Goal: Information Seeking & Learning: Get advice/opinions

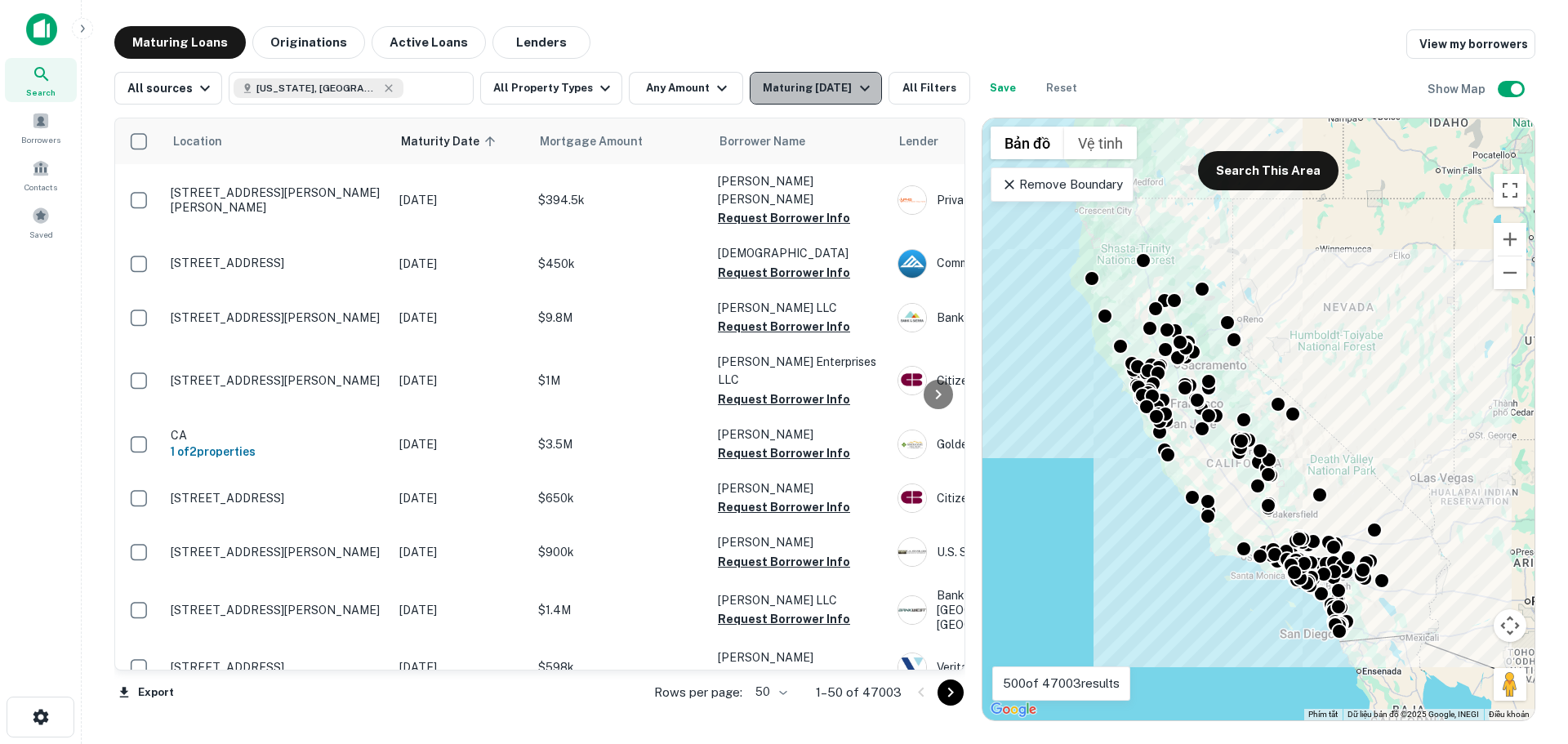
click at [860, 88] on icon "button" at bounding box center [865, 88] width 10 height 6
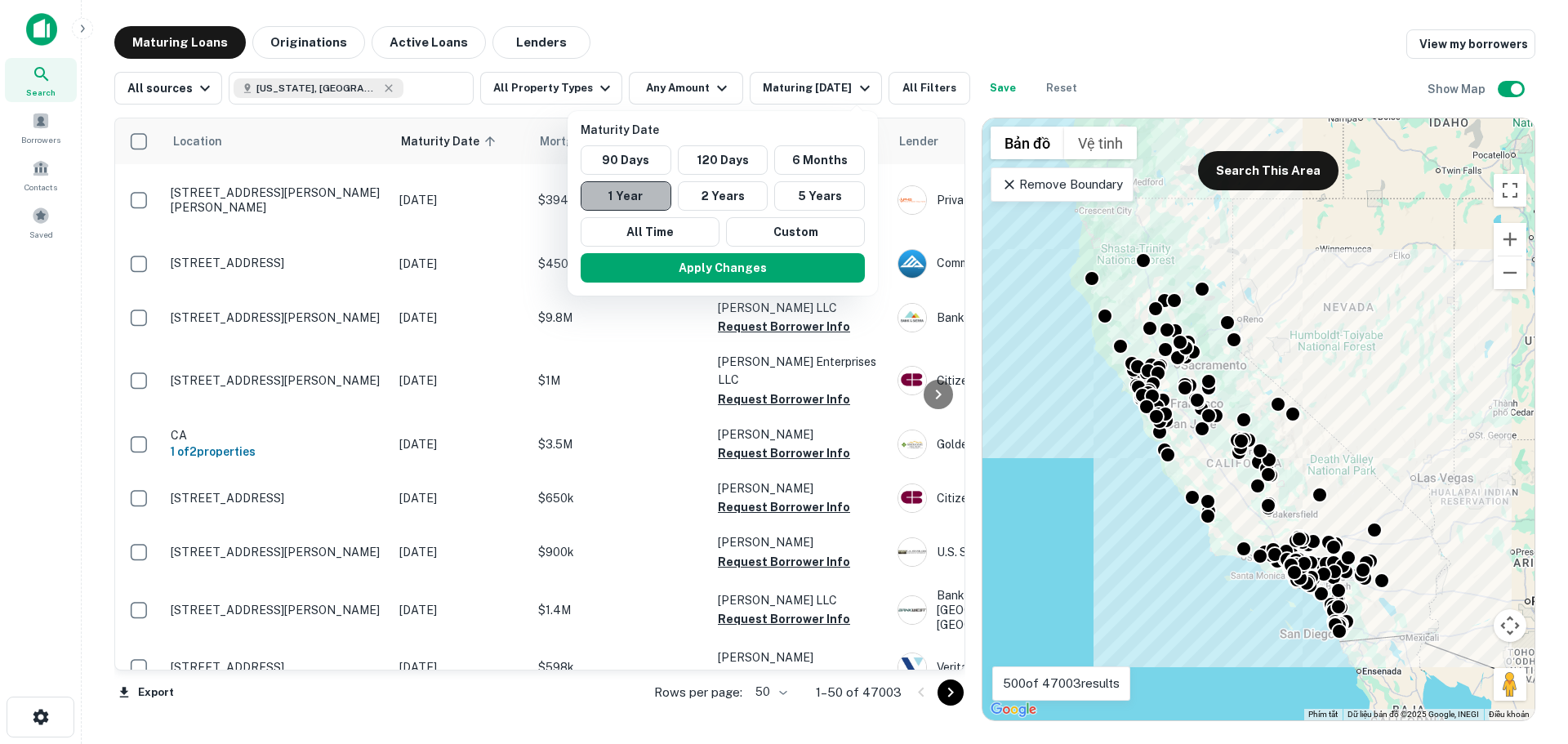
click at [643, 199] on button "1 Year" at bounding box center [625, 196] width 90 height 29
click at [691, 263] on button "Apply Changes" at bounding box center [722, 267] width 284 height 29
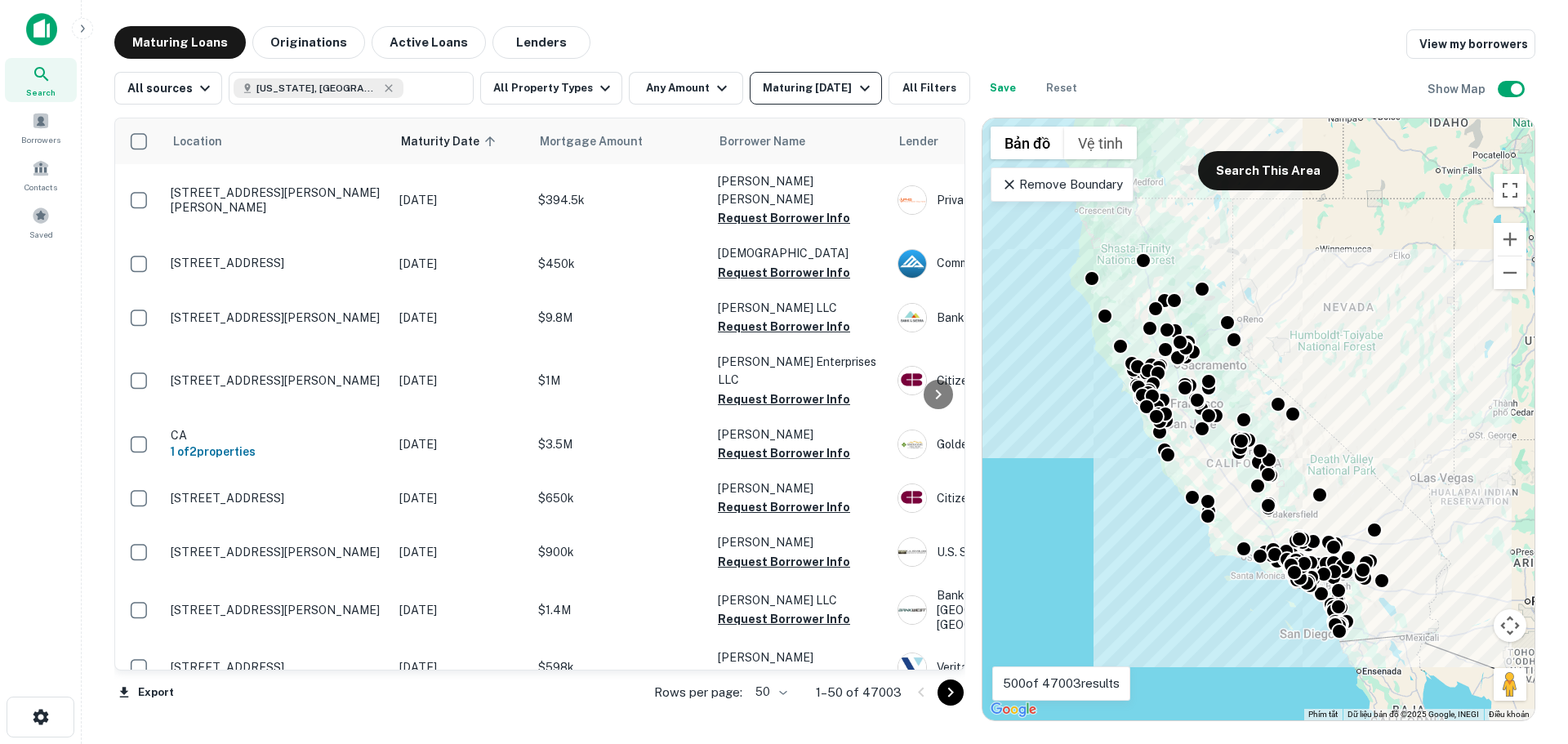
click at [857, 86] on icon "button" at bounding box center [865, 88] width 20 height 20
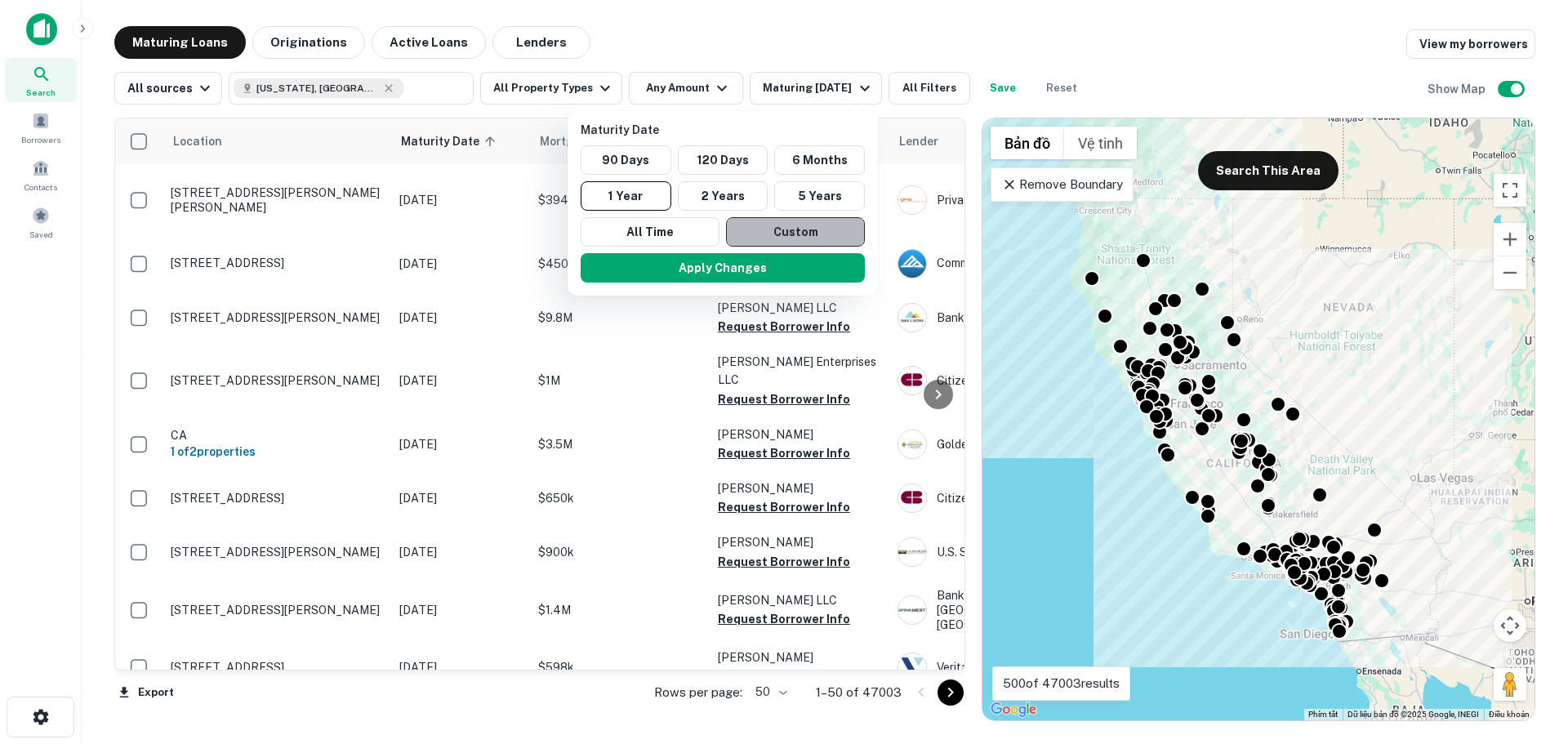
click at [789, 234] on button "Custom" at bounding box center [795, 231] width 139 height 29
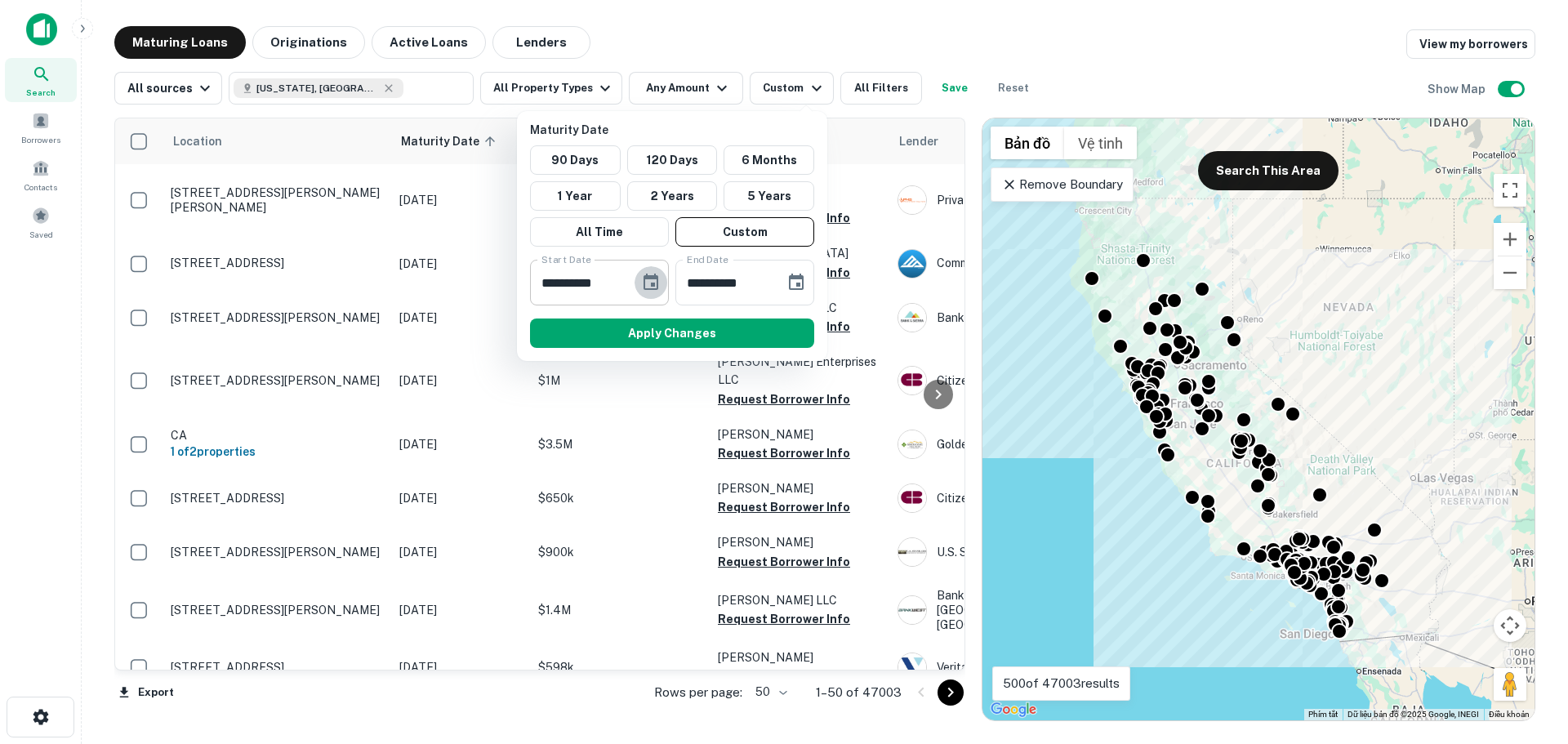
click at [661, 280] on button "Choose date, selected date is Sep 16, 2025" at bounding box center [651, 283] width 32 height 32
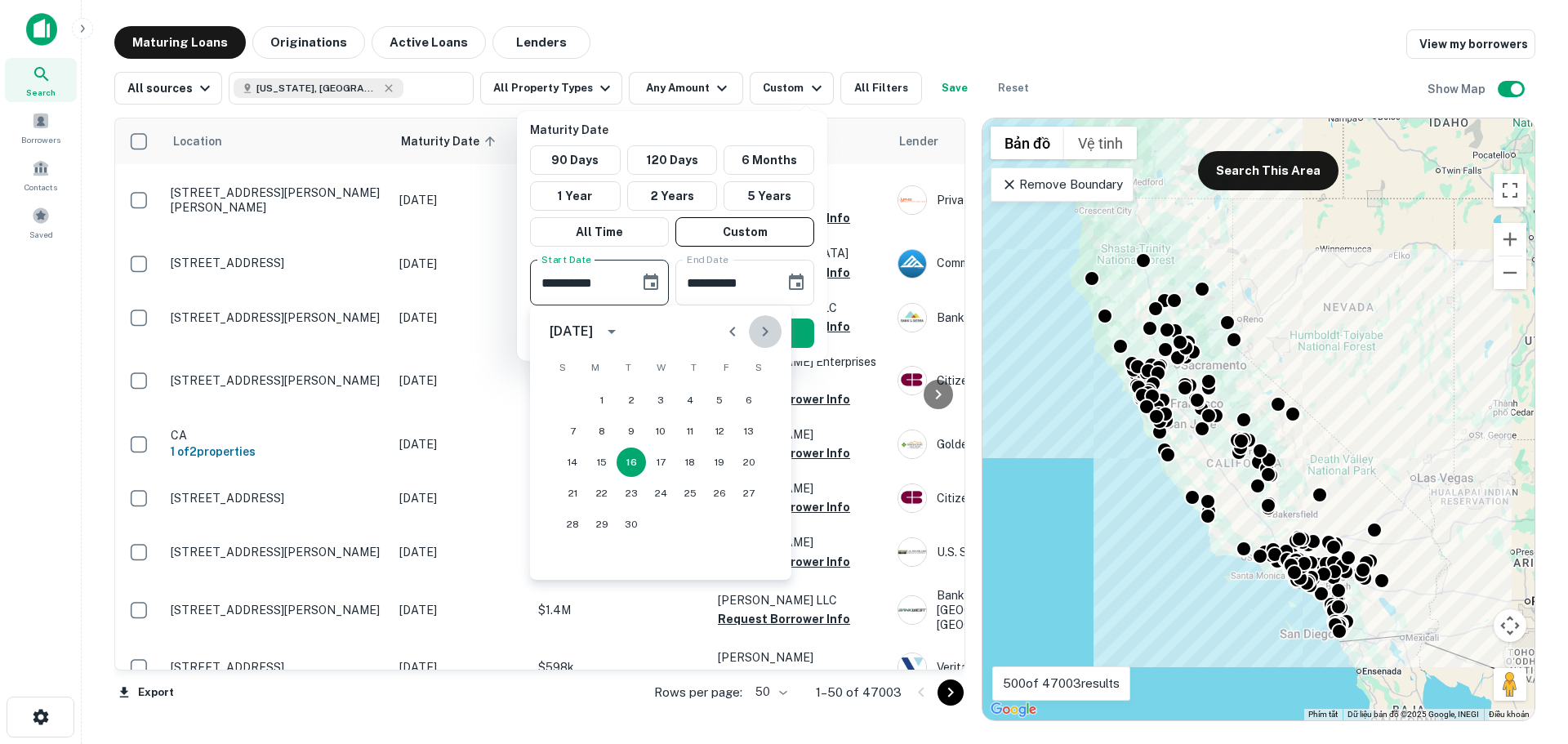
click at [762, 332] on icon "Next month" at bounding box center [765, 331] width 20 height 20
click at [764, 338] on icon "Next month" at bounding box center [765, 331] width 20 height 20
click at [607, 400] on button "1" at bounding box center [601, 400] width 29 height 29
type input "**********"
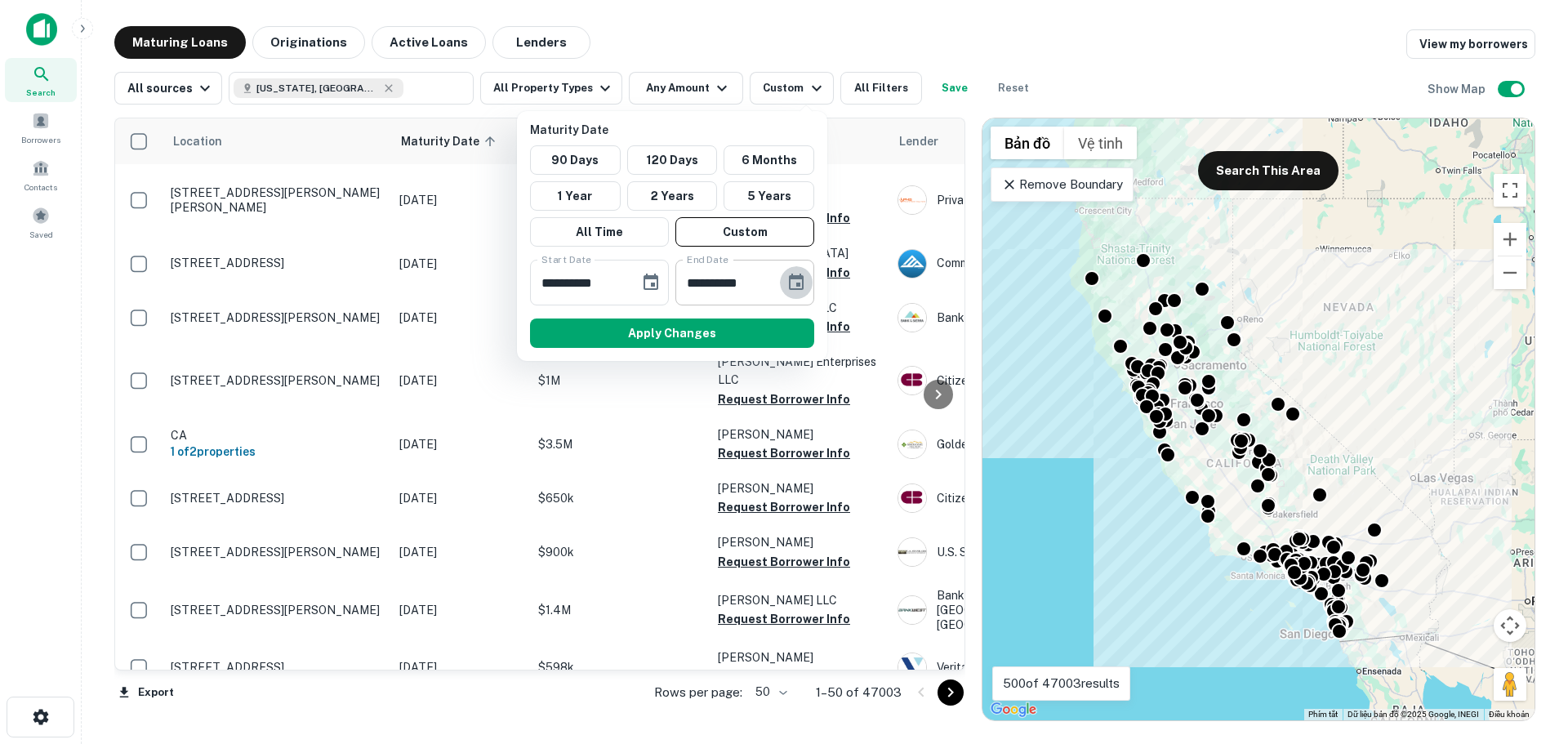
click at [796, 281] on icon "Choose date, selected date is Mar 15, 2026" at bounding box center [796, 283] width 20 height 20
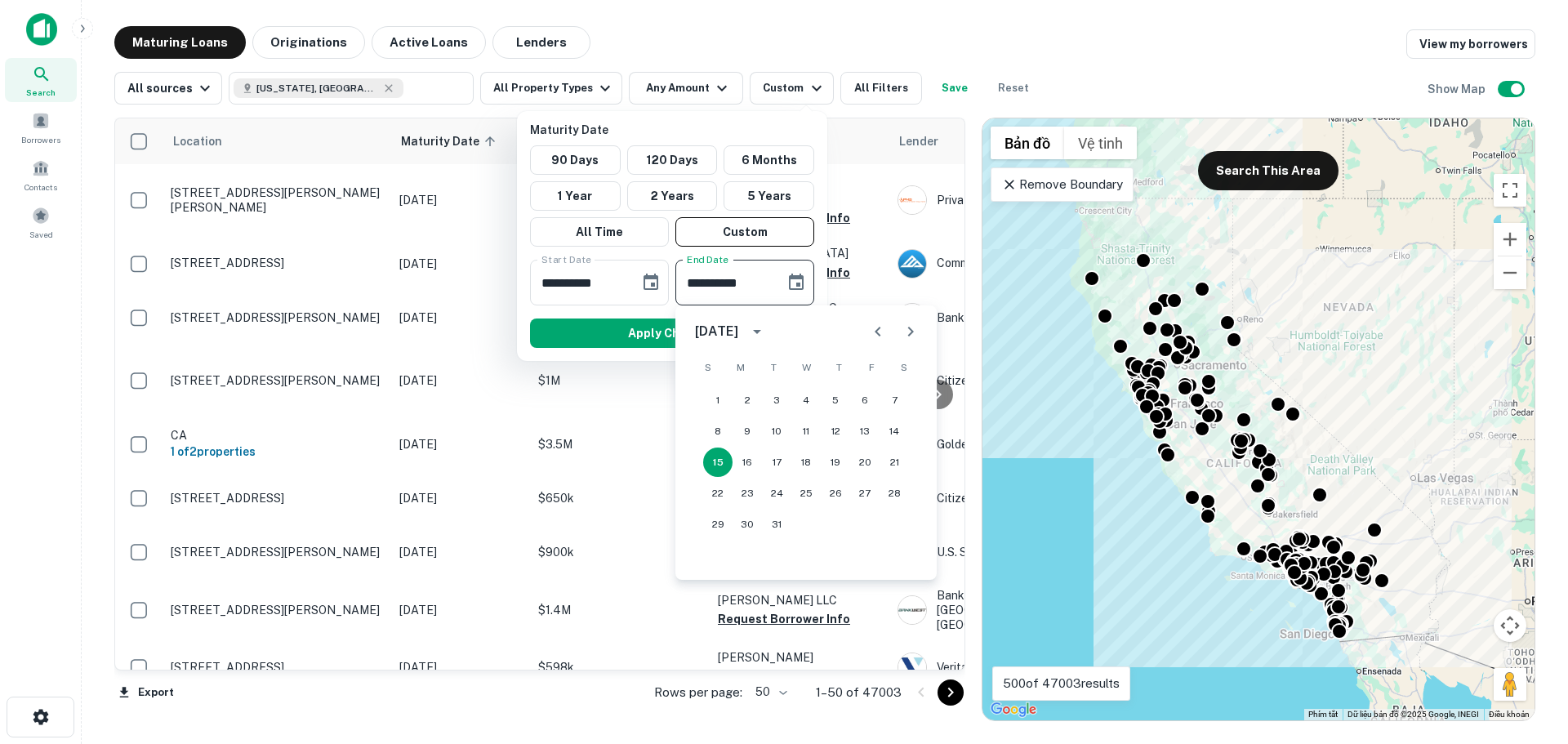
click at [874, 336] on icon "Previous month" at bounding box center [878, 331] width 20 height 20
click at [806, 525] on button "31" at bounding box center [806, 524] width 29 height 29
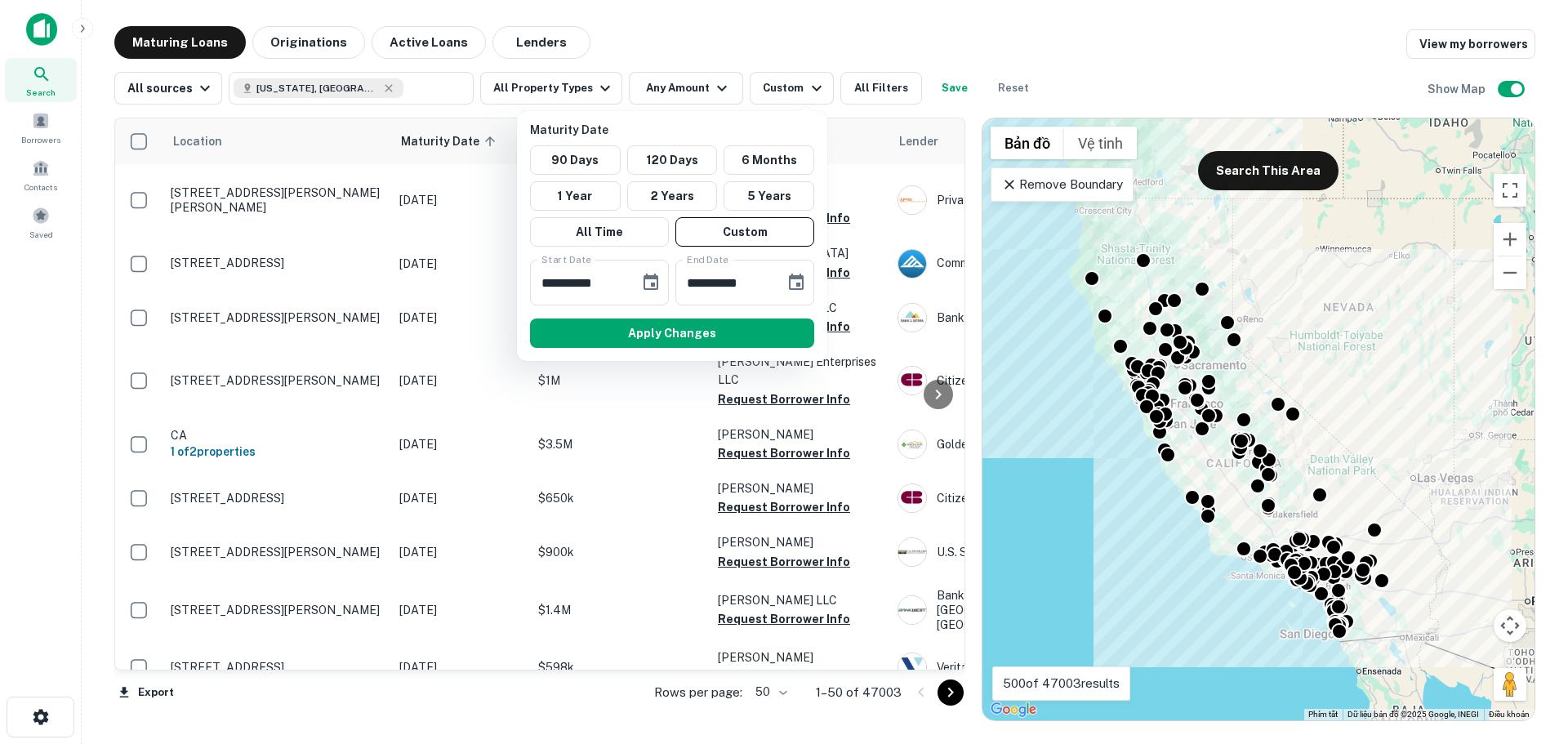
type input "**********"
drag, startPoint x: 678, startPoint y: 335, endPoint x: 693, endPoint y: 374, distance: 41.8
click at [678, 334] on button "Apply Changes" at bounding box center [672, 333] width 284 height 29
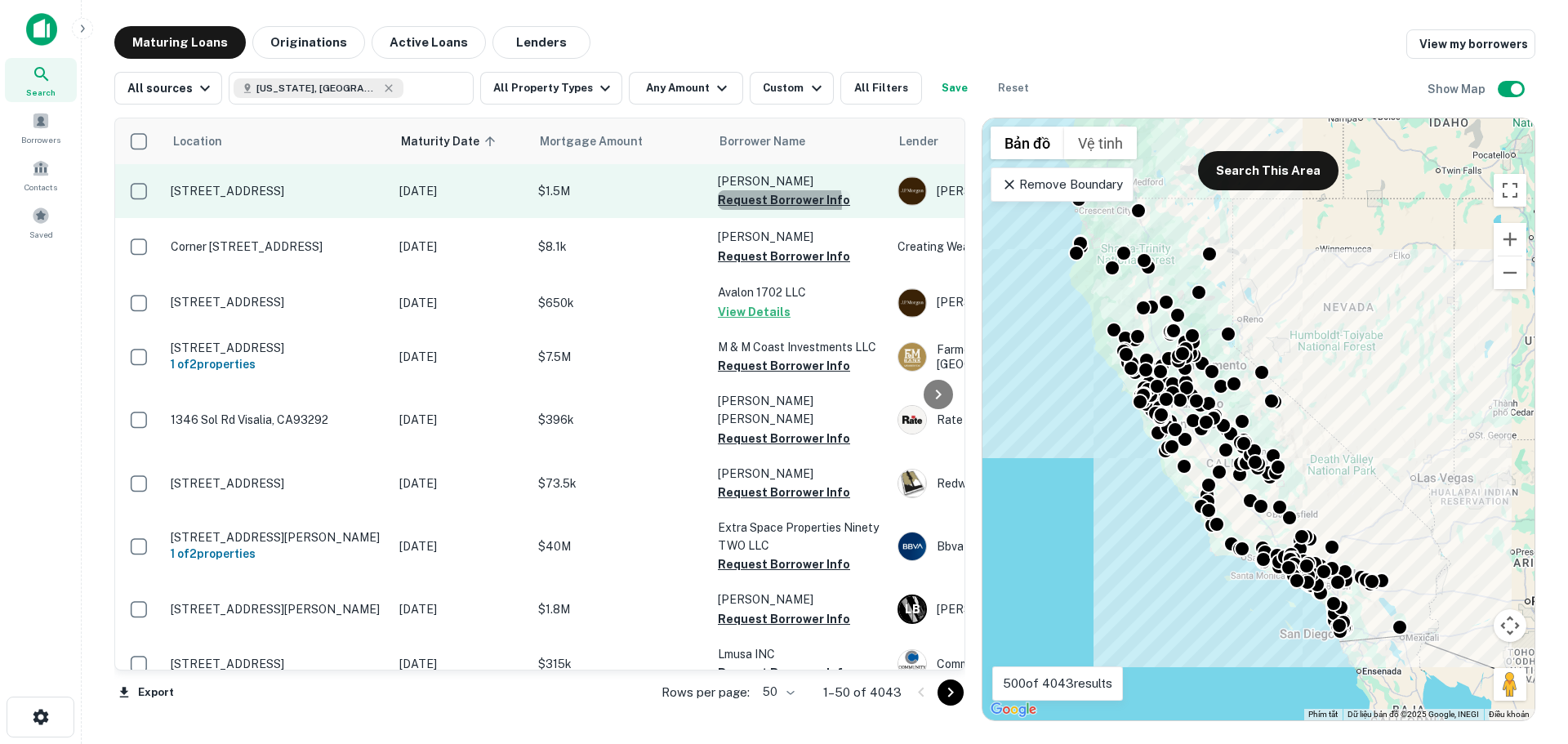
click at [765, 203] on button "Request Borrower Info" at bounding box center [784, 200] width 132 height 20
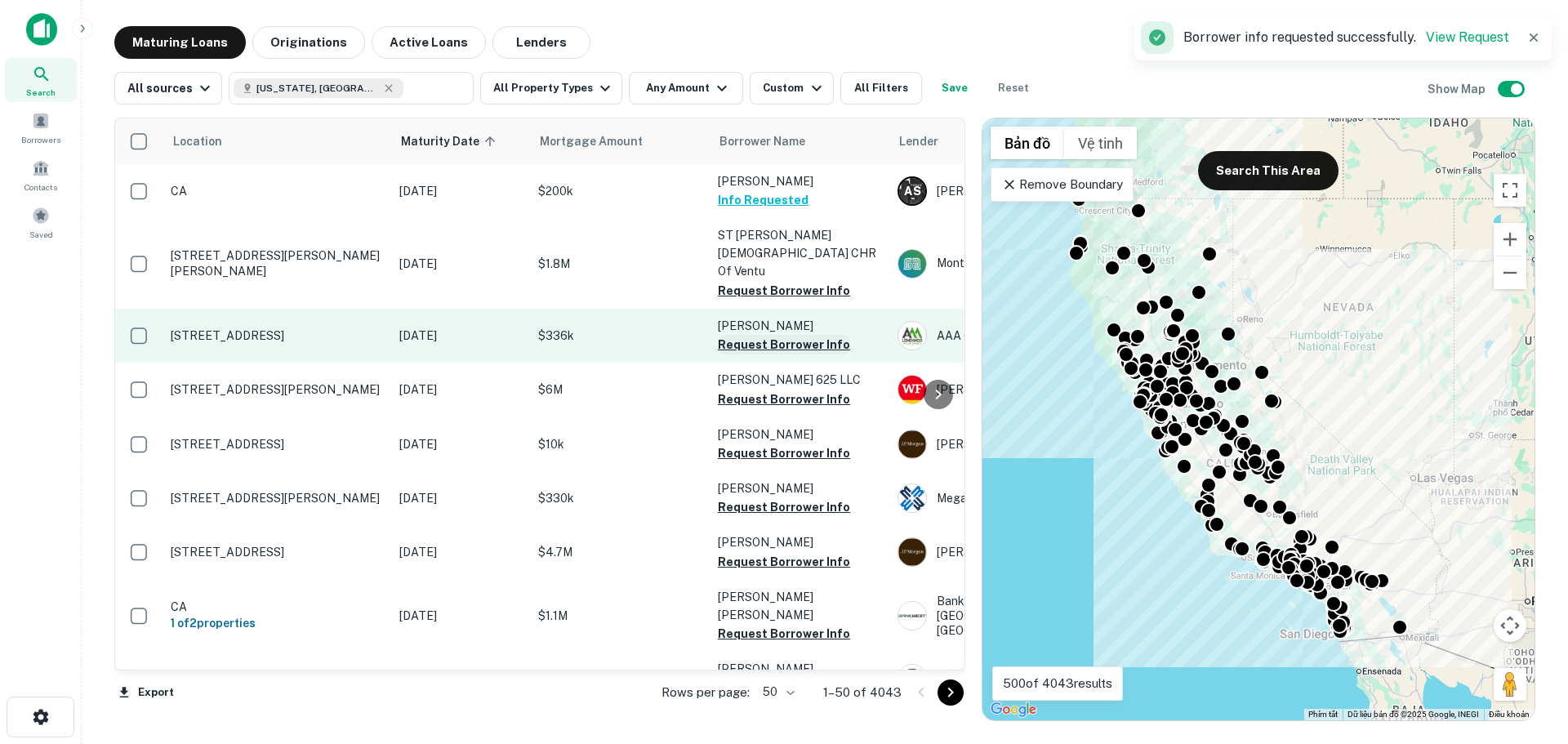
click at [766, 335] on button "Request Borrower Info" at bounding box center [784, 344] width 132 height 20
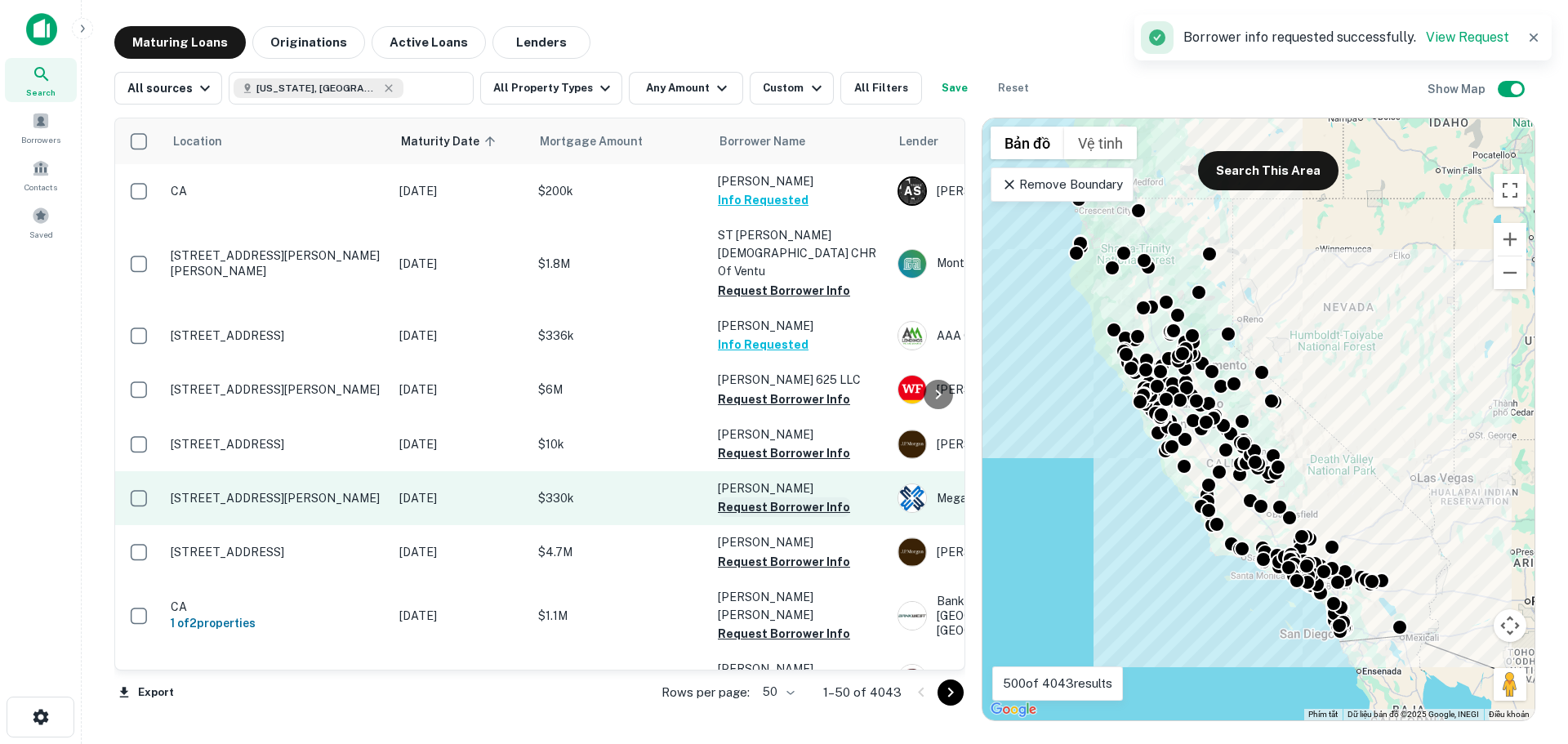
click at [770, 498] on button "Request Borrower Info" at bounding box center [784, 507] width 132 height 20
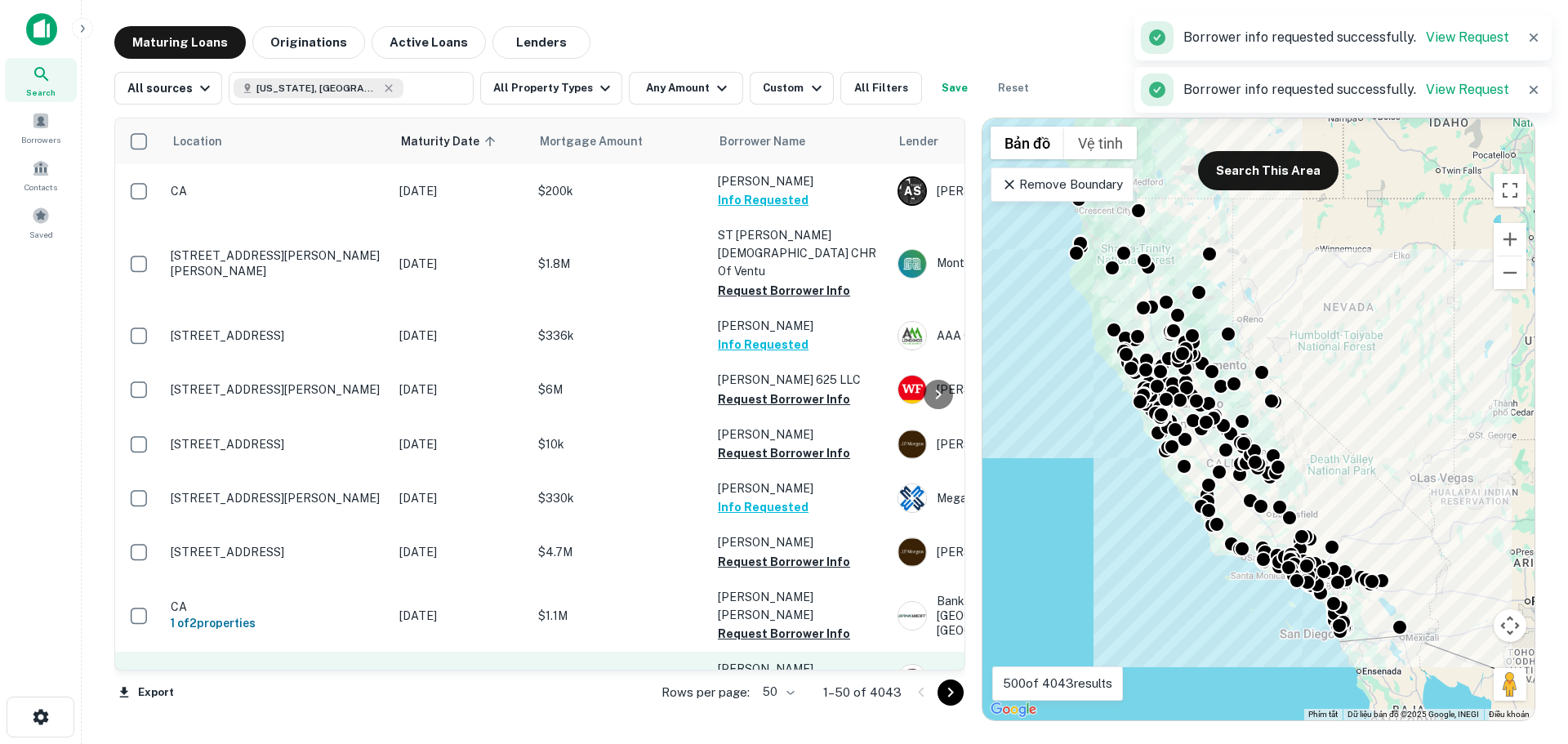
click at [752, 678] on button "Request Borrower Info" at bounding box center [784, 688] width 132 height 20
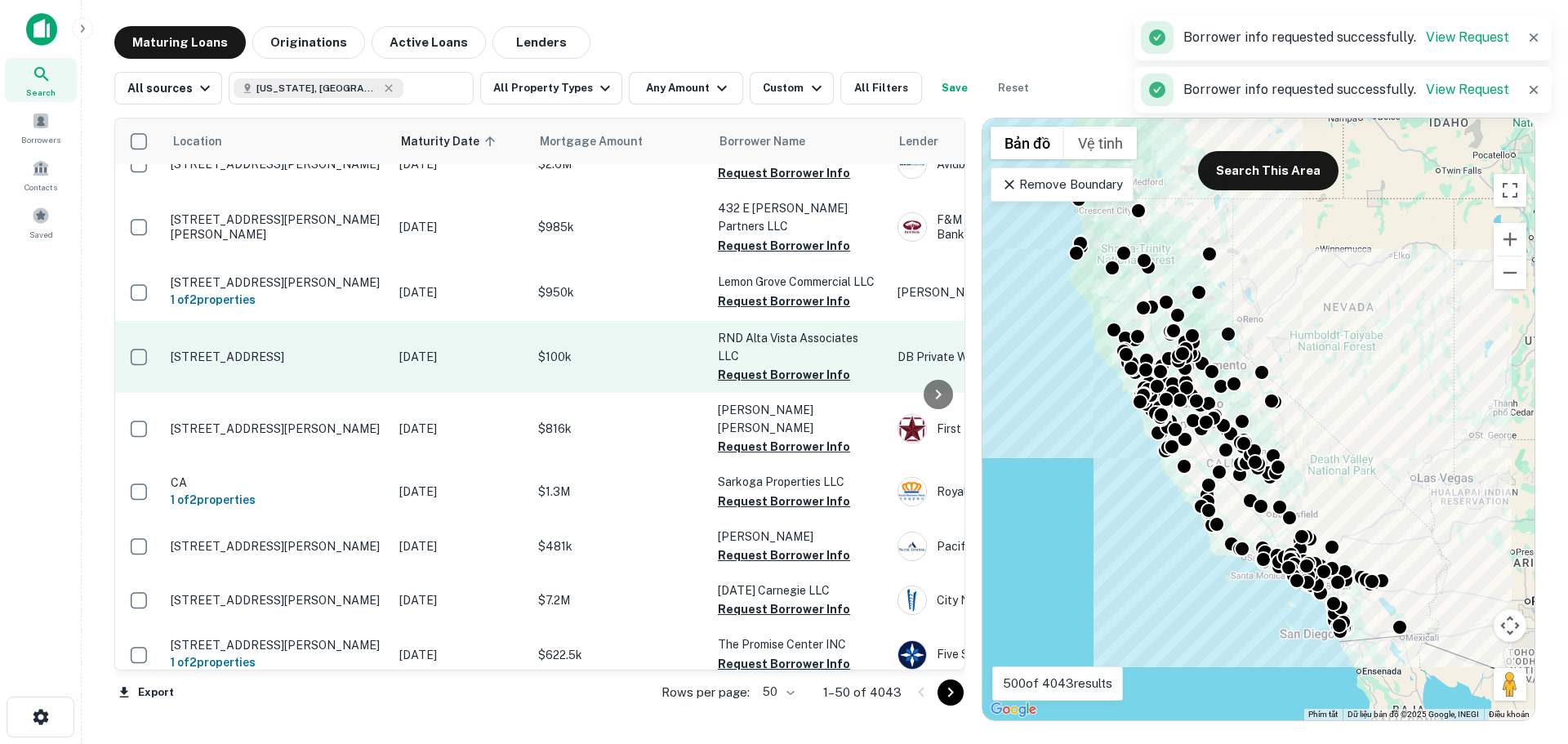
scroll to position [654, 0]
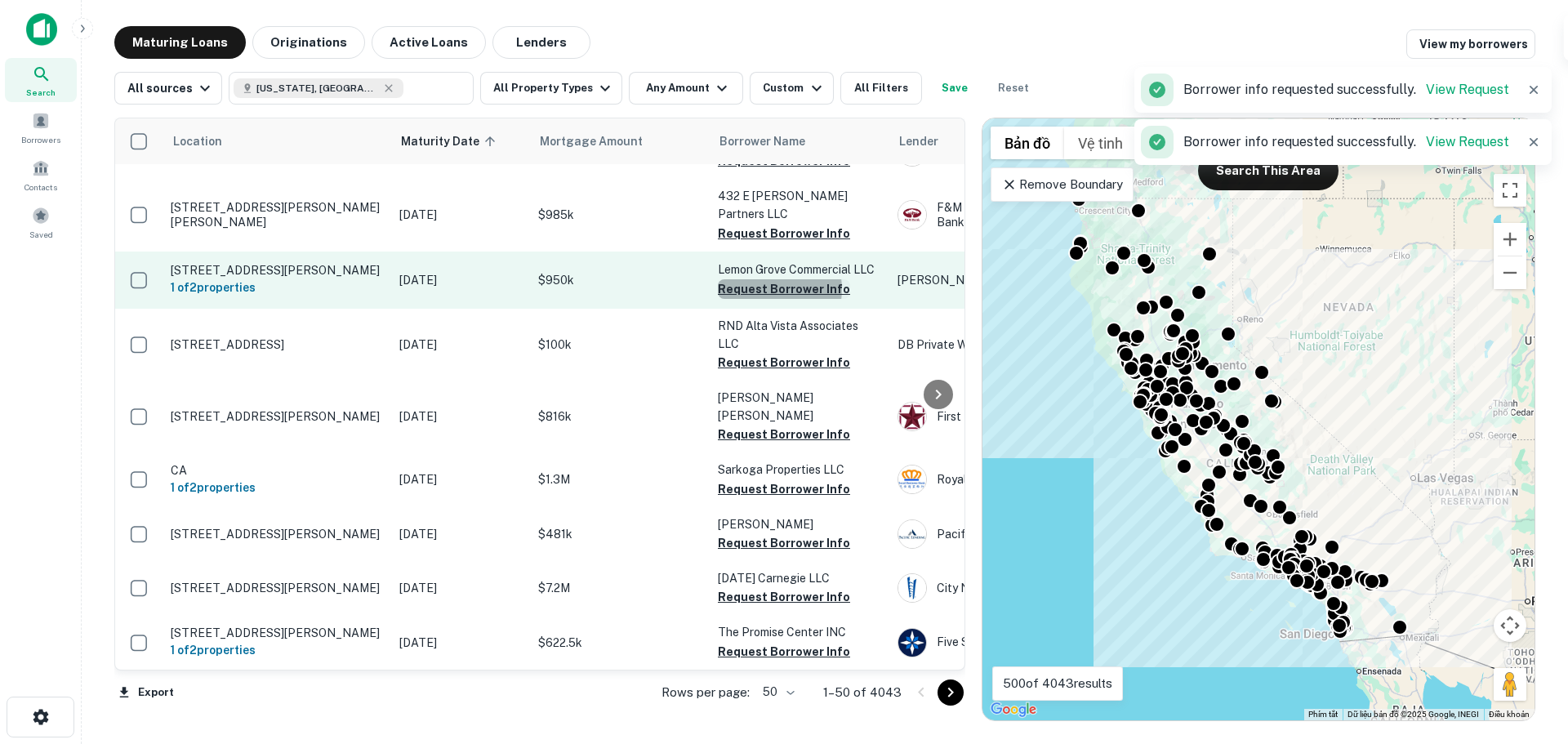
click at [770, 280] on button "Request Borrower Info" at bounding box center [784, 289] width 132 height 20
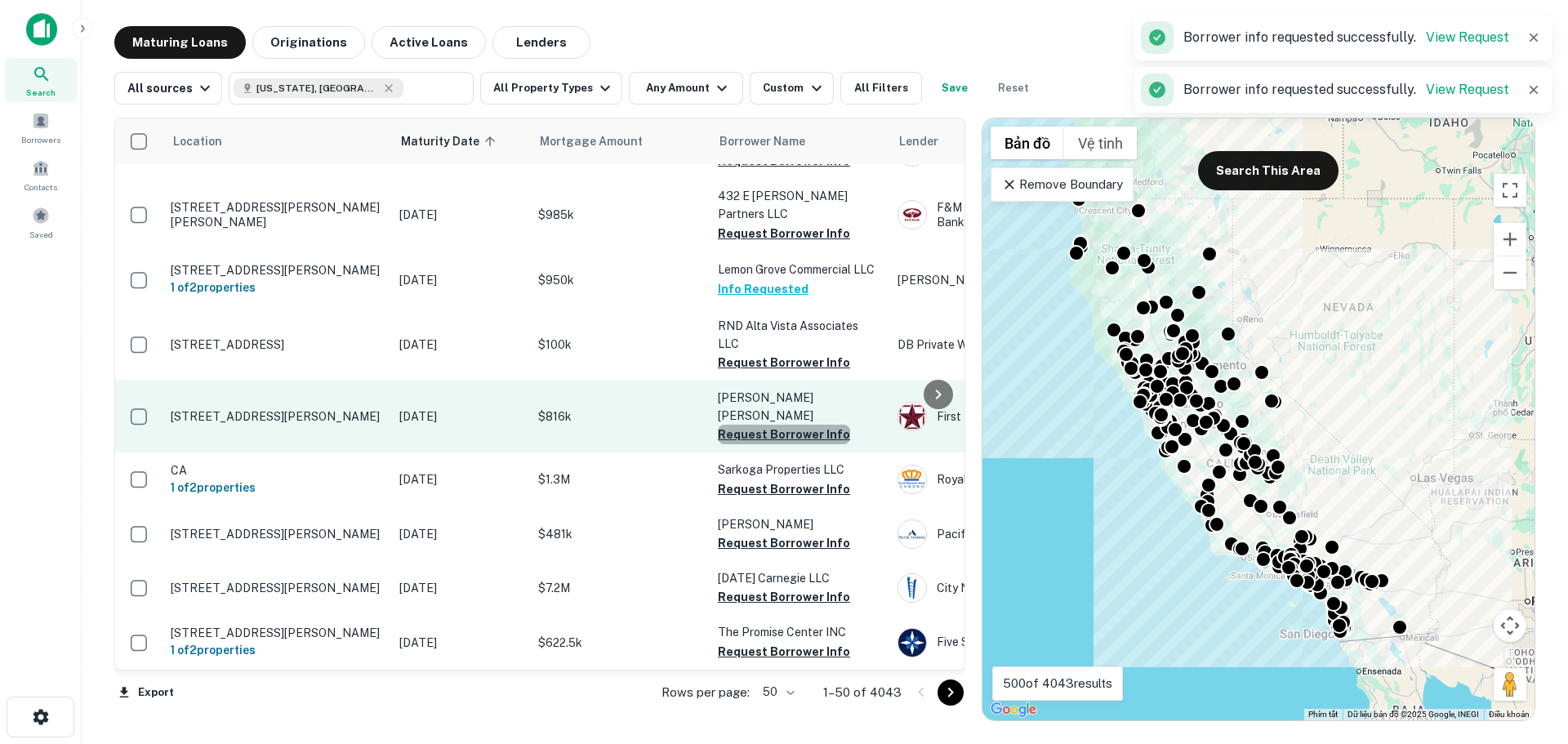
click at [794, 424] on button "Request Borrower Info" at bounding box center [784, 434] width 132 height 20
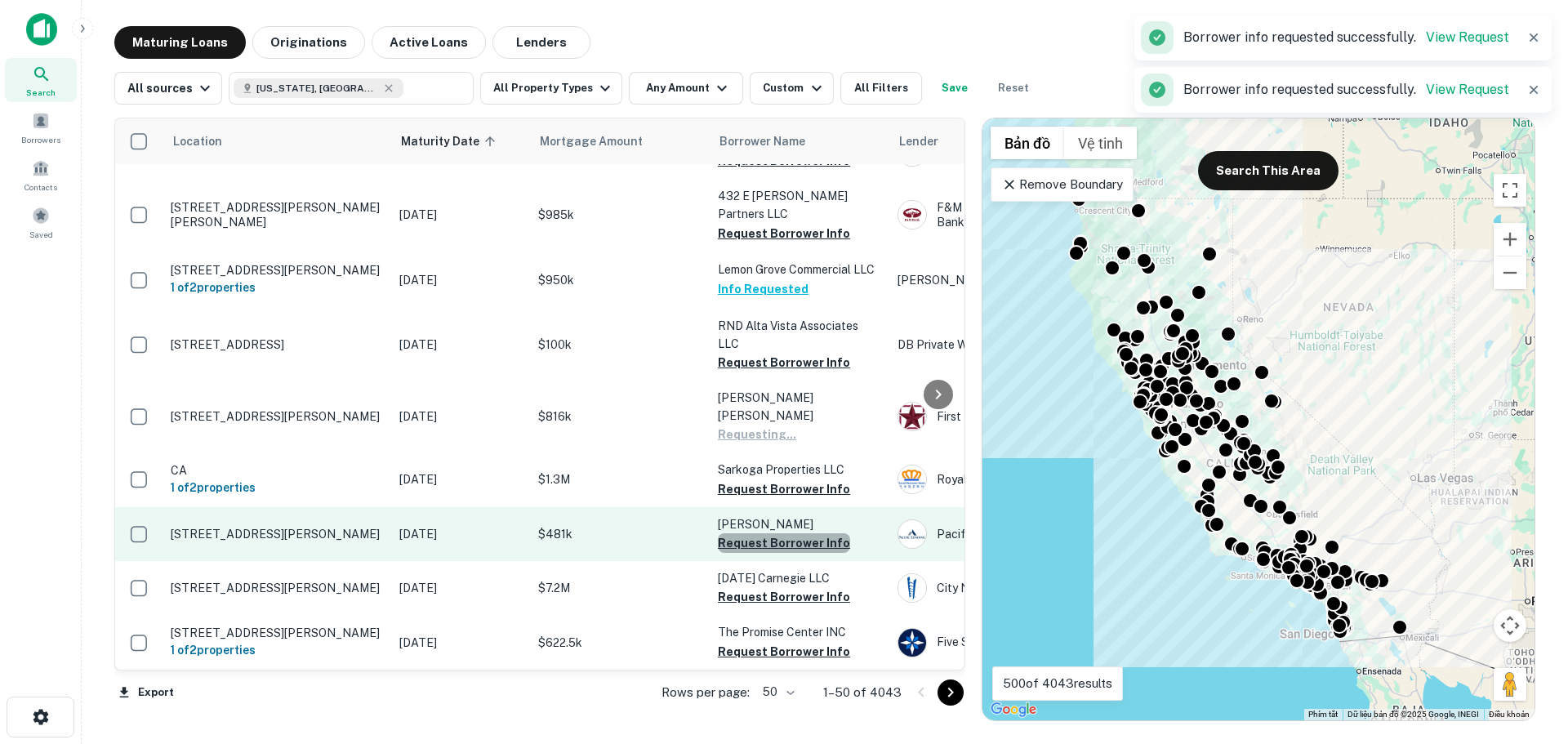
click at [790, 534] on button "Request Borrower Info" at bounding box center [784, 543] width 132 height 20
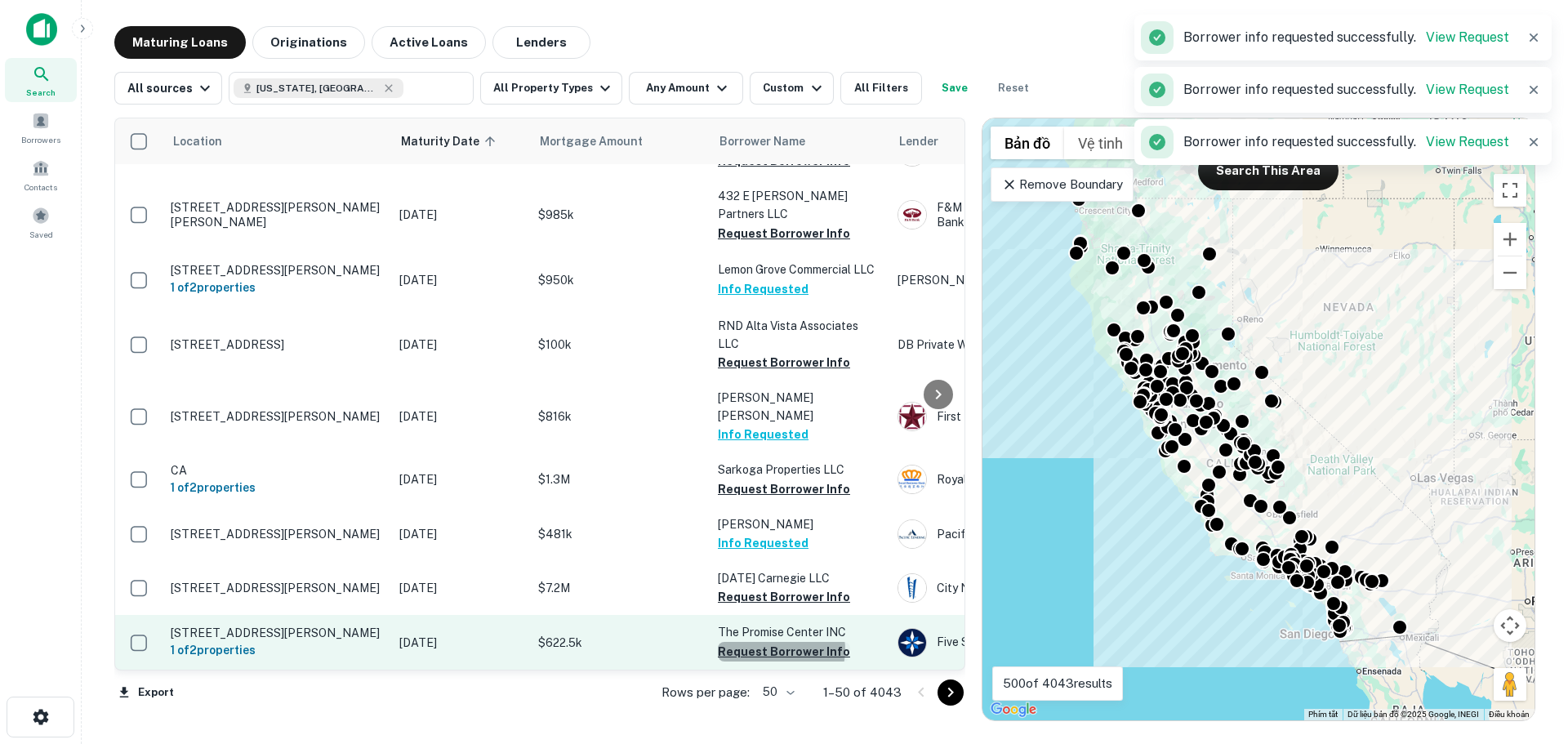
click at [781, 642] on button "Request Borrower Info" at bounding box center [784, 652] width 132 height 20
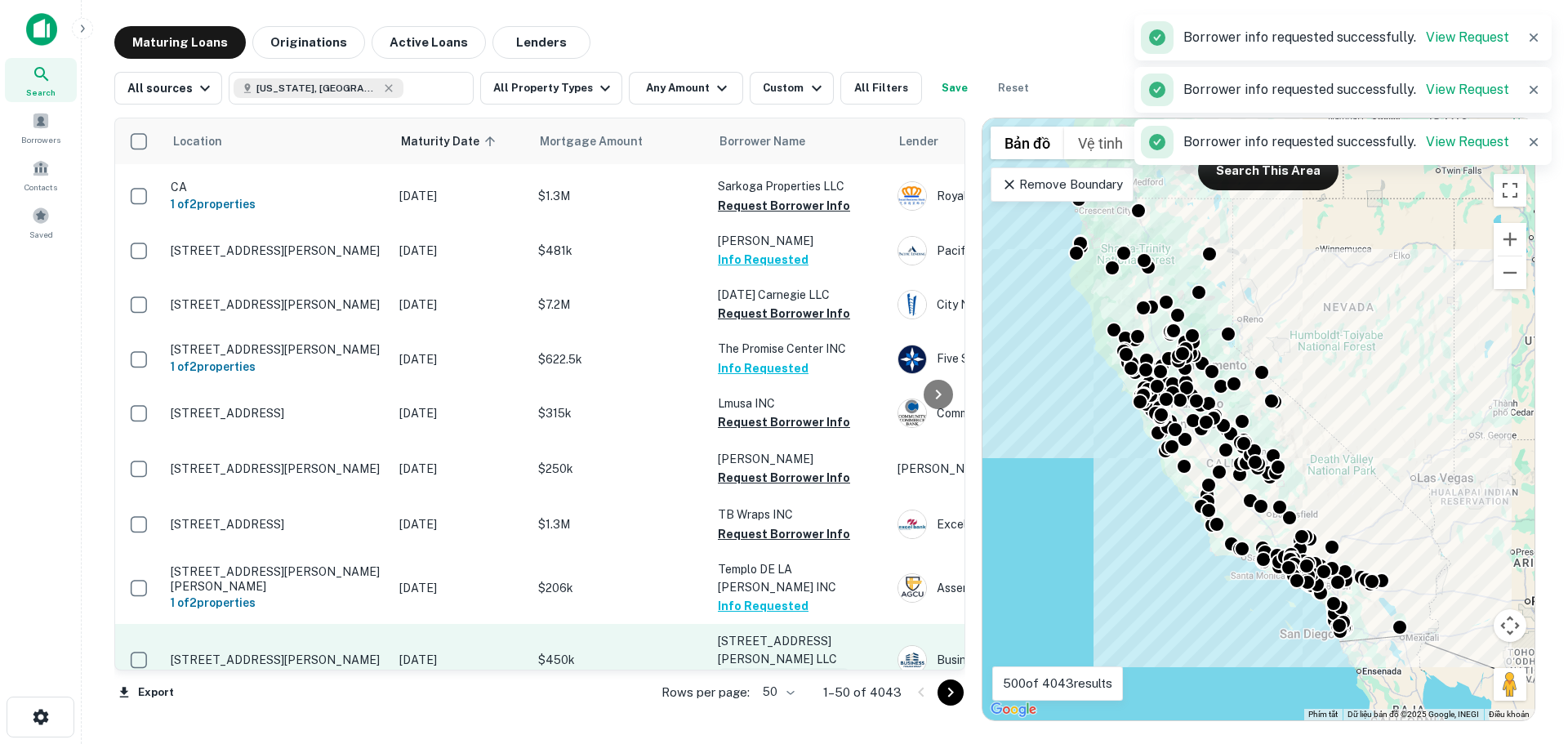
scroll to position [980, 0]
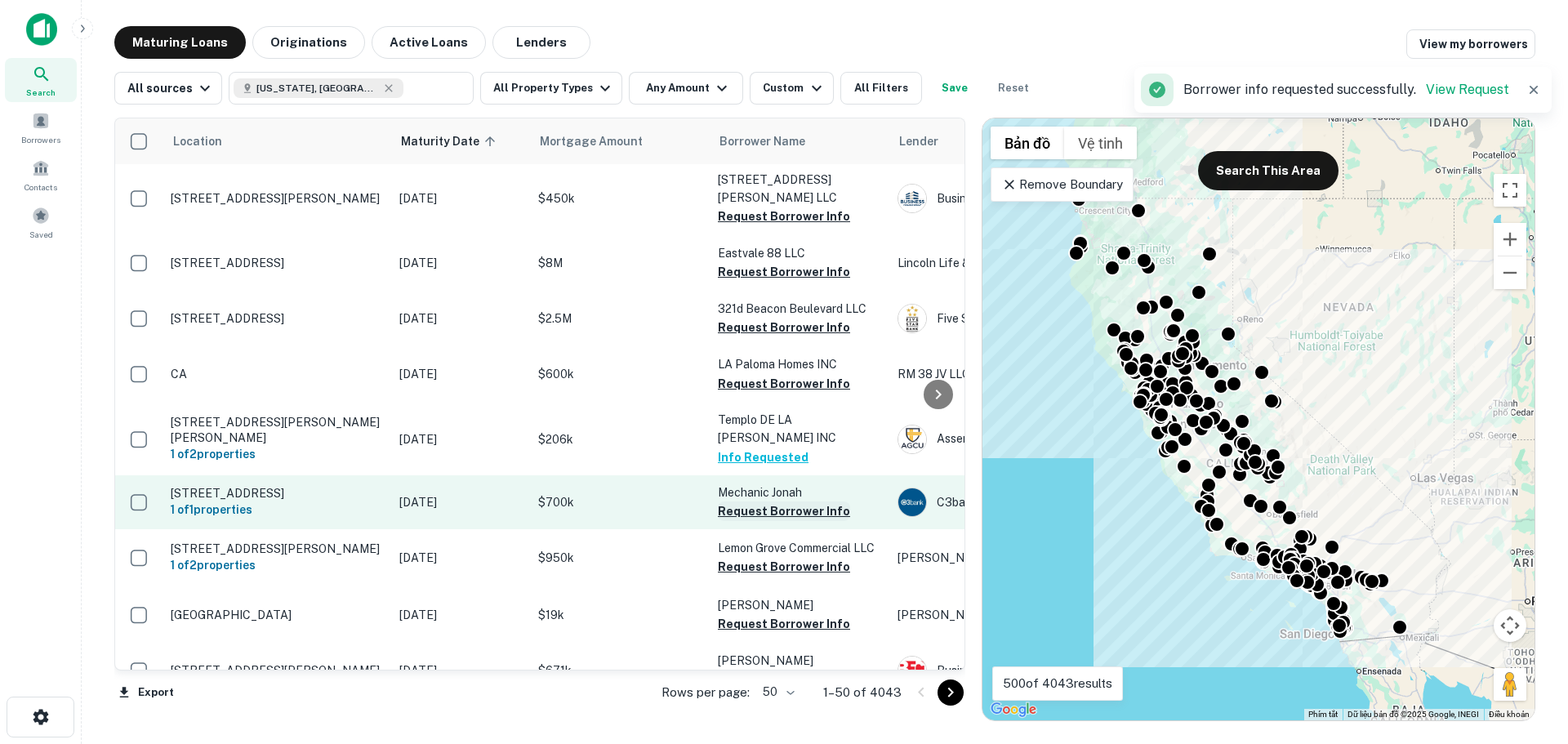
click at [755, 501] on button "Request Borrower Info" at bounding box center [784, 511] width 132 height 20
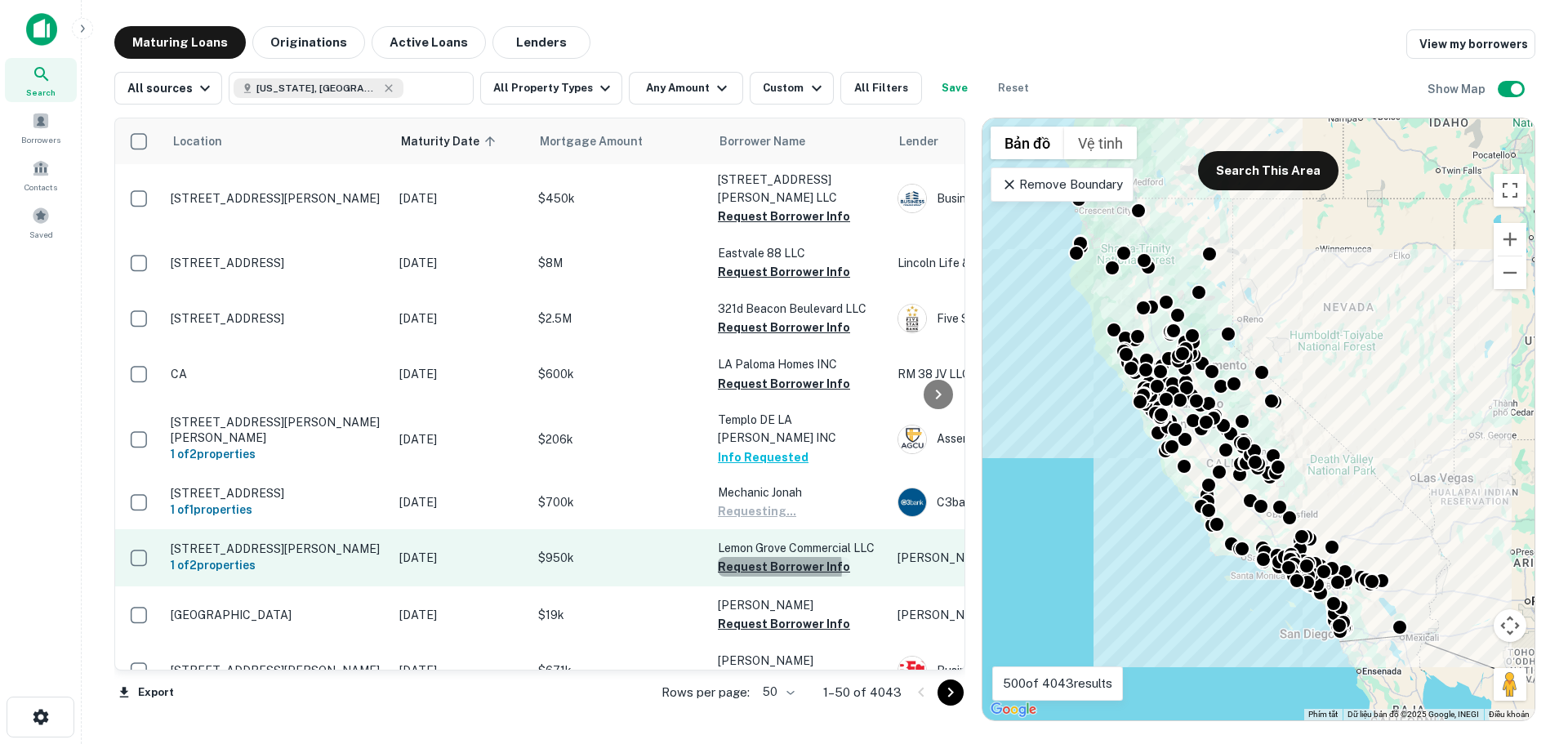
click at [755, 558] on button "Request Borrower Info" at bounding box center [784, 567] width 132 height 20
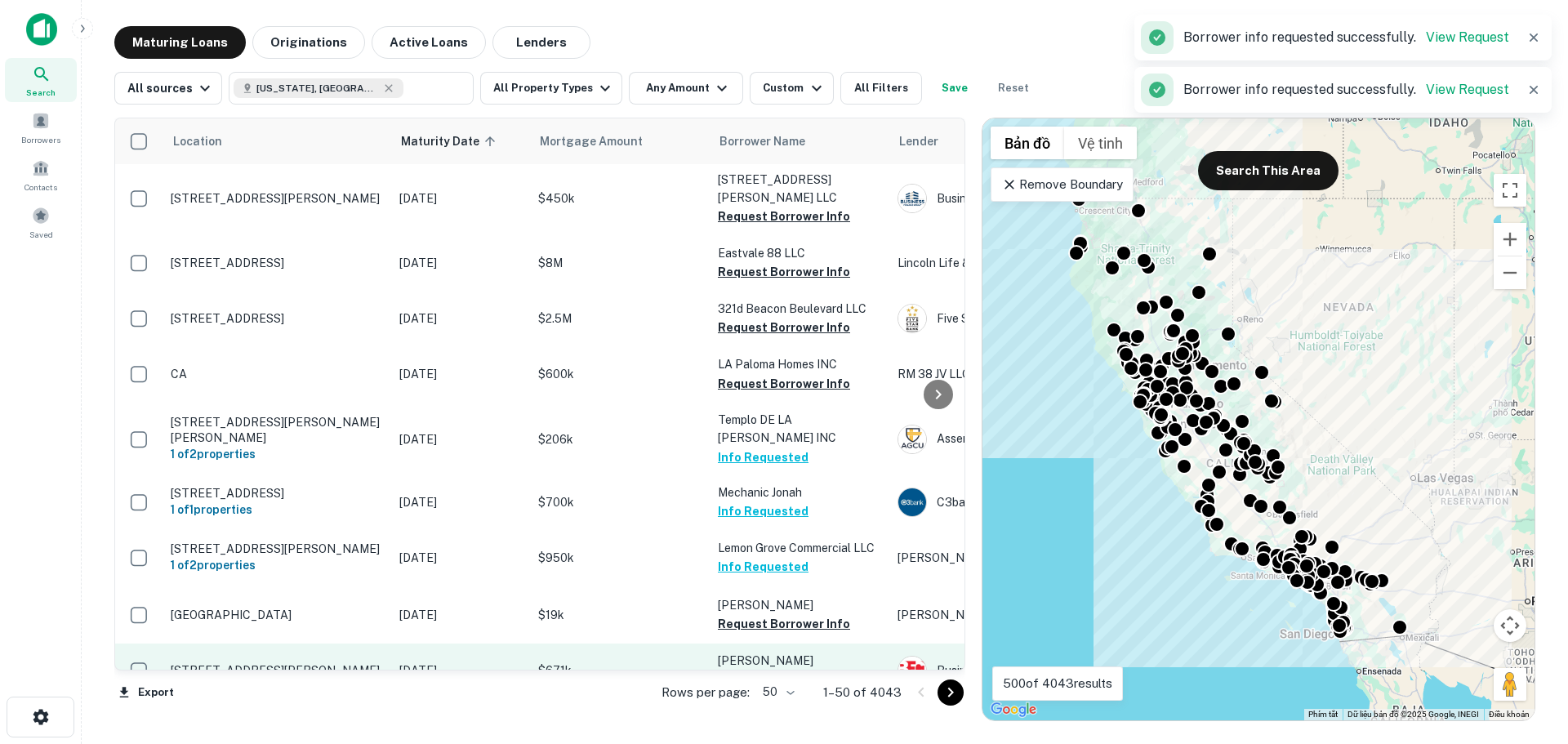
click at [764, 671] on button "Request Borrower Info" at bounding box center [784, 680] width 132 height 20
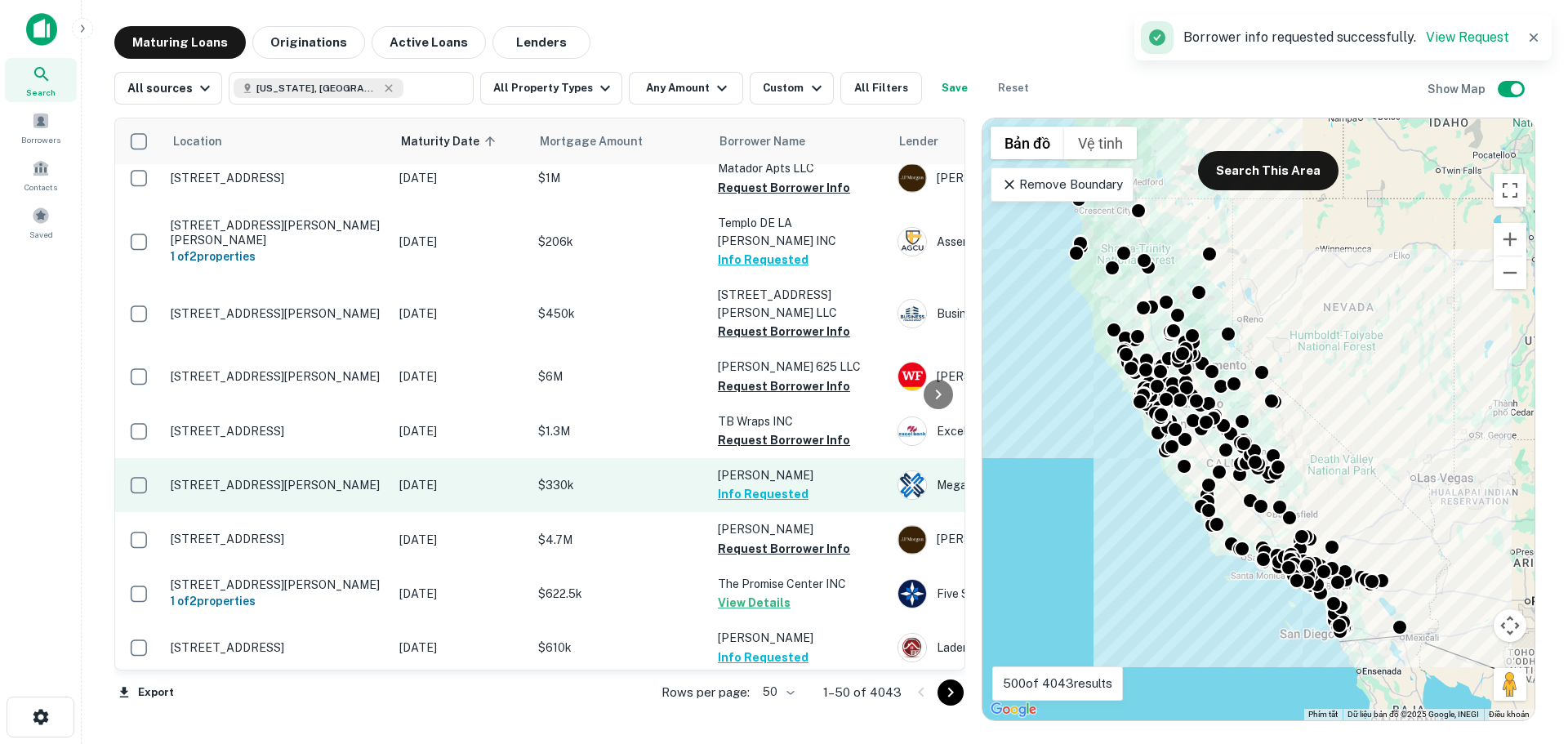
scroll to position [1389, 0]
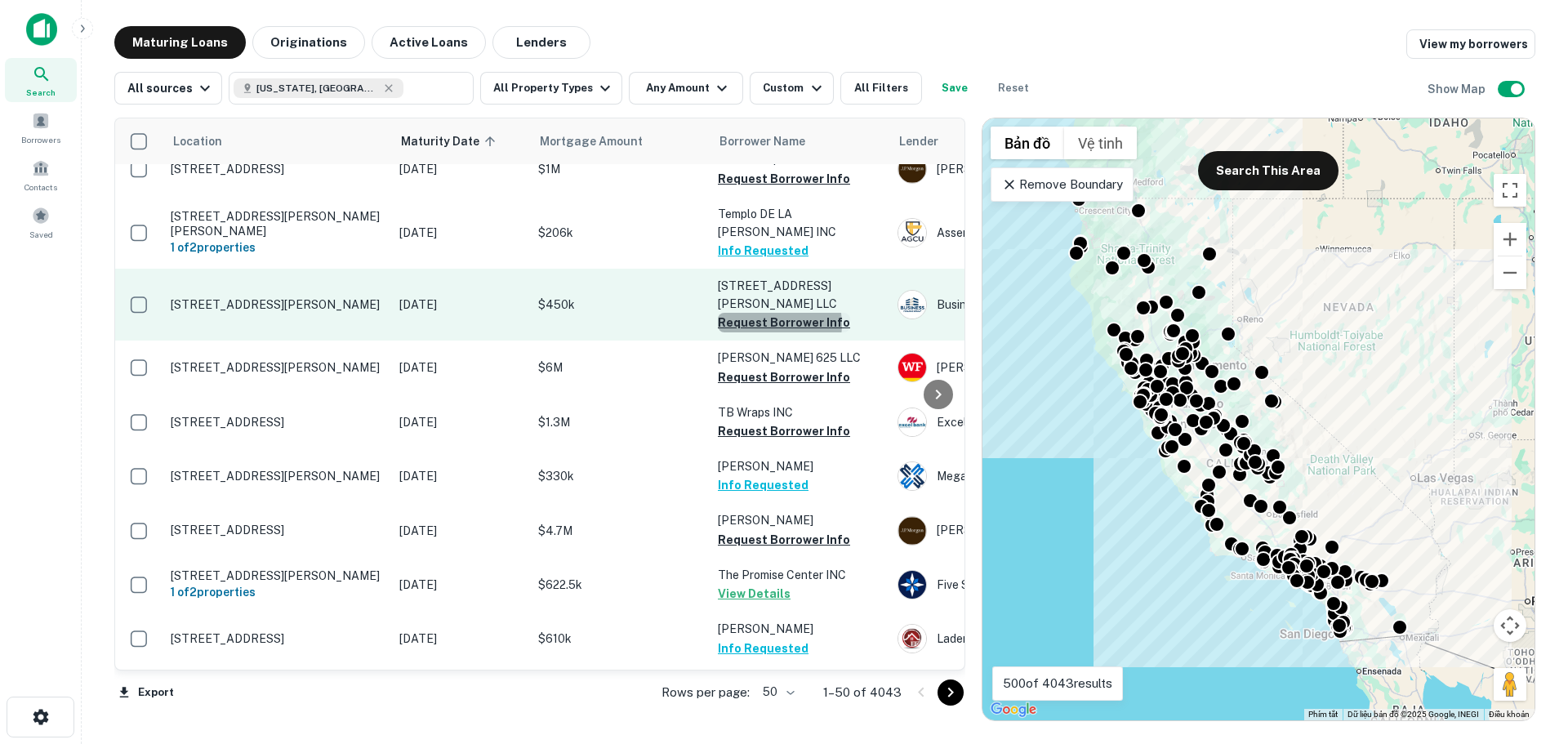
click at [767, 313] on button "Request Borrower Info" at bounding box center [784, 323] width 132 height 20
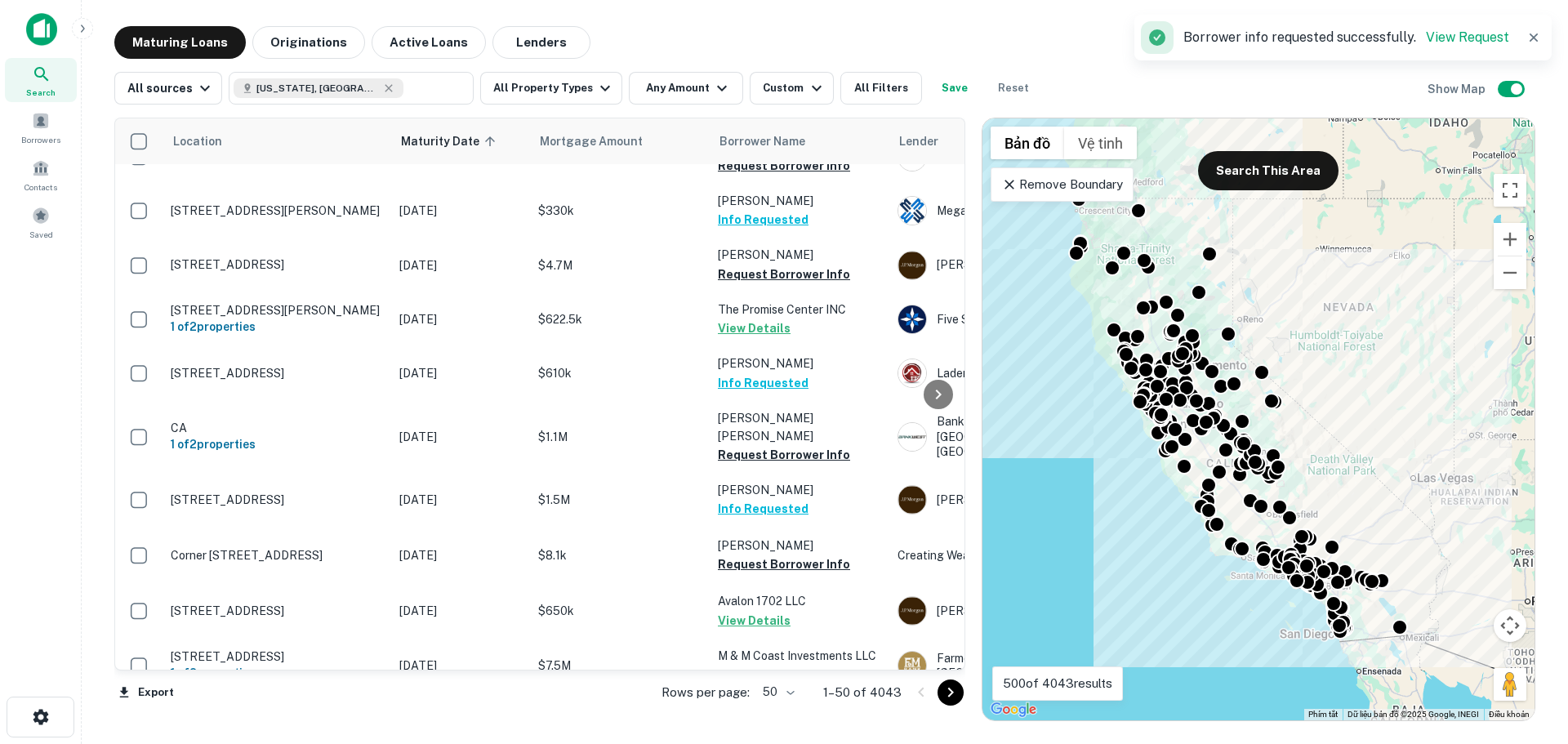
scroll to position [1797, 0]
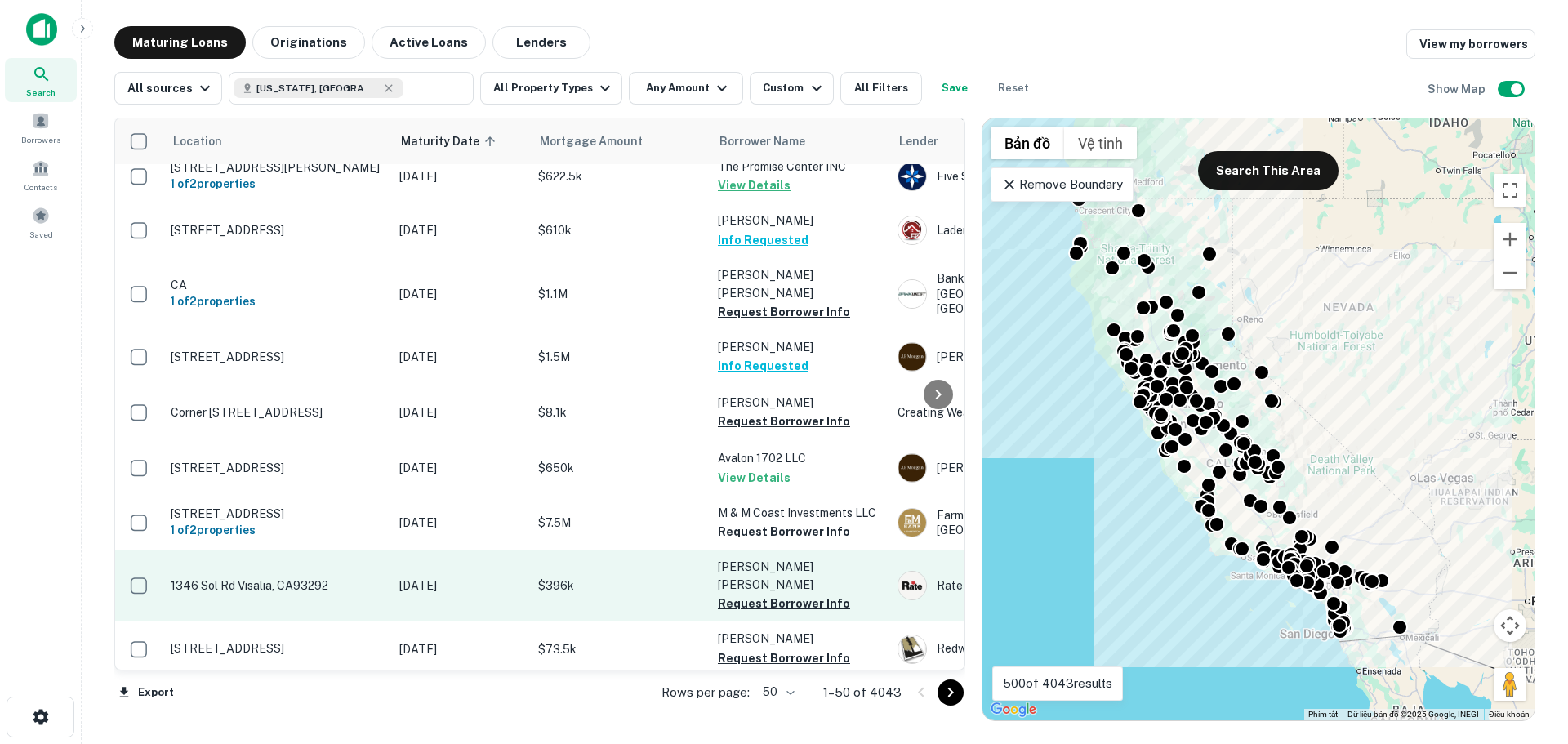
click at [774, 594] on button "Request Borrower Info" at bounding box center [784, 603] width 132 height 20
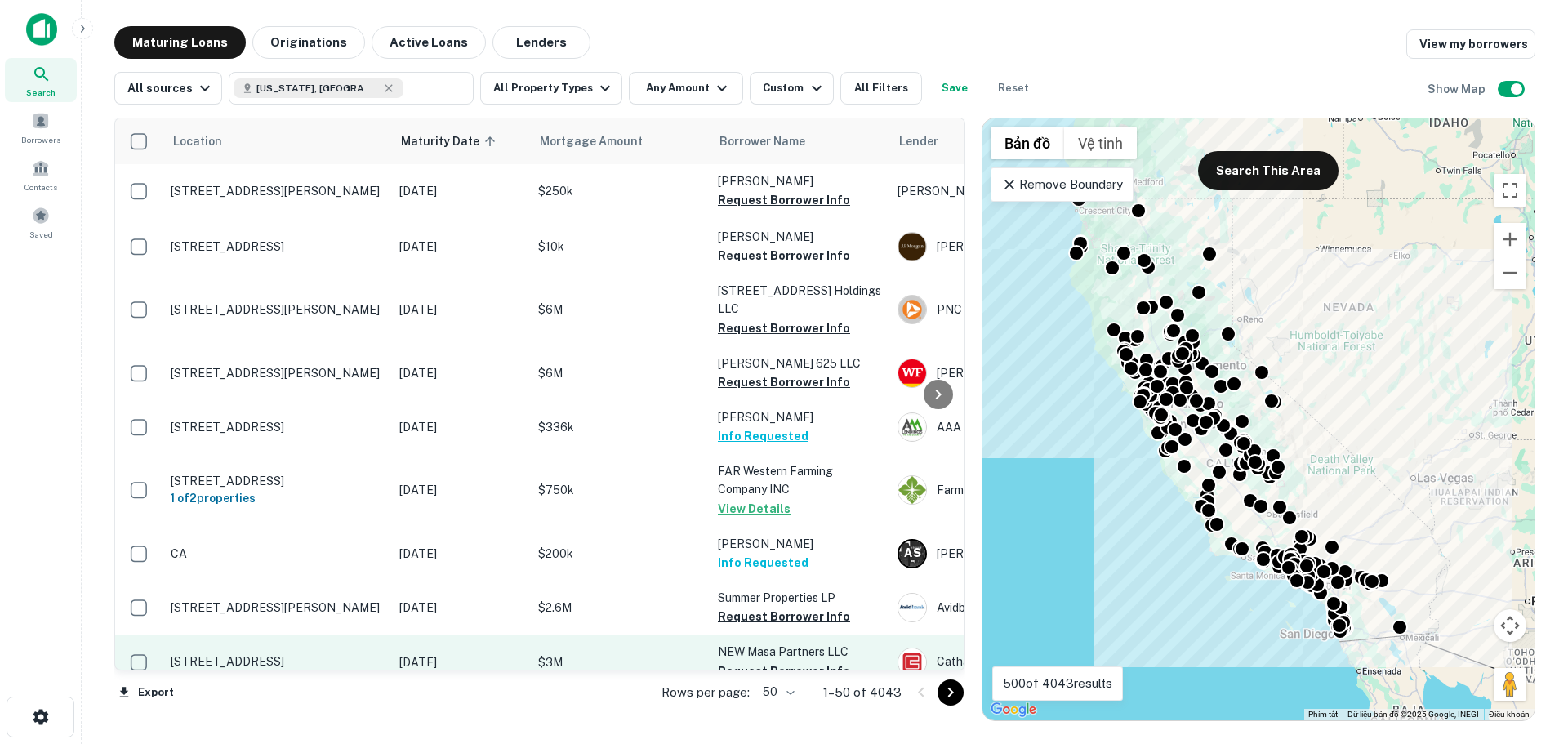
scroll to position [2320, 0]
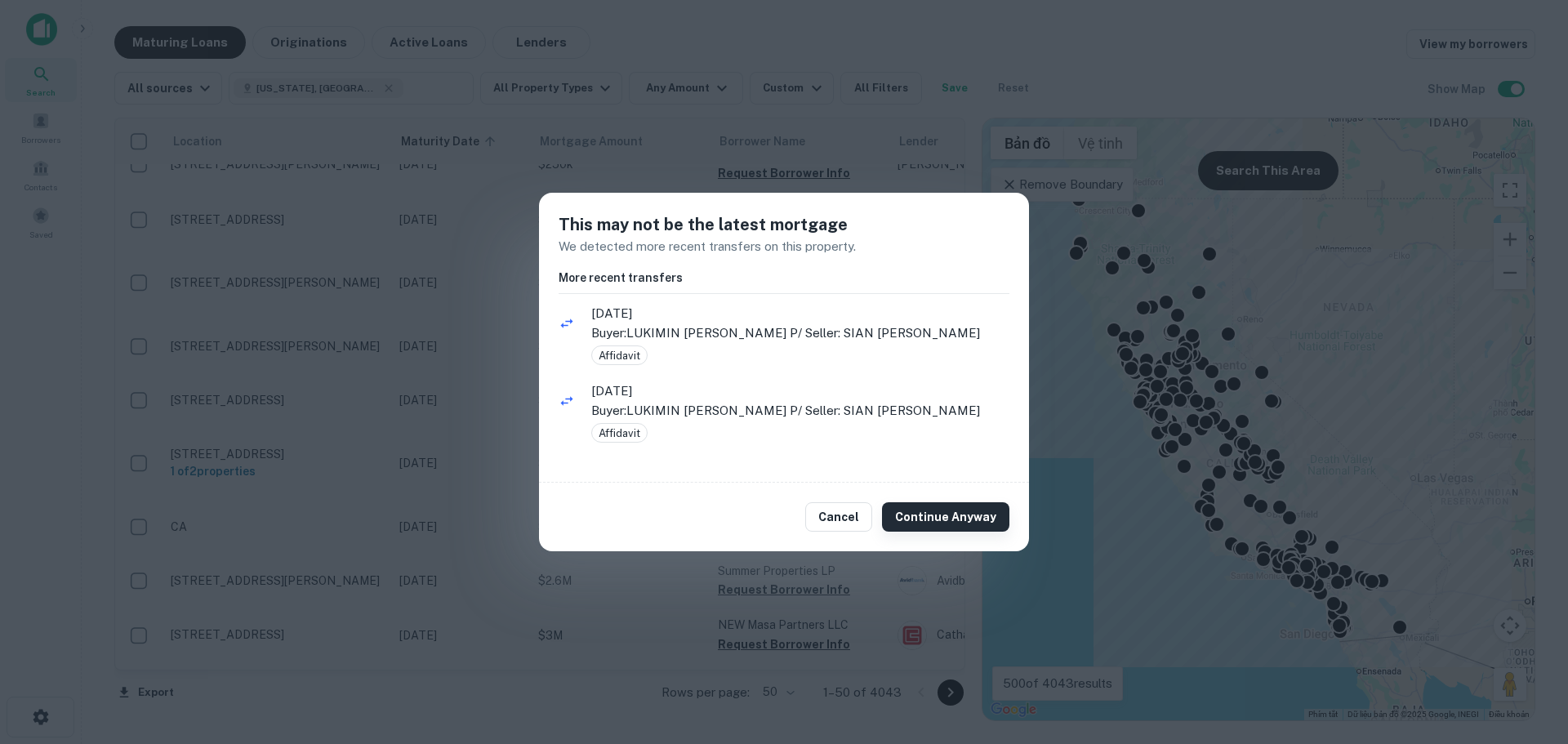
click at [938, 519] on button "Continue Anyway" at bounding box center [946, 517] width 127 height 29
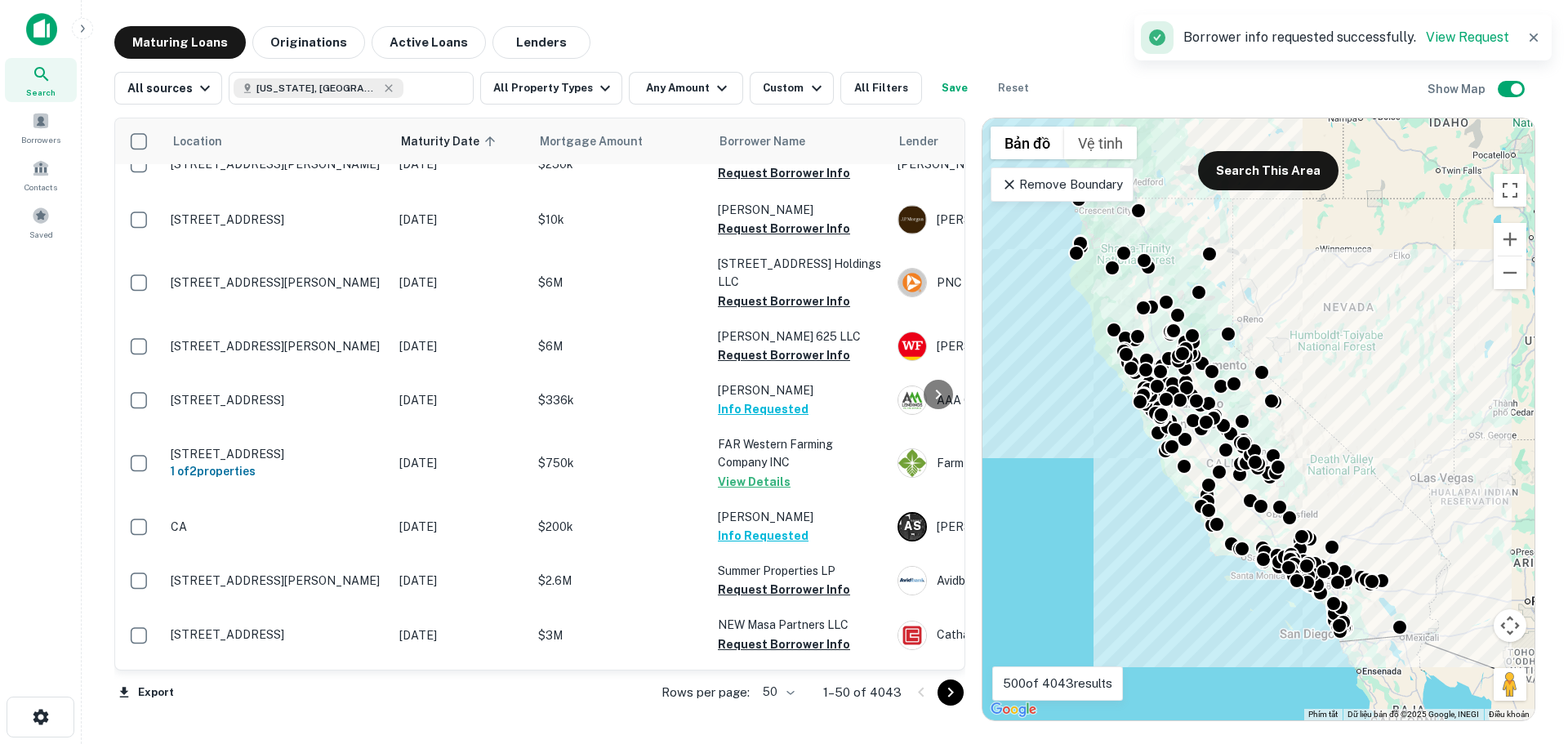
drag, startPoint x: 945, startPoint y: 693, endPoint x: 953, endPoint y: 743, distance: 50.6
click at [945, 694] on icon "Go to next page" at bounding box center [951, 693] width 20 height 20
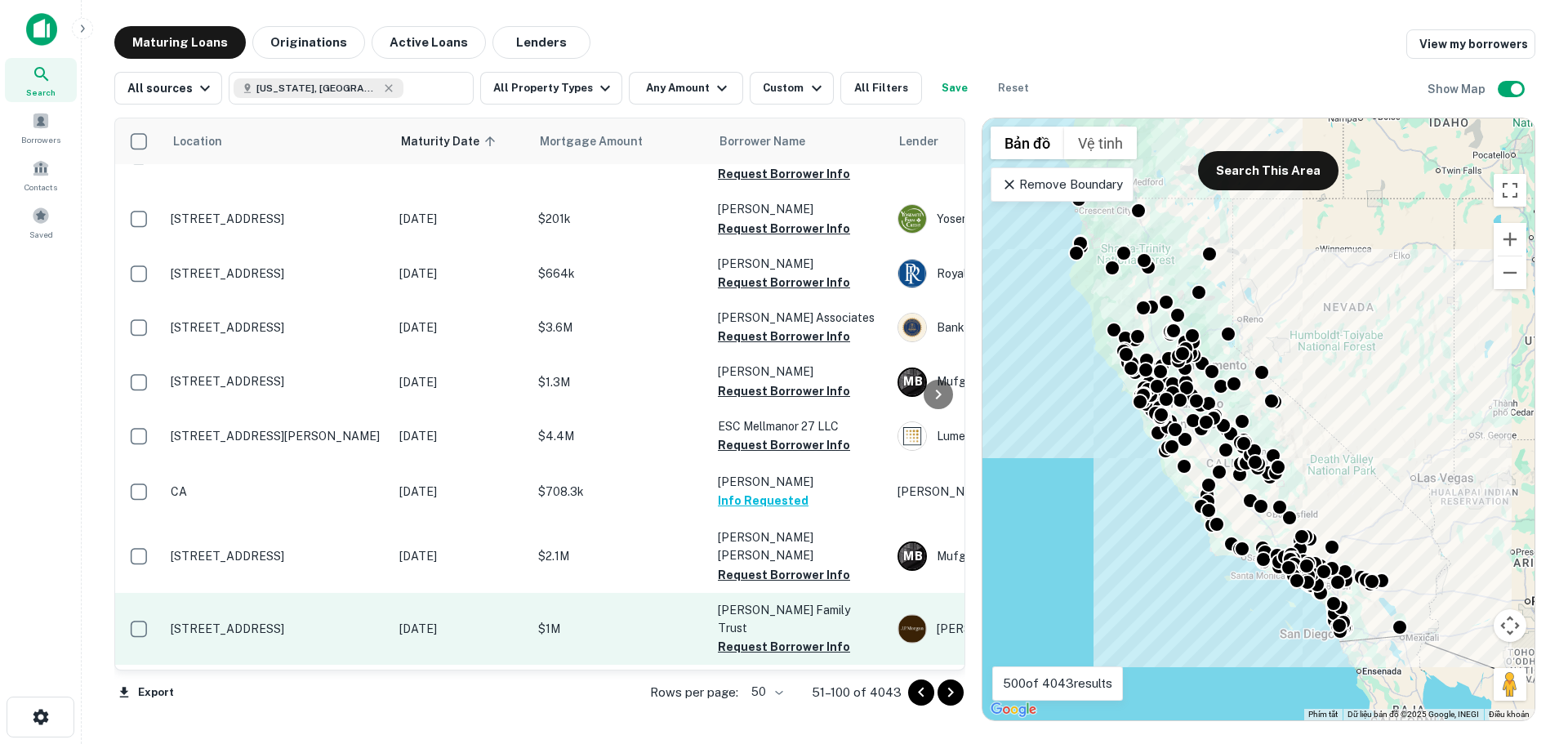
scroll to position [2346, 0]
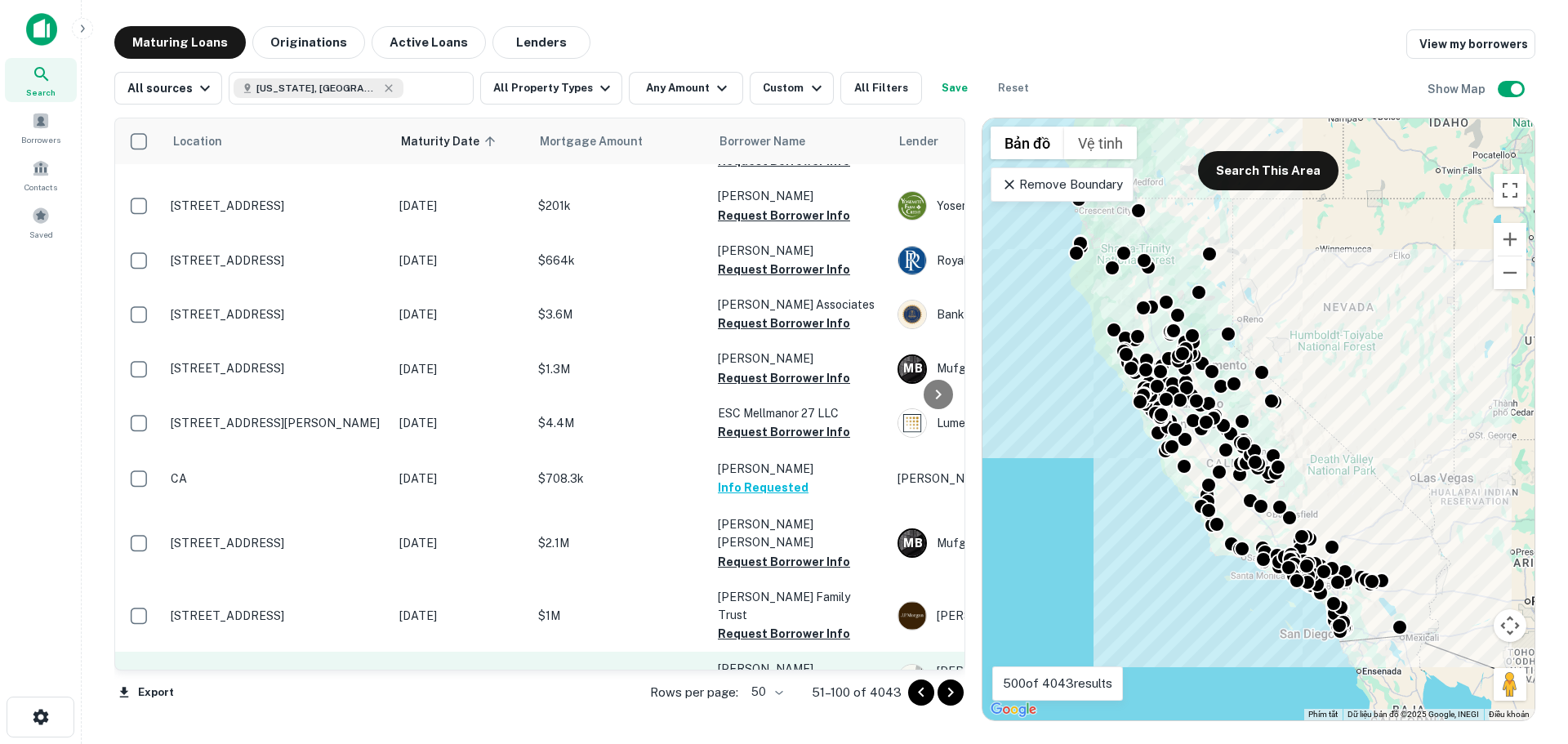
click at [759, 678] on button "Request Borrower Info" at bounding box center [784, 688] width 132 height 20
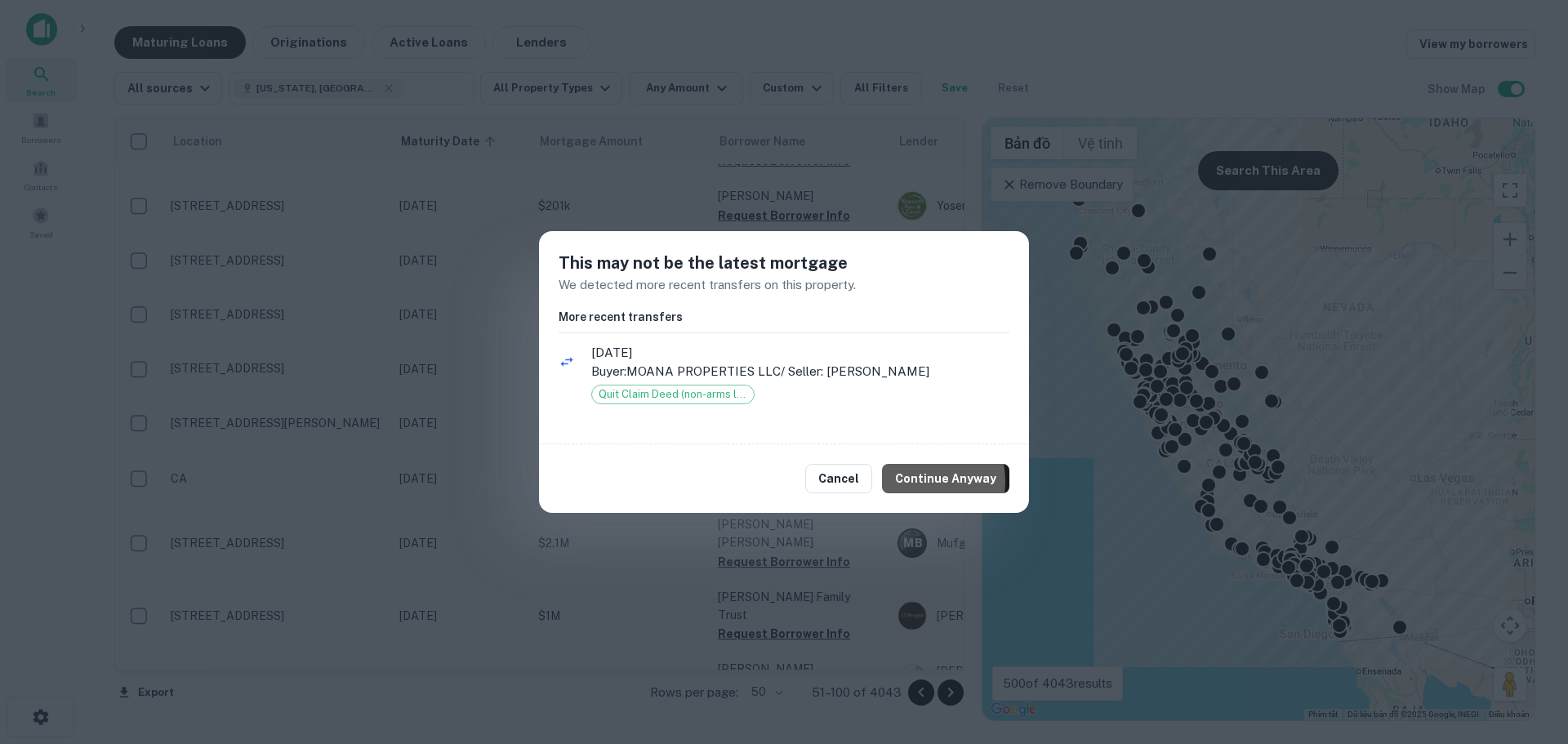
drag, startPoint x: 920, startPoint y: 481, endPoint x: 887, endPoint y: 540, distance: 67.6
click at [920, 483] on button "Continue Anyway" at bounding box center [946, 479] width 127 height 29
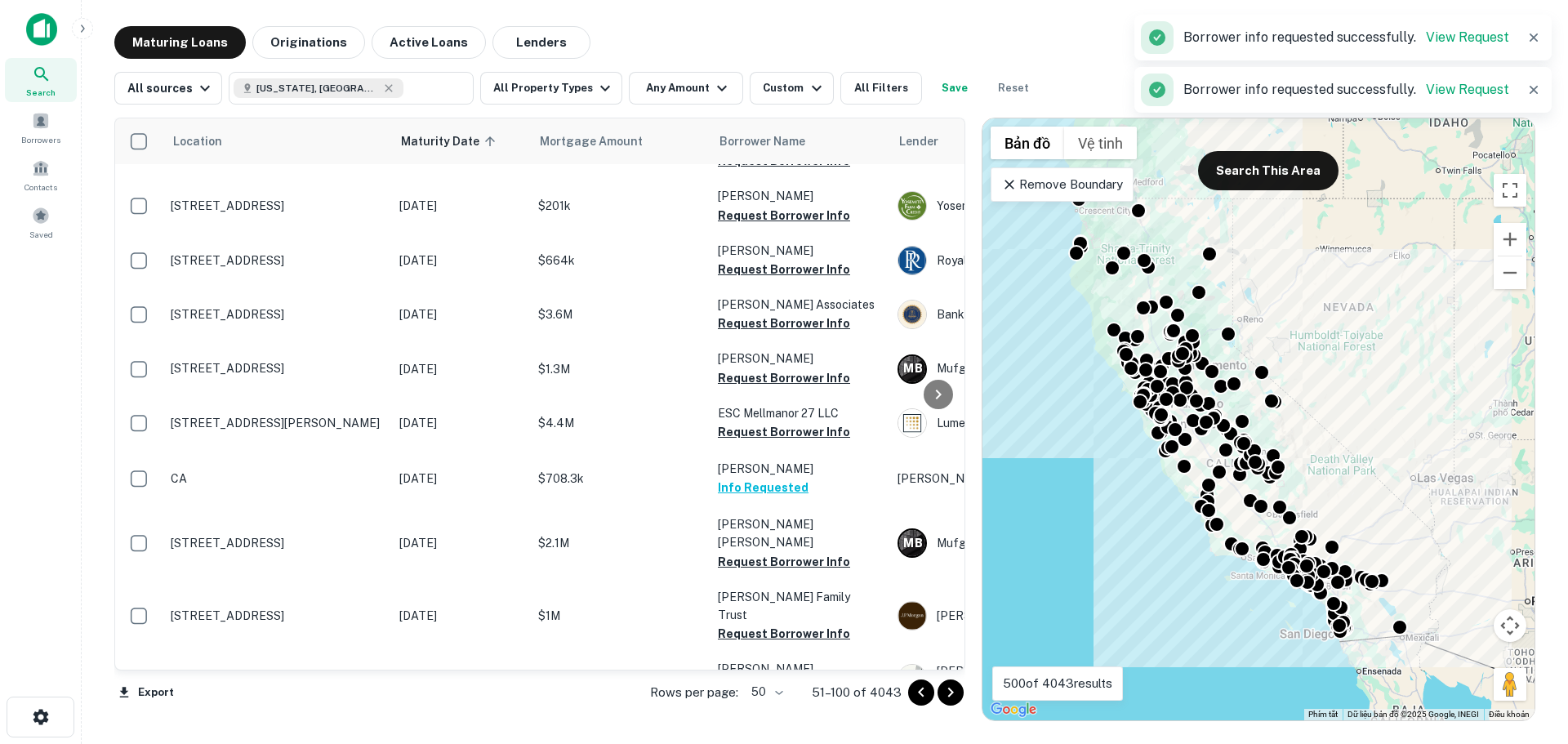
click at [944, 696] on icon "Go to next page" at bounding box center [951, 693] width 20 height 20
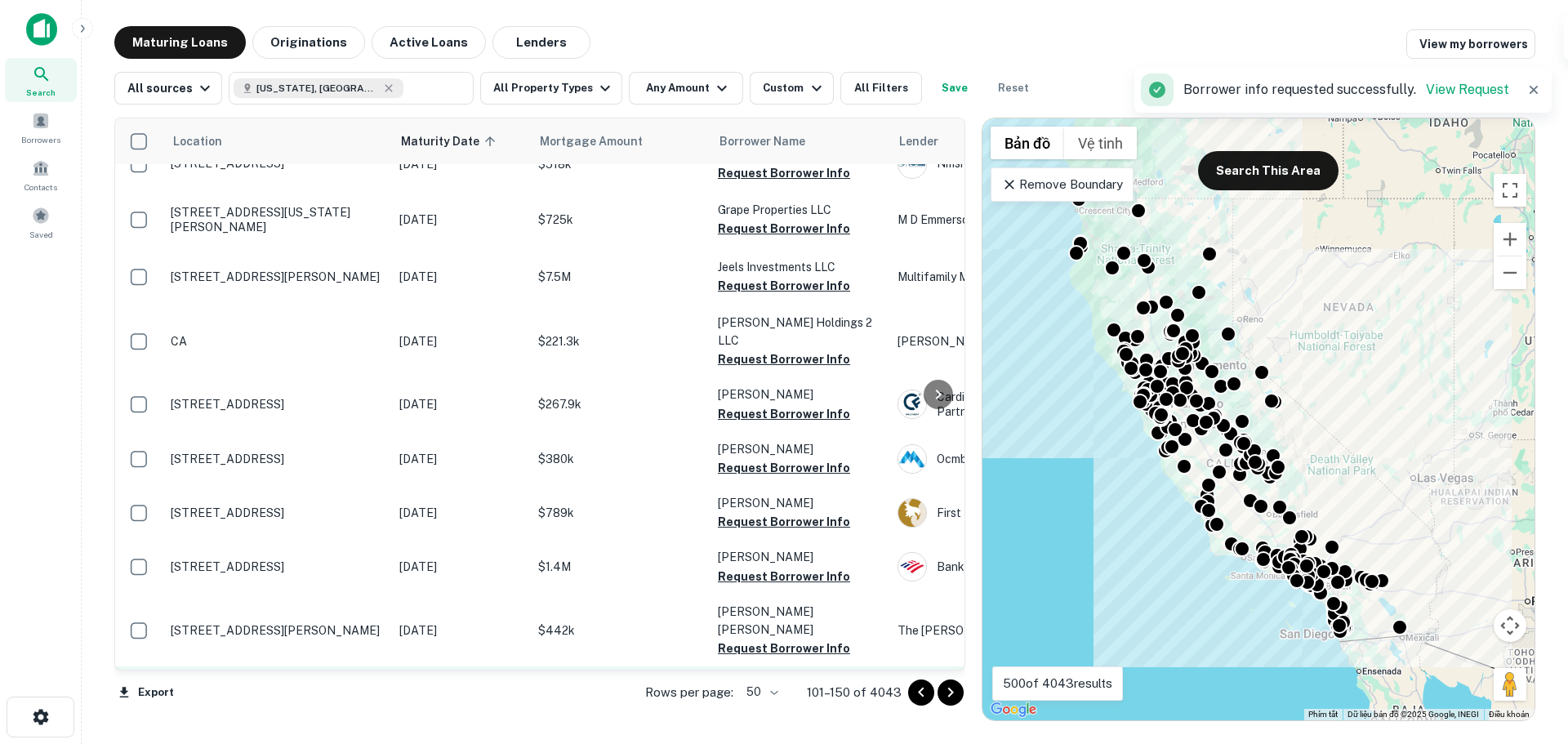
scroll to position [2339, 0]
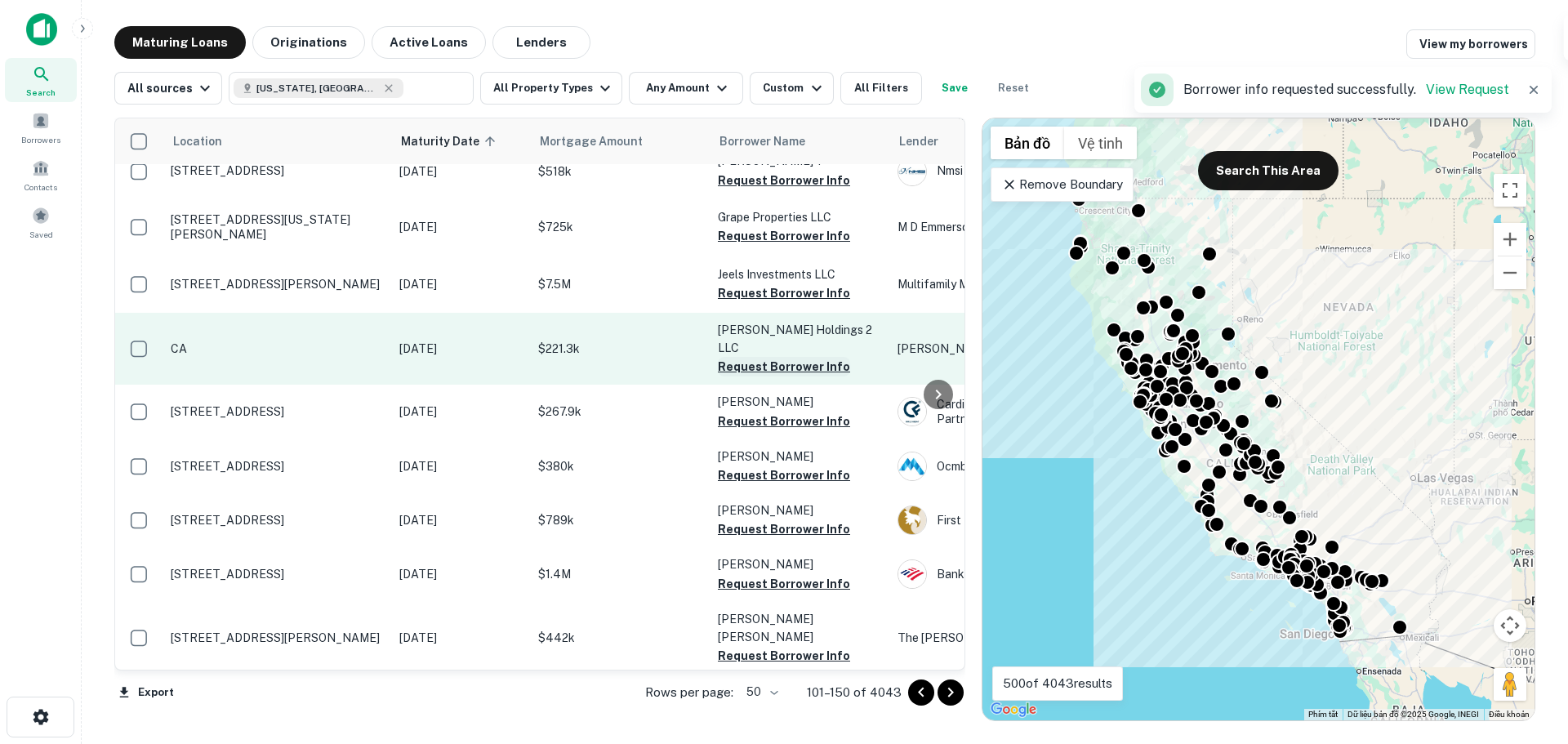
click at [783, 357] on button "Request Borrower Info" at bounding box center [784, 366] width 132 height 20
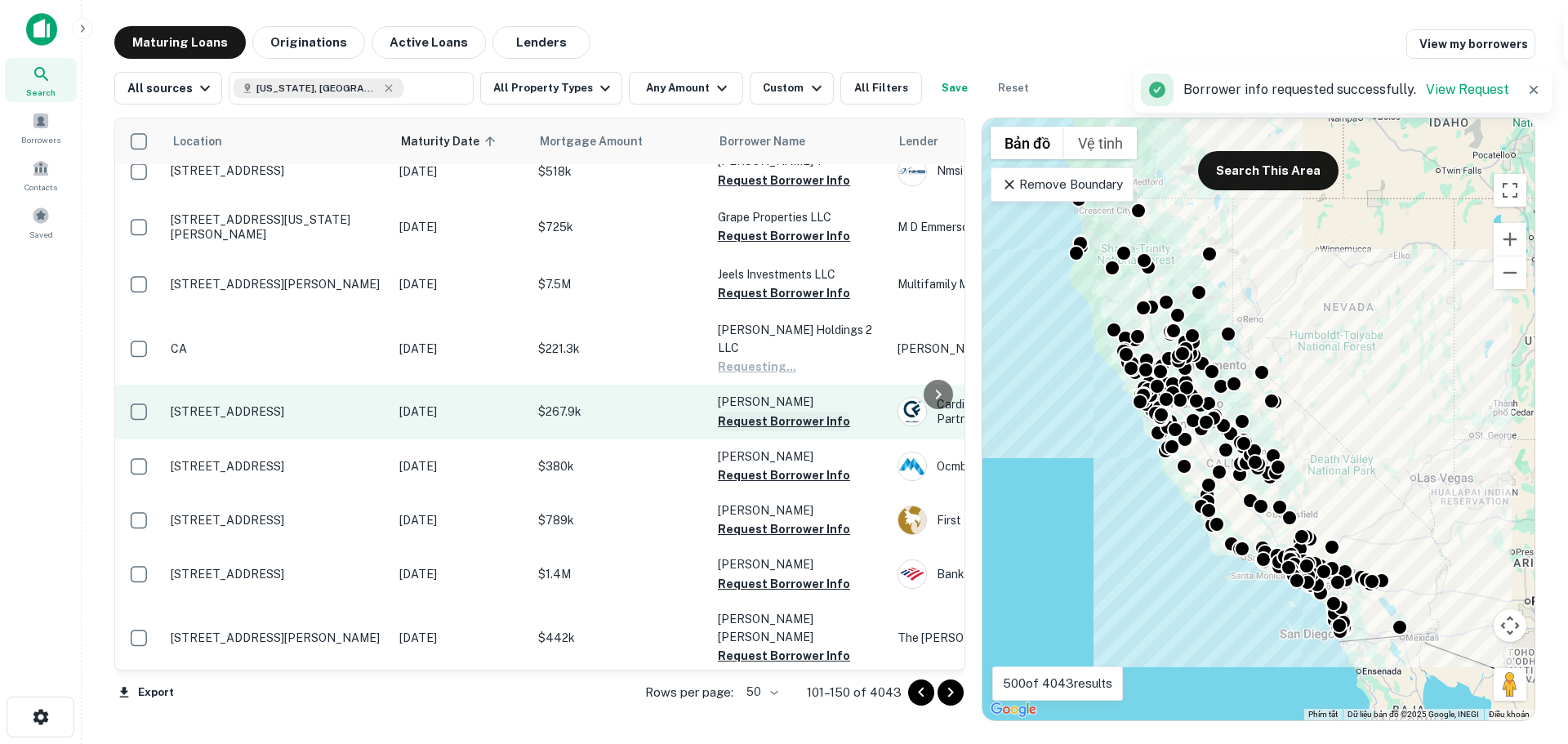
click at [775, 412] on button "Request Borrower Info" at bounding box center [784, 421] width 132 height 20
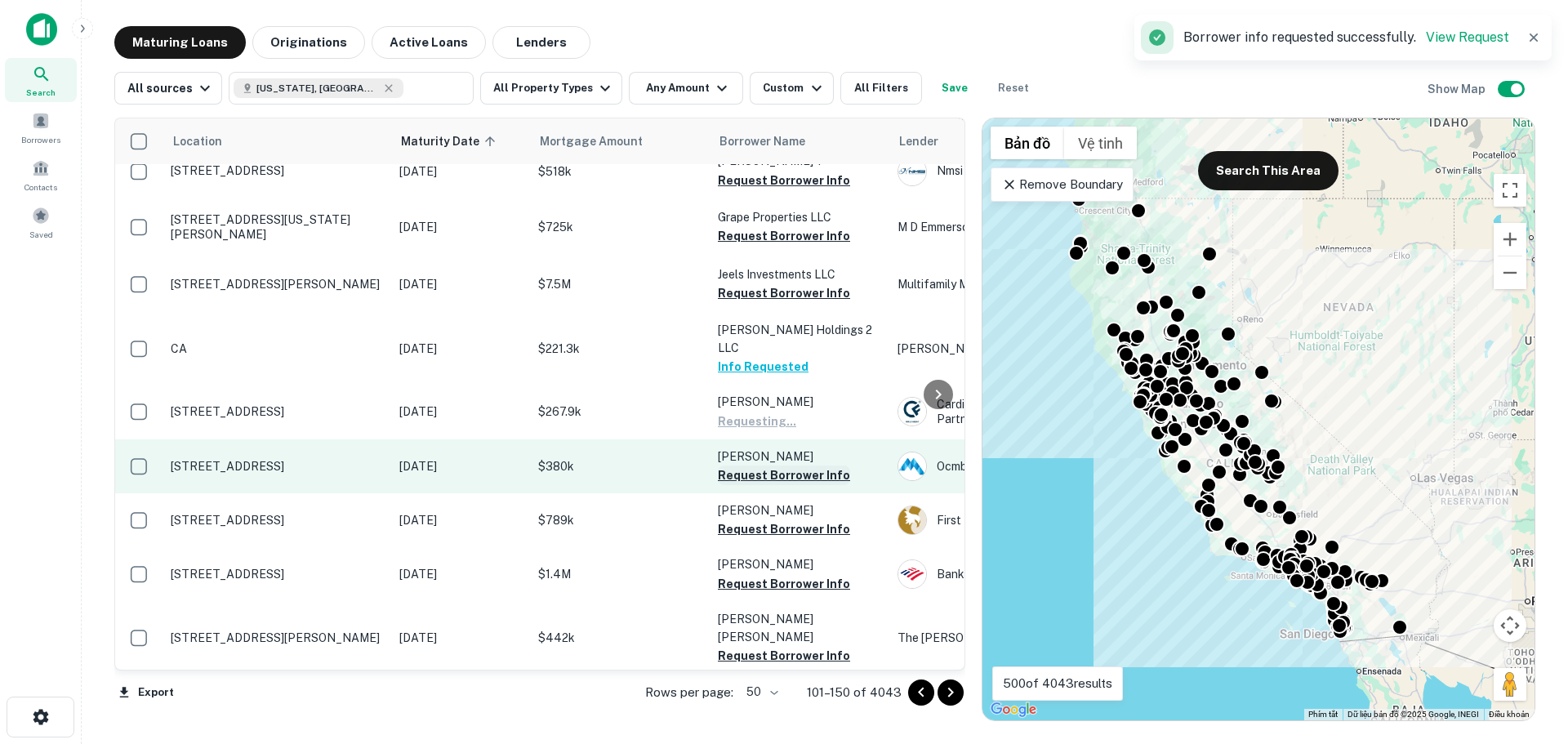
click at [759, 465] on button "Request Borrower Info" at bounding box center [784, 475] width 132 height 20
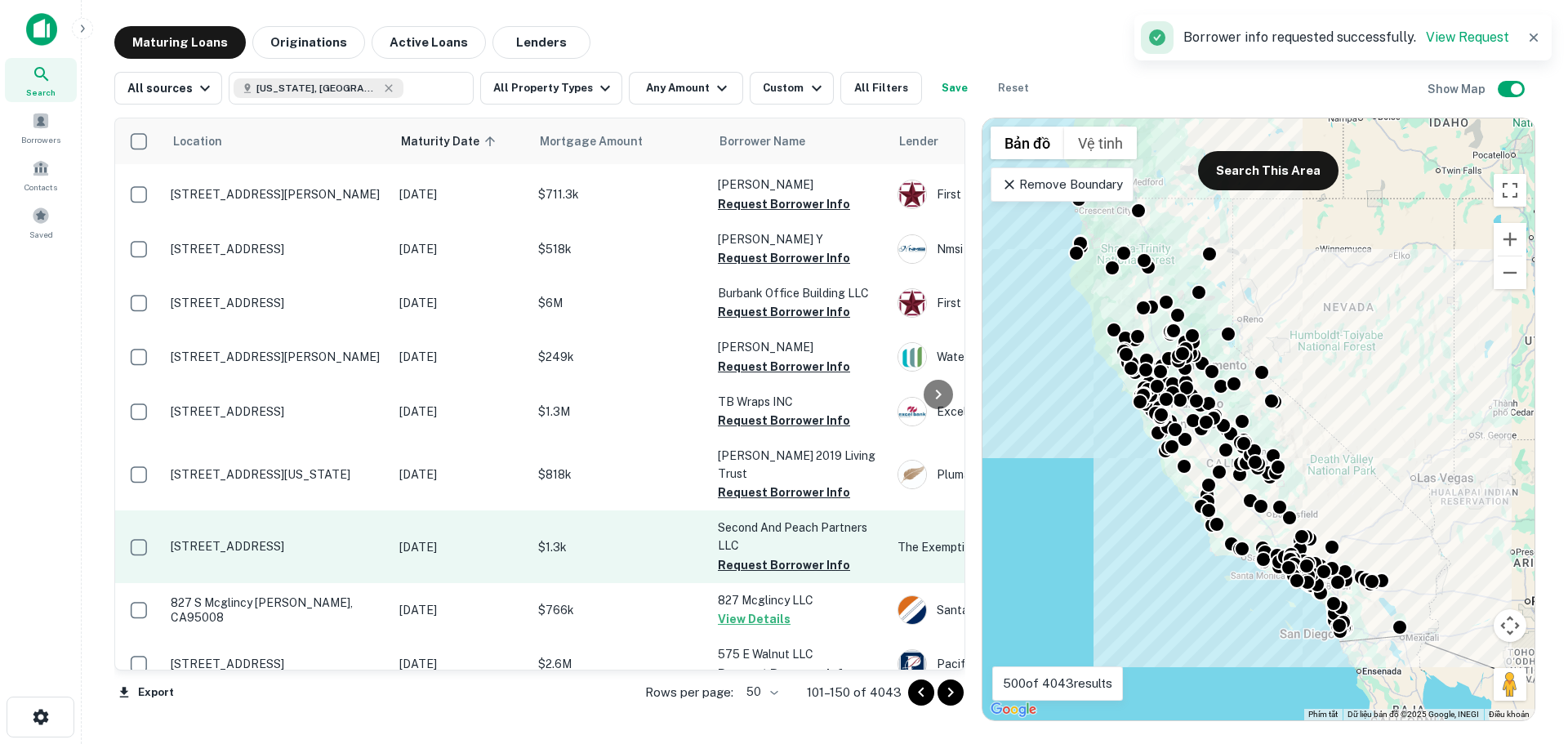
scroll to position [2338, 0]
click at [754, 511] on td "Second And Peach Partners LLC Request Borrower Info" at bounding box center [799, 547] width 180 height 72
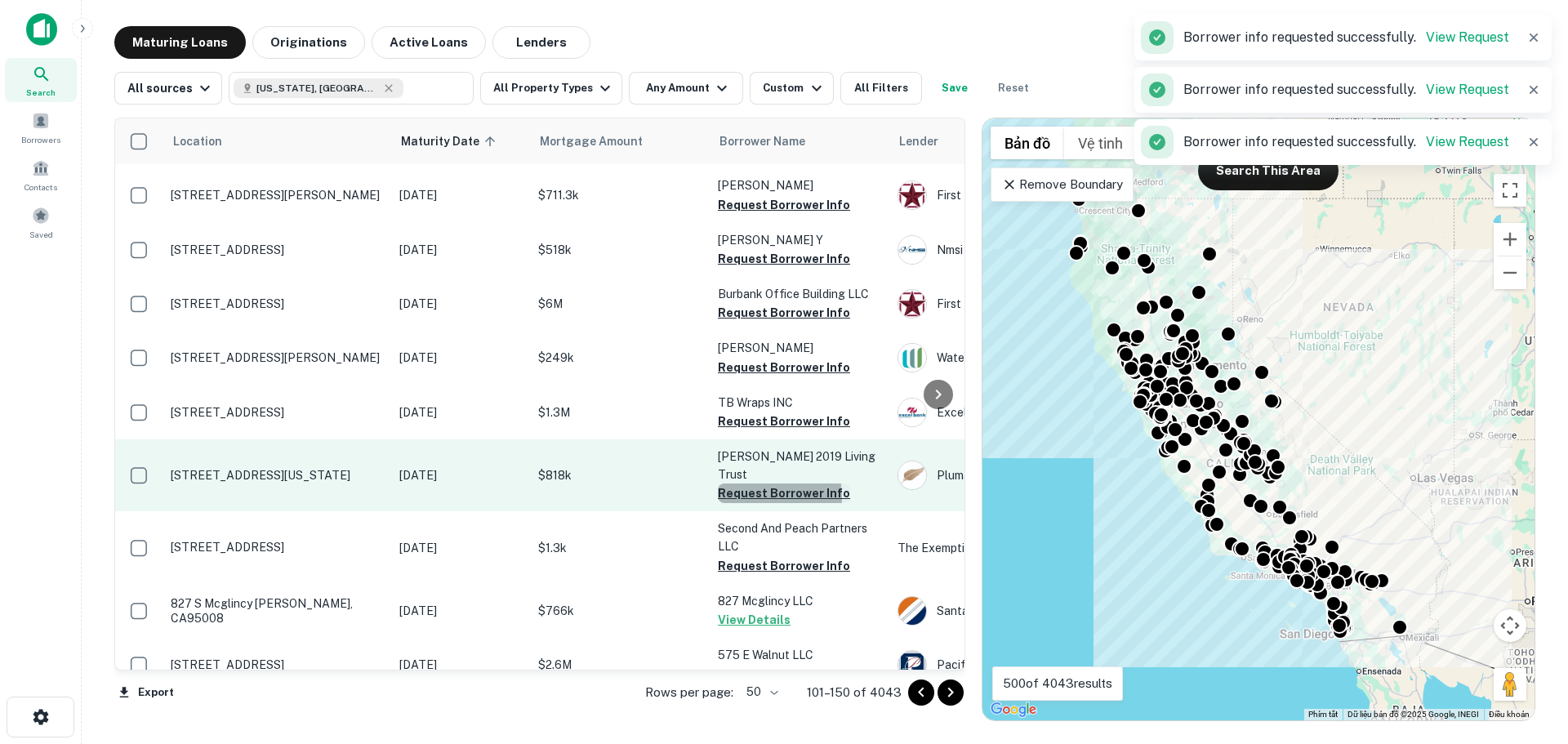
click at [758, 483] on button "Request Borrower Info" at bounding box center [784, 493] width 132 height 20
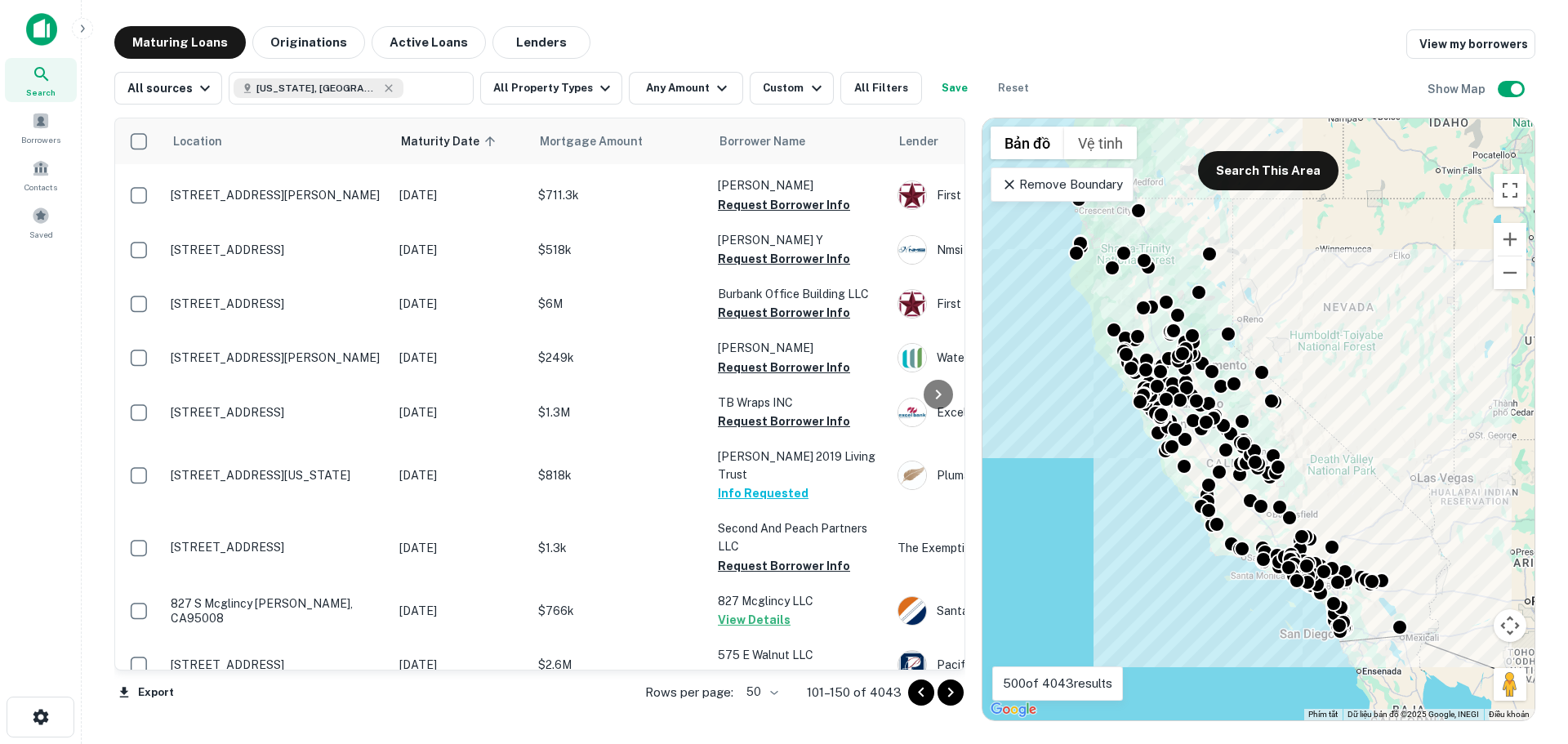
click at [755, 719] on button "Request Borrower Info" at bounding box center [784, 729] width 132 height 20
click at [951, 698] on icon "Go to next page" at bounding box center [951, 693] width 20 height 20
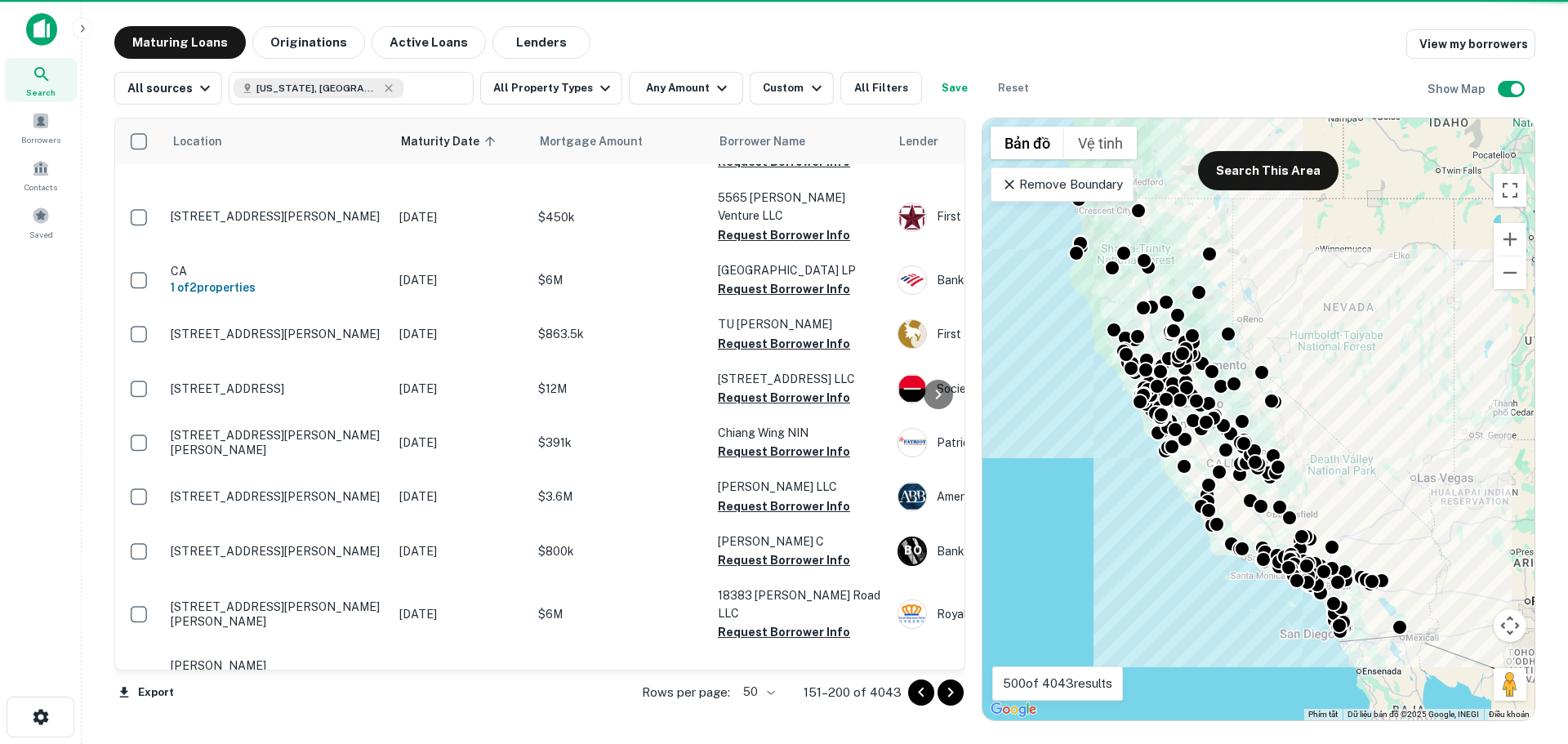
scroll to position [2278, 0]
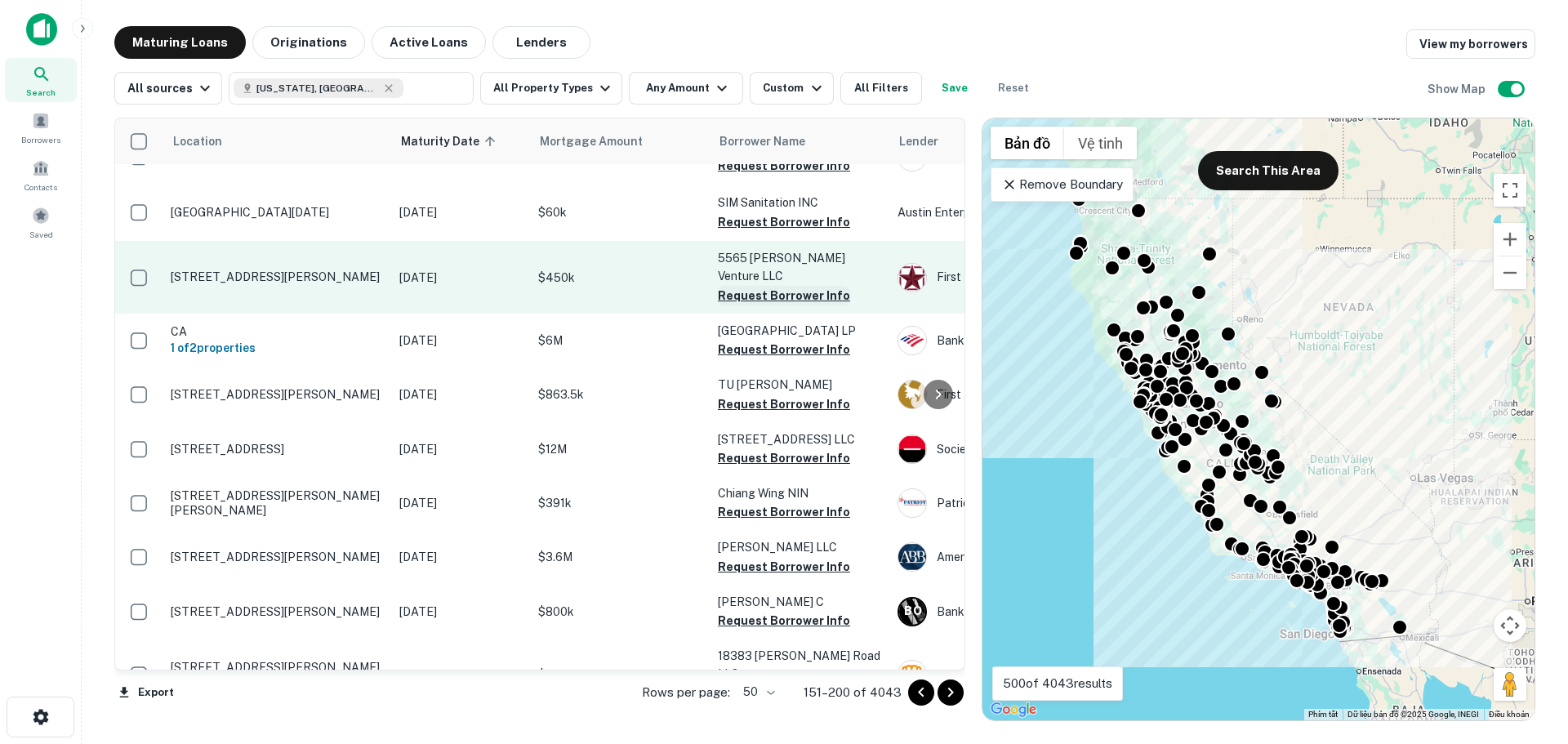
click at [754, 285] on button "Request Borrower Info" at bounding box center [784, 295] width 132 height 20
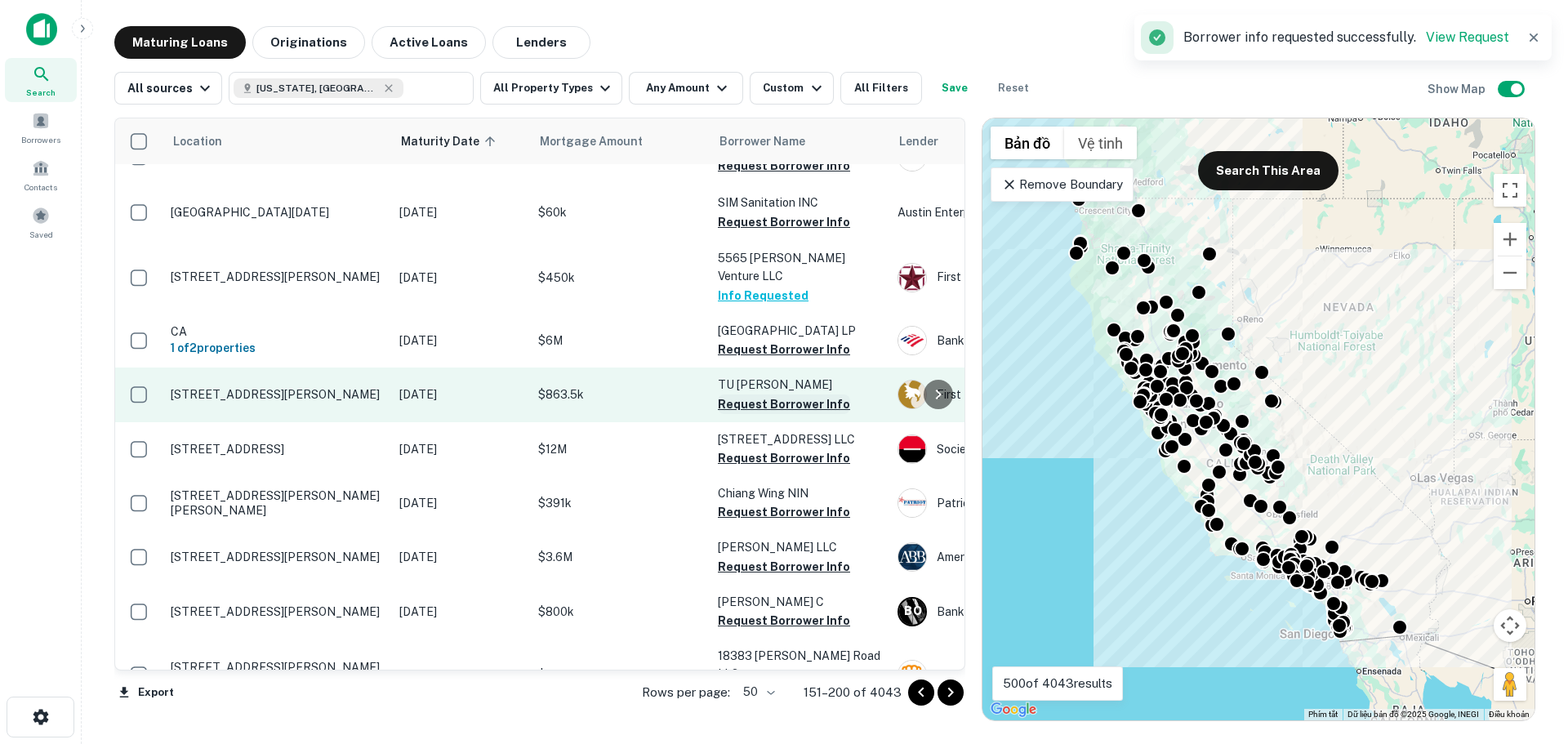
click at [767, 395] on button "Request Borrower Info" at bounding box center [784, 404] width 132 height 20
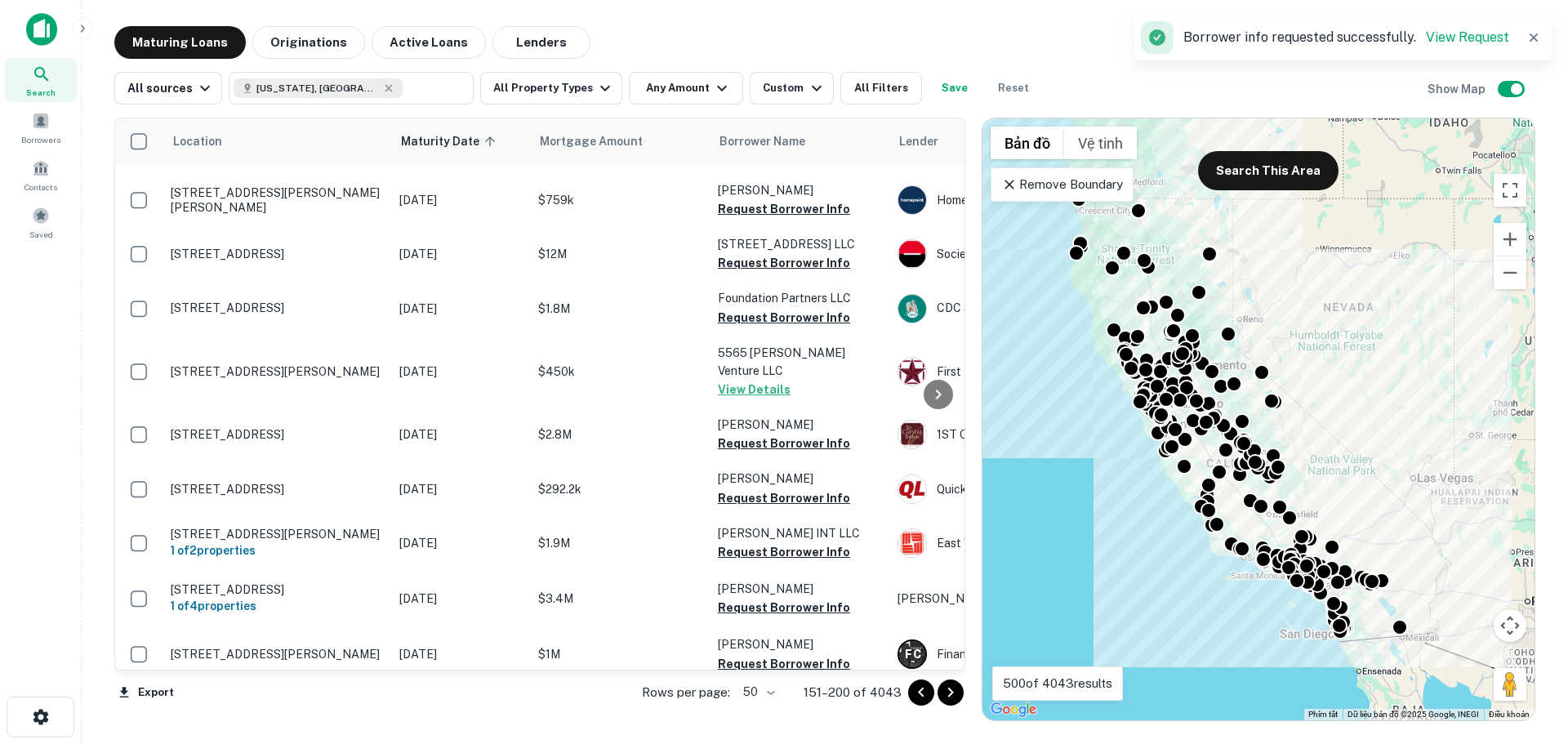
scroll to position [2272, 0]
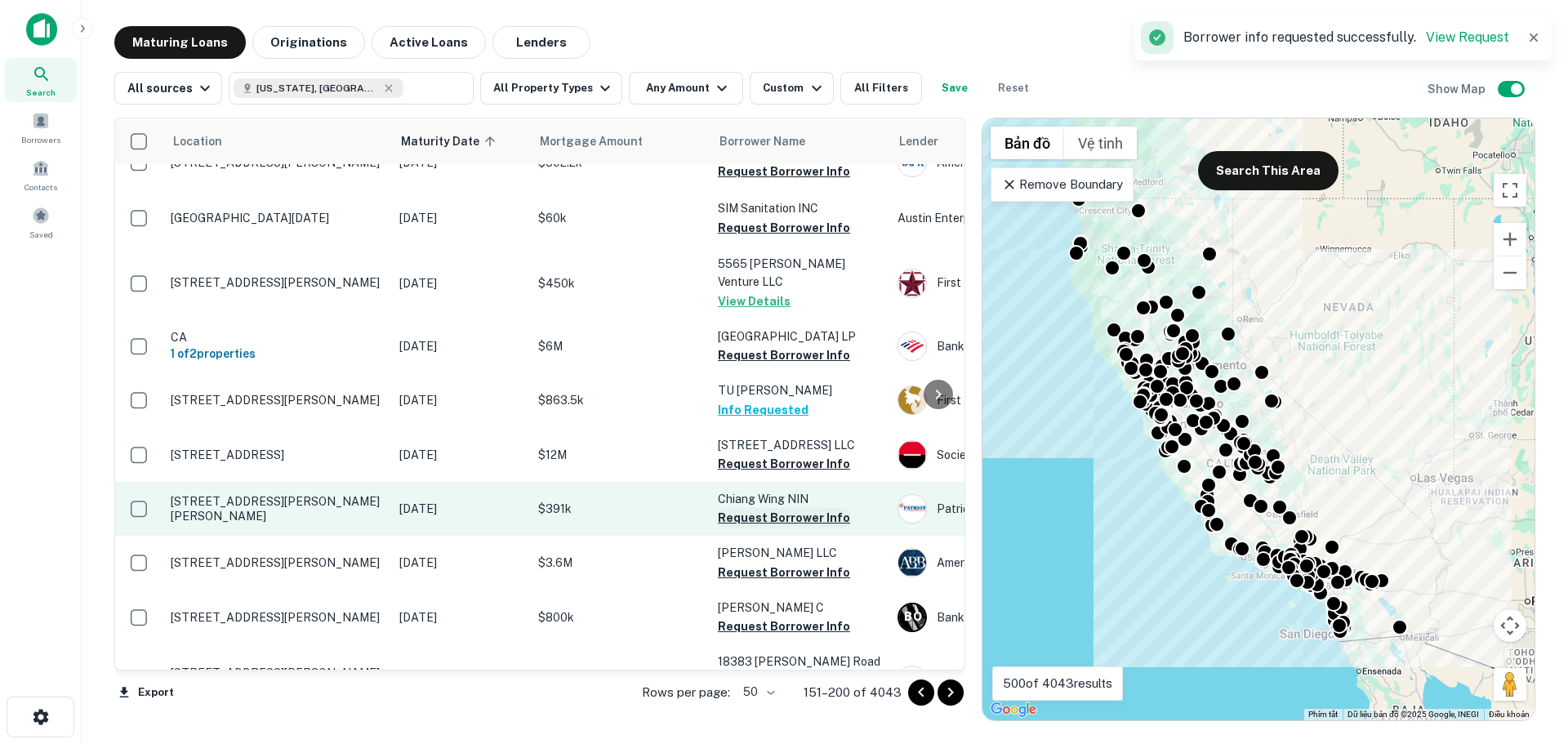
click at [760, 508] on button "Request Borrower Info" at bounding box center [784, 518] width 132 height 20
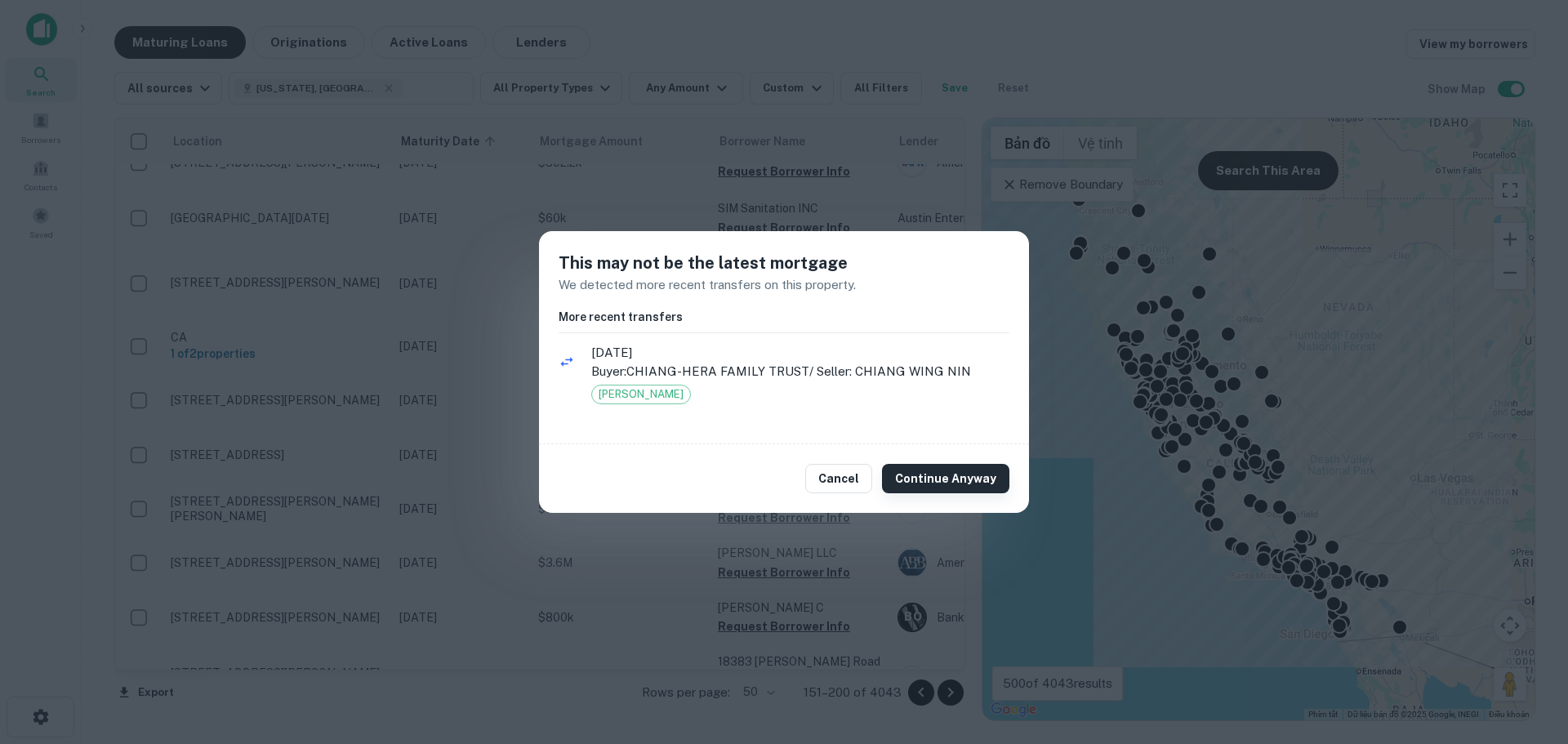
click at [939, 477] on button "Continue Anyway" at bounding box center [946, 479] width 127 height 29
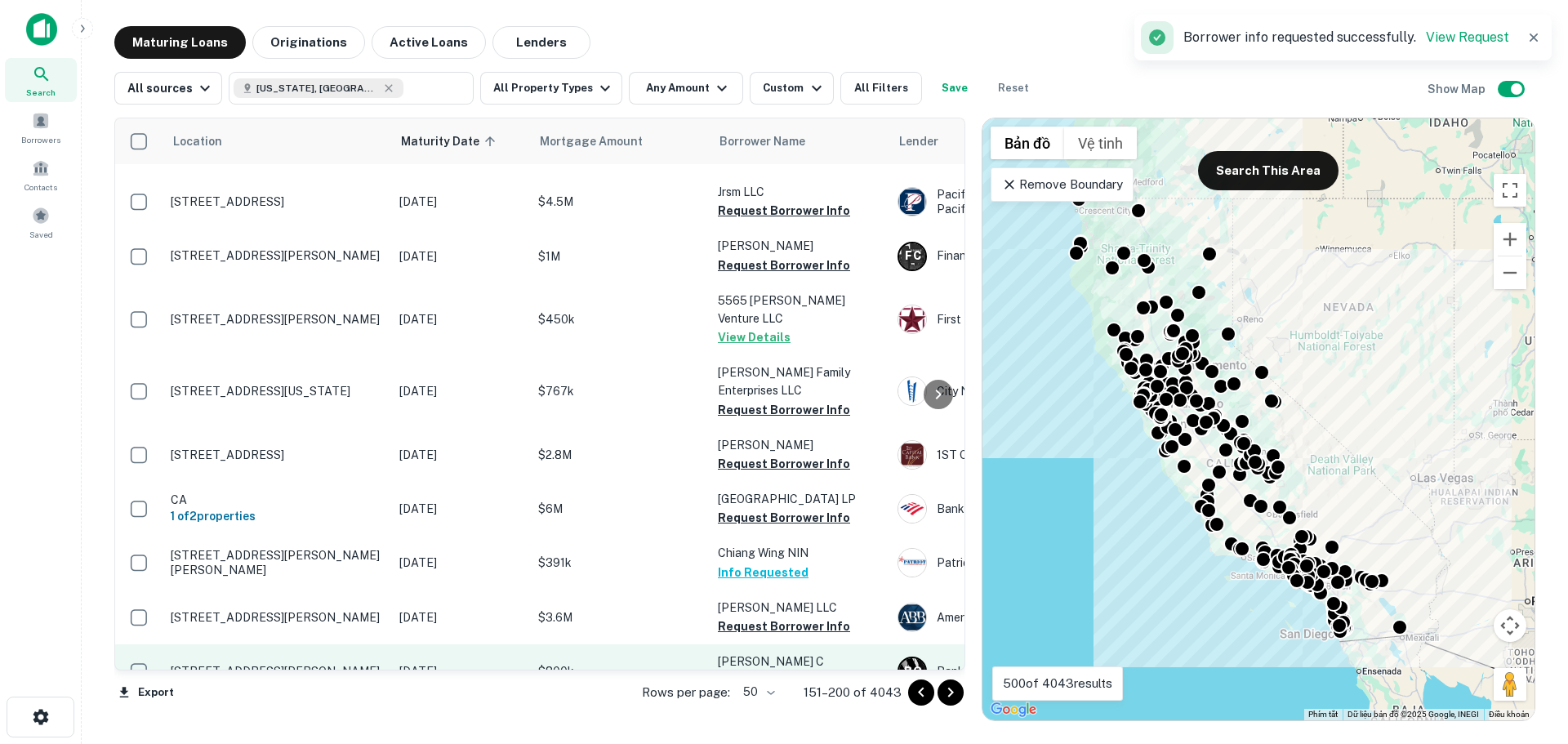
click at [771, 671] on button "Request Borrower Info" at bounding box center [784, 680] width 132 height 20
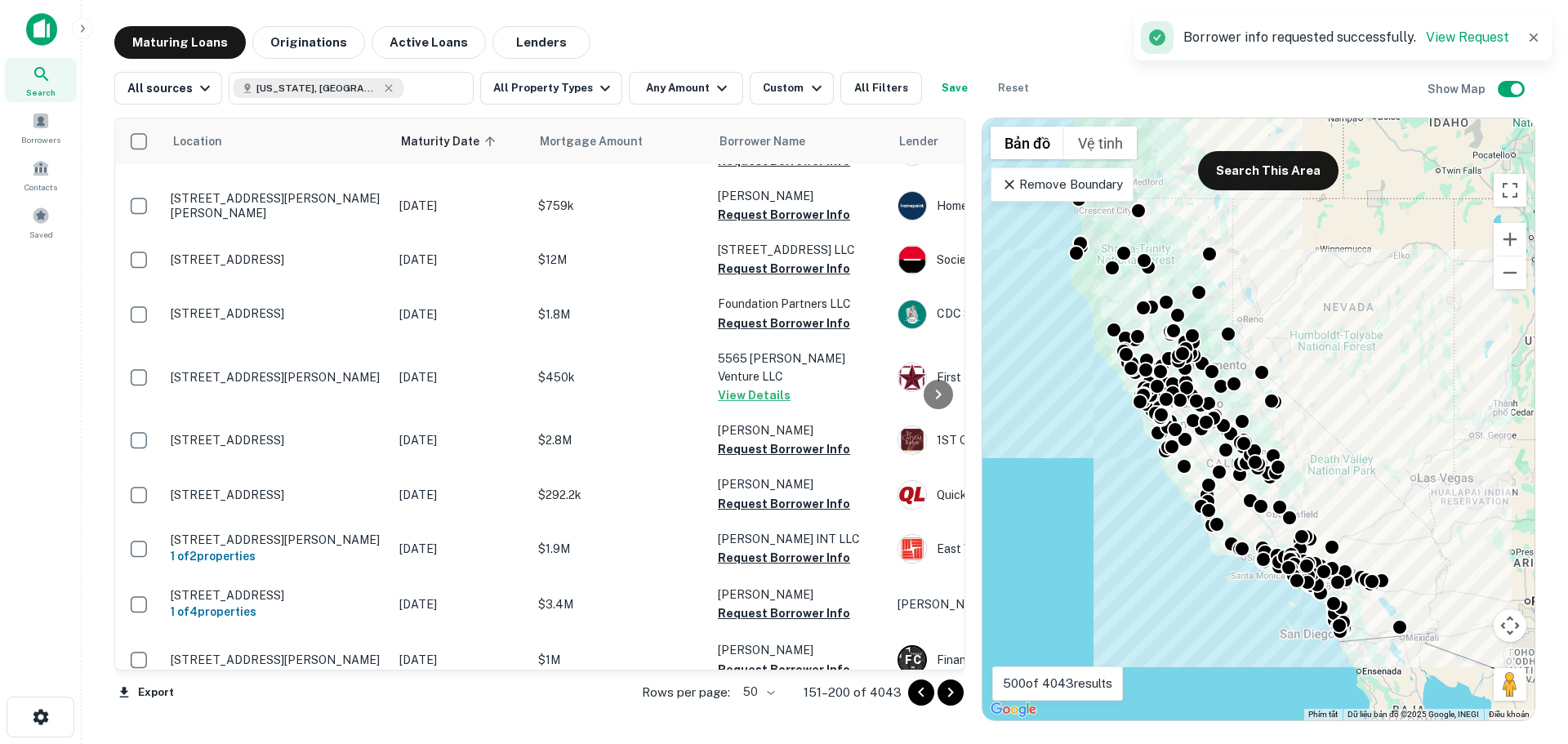
click at [764, 732] on button "Request Borrower Info" at bounding box center [784, 741] width 132 height 20
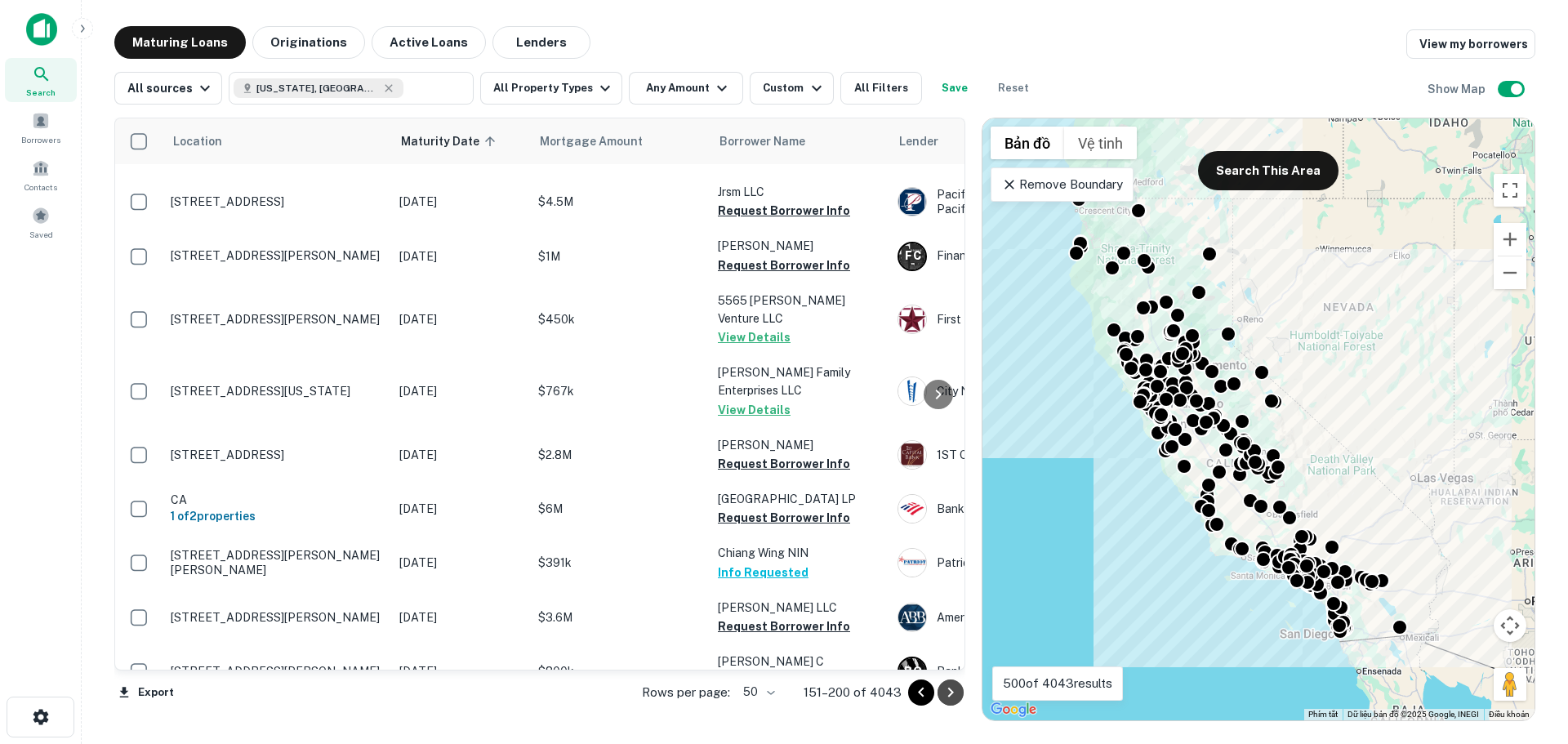
click at [951, 695] on icon "Go to next page" at bounding box center [951, 693] width 6 height 10
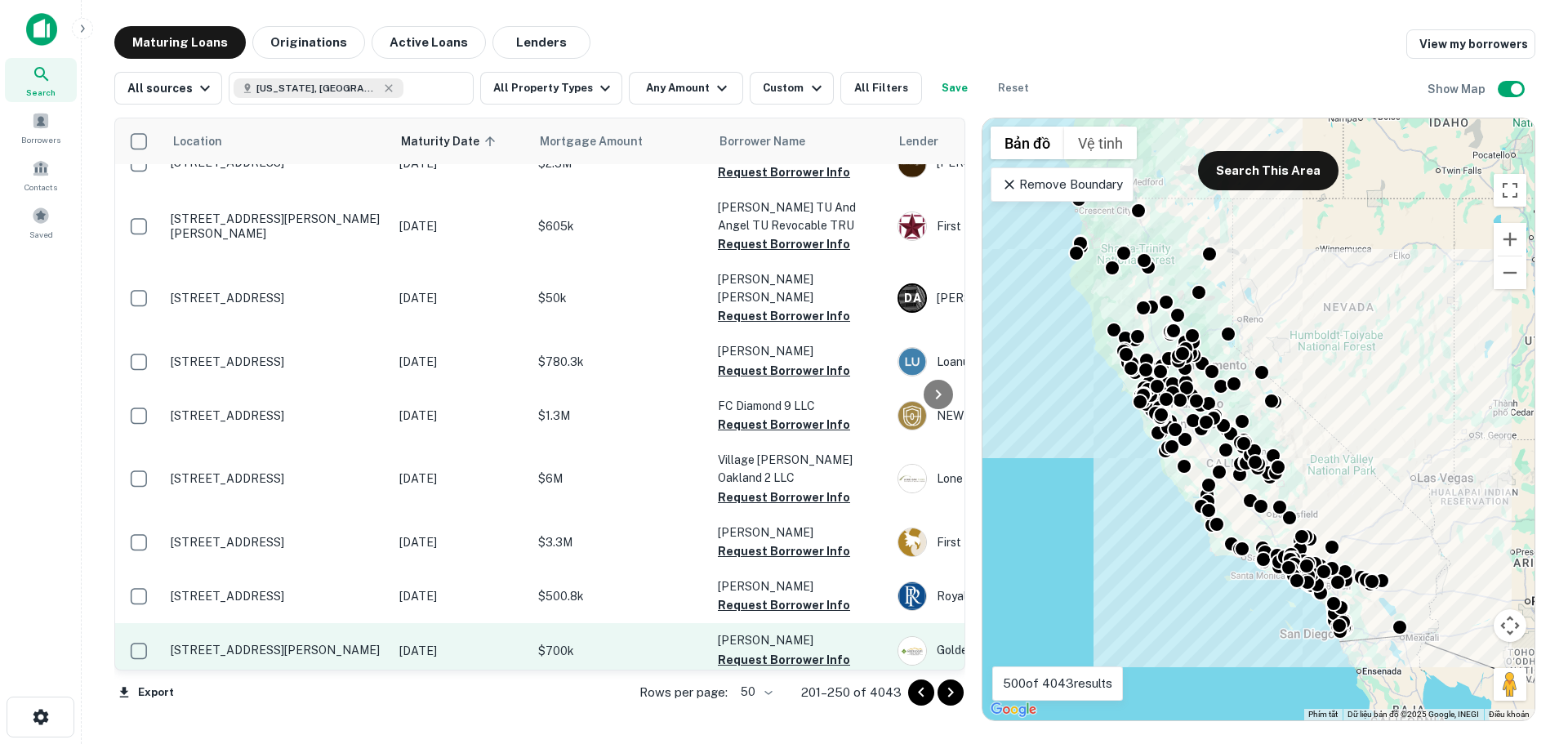
scroll to position [2026, 0]
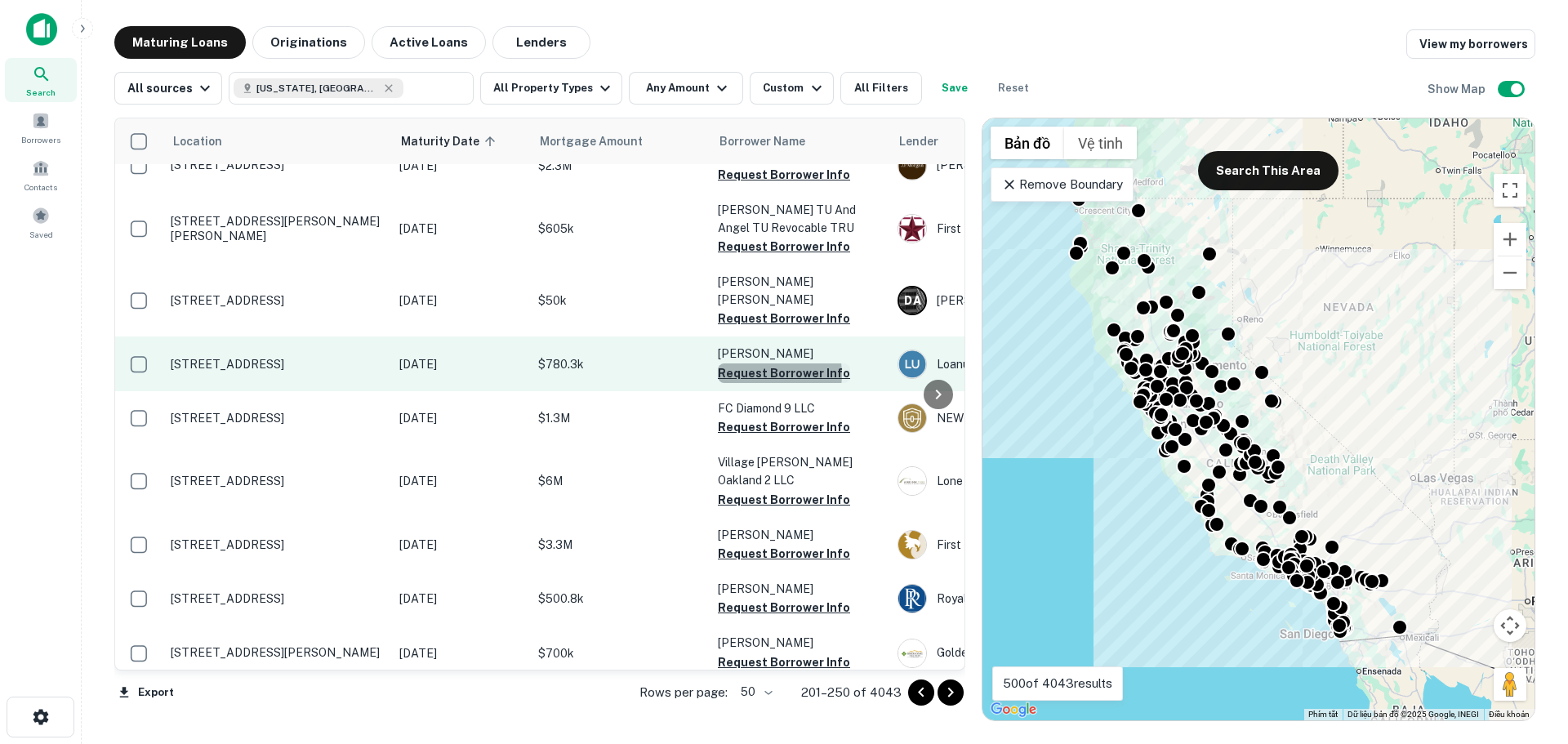
click at [766, 363] on button "Request Borrower Info" at bounding box center [784, 373] width 132 height 20
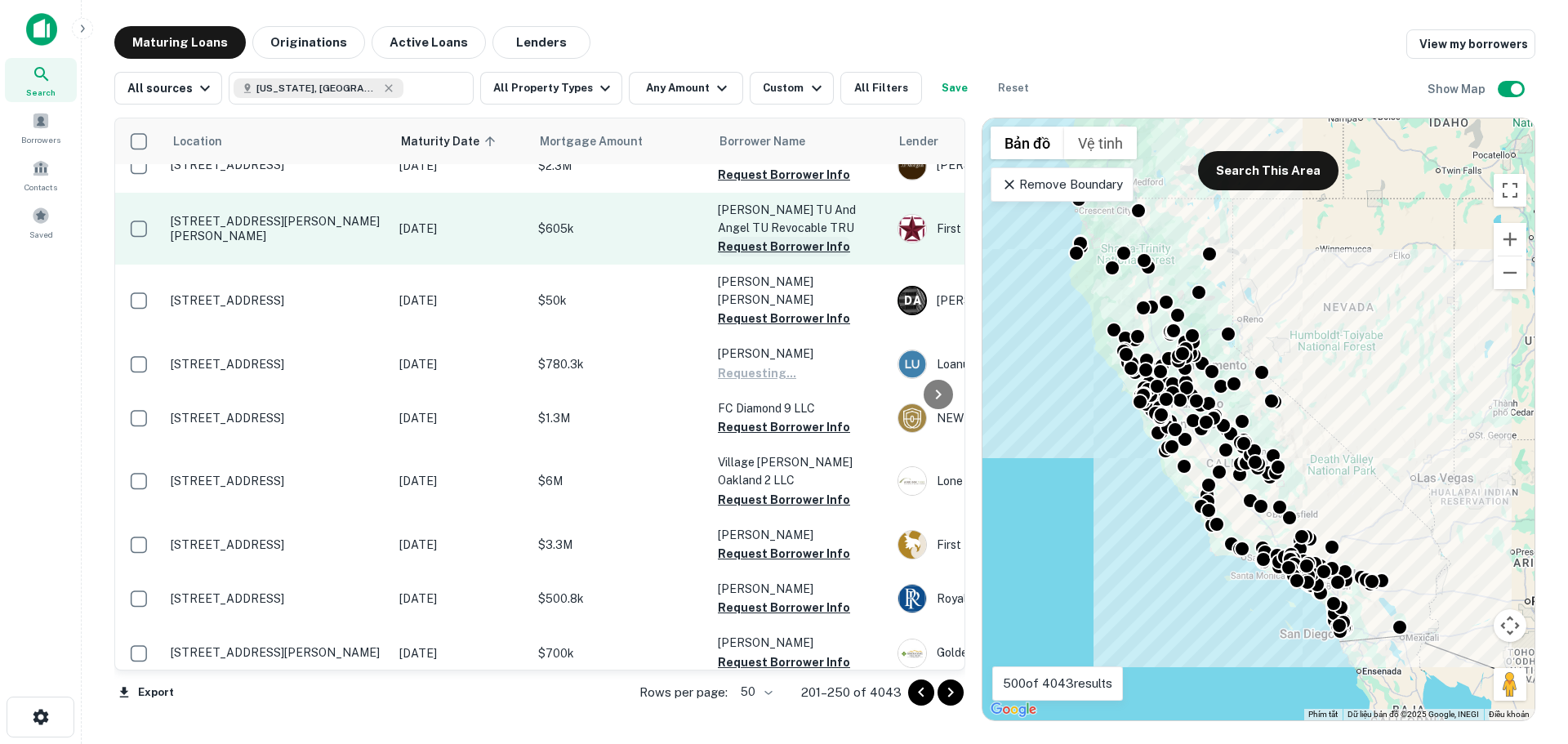
click at [752, 237] on button "Request Borrower Info" at bounding box center [784, 246] width 132 height 20
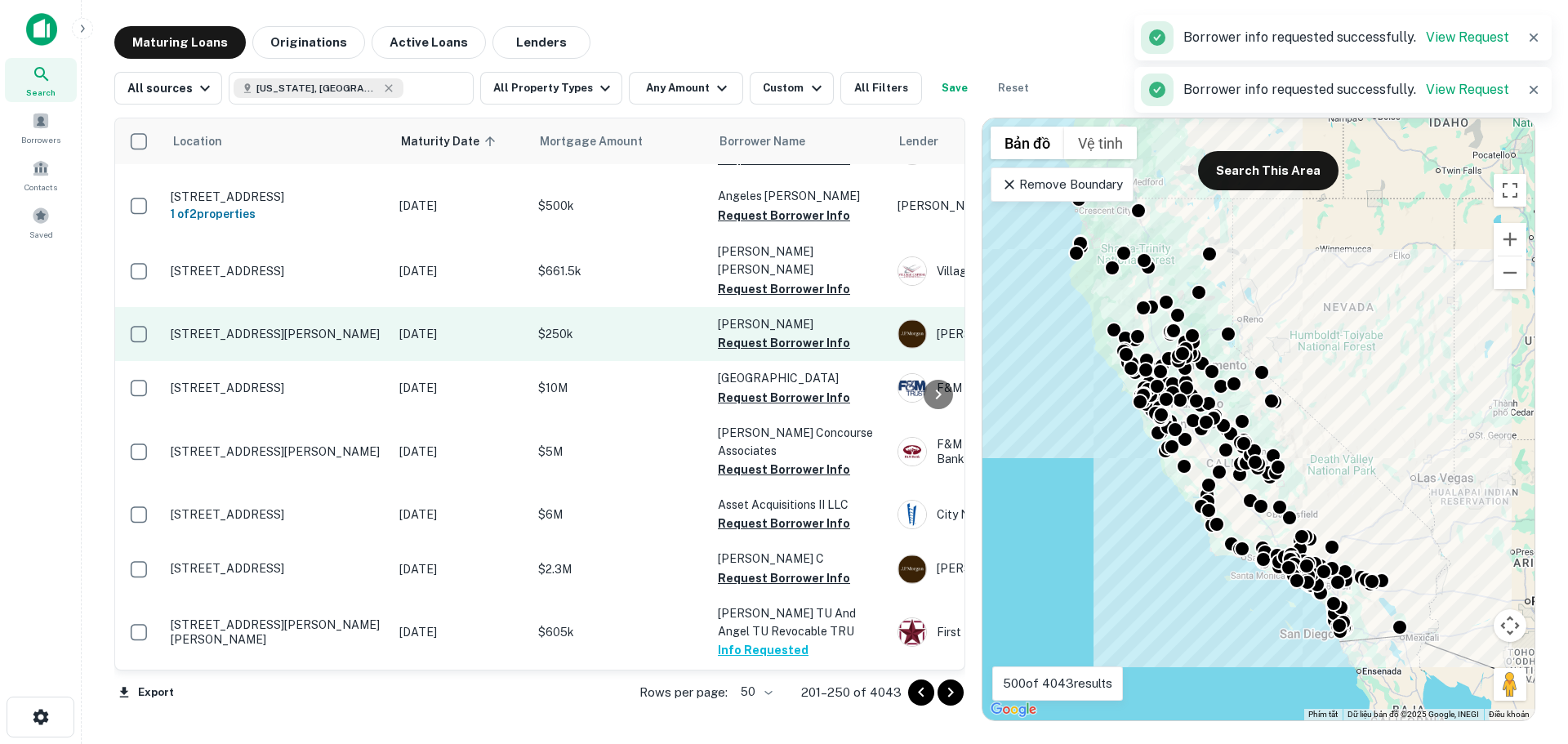
scroll to position [1618, 0]
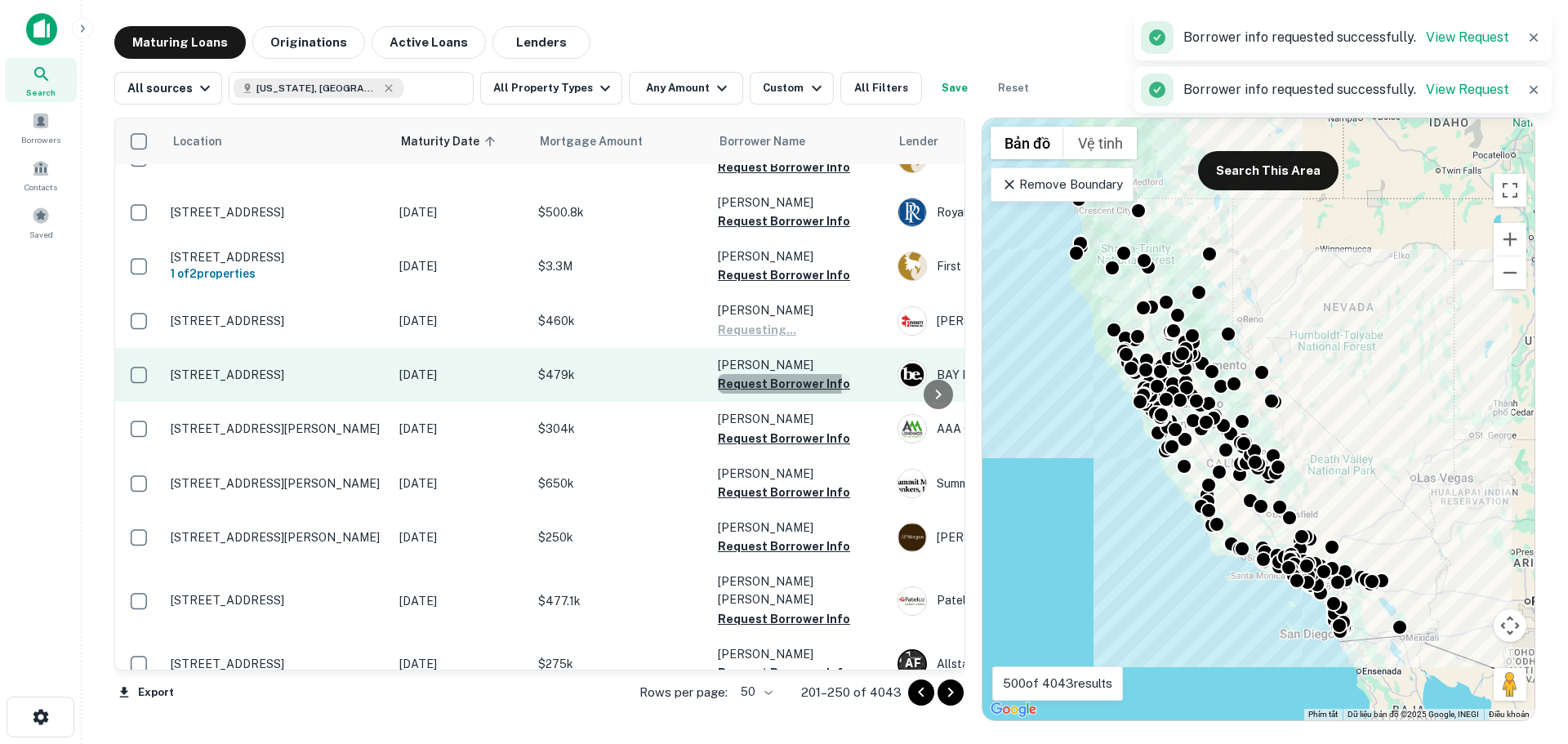
click at [761, 374] on button "Request Borrower Info" at bounding box center [784, 383] width 132 height 20
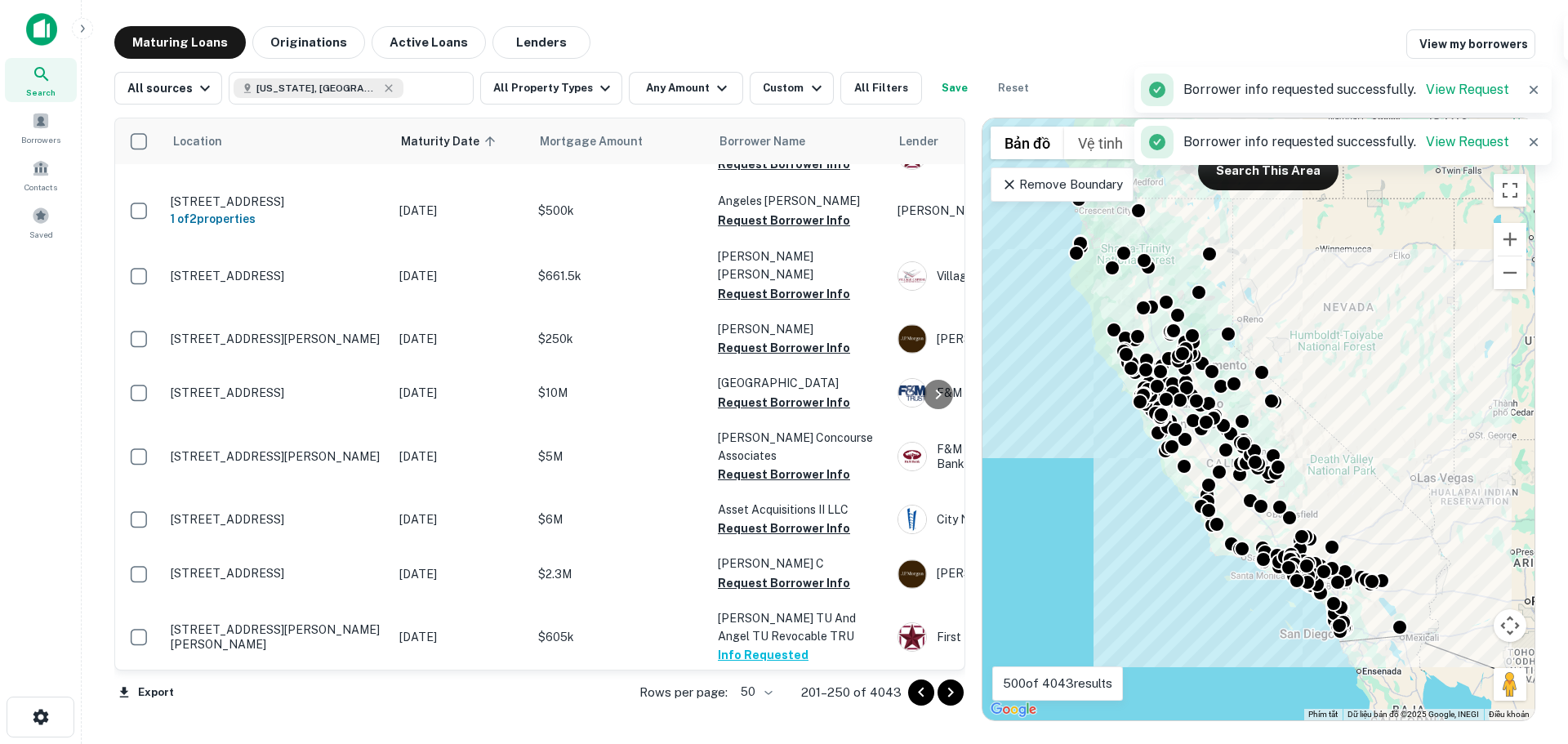
click at [774, 393] on button "Request Borrower Info" at bounding box center [784, 402] width 132 height 20
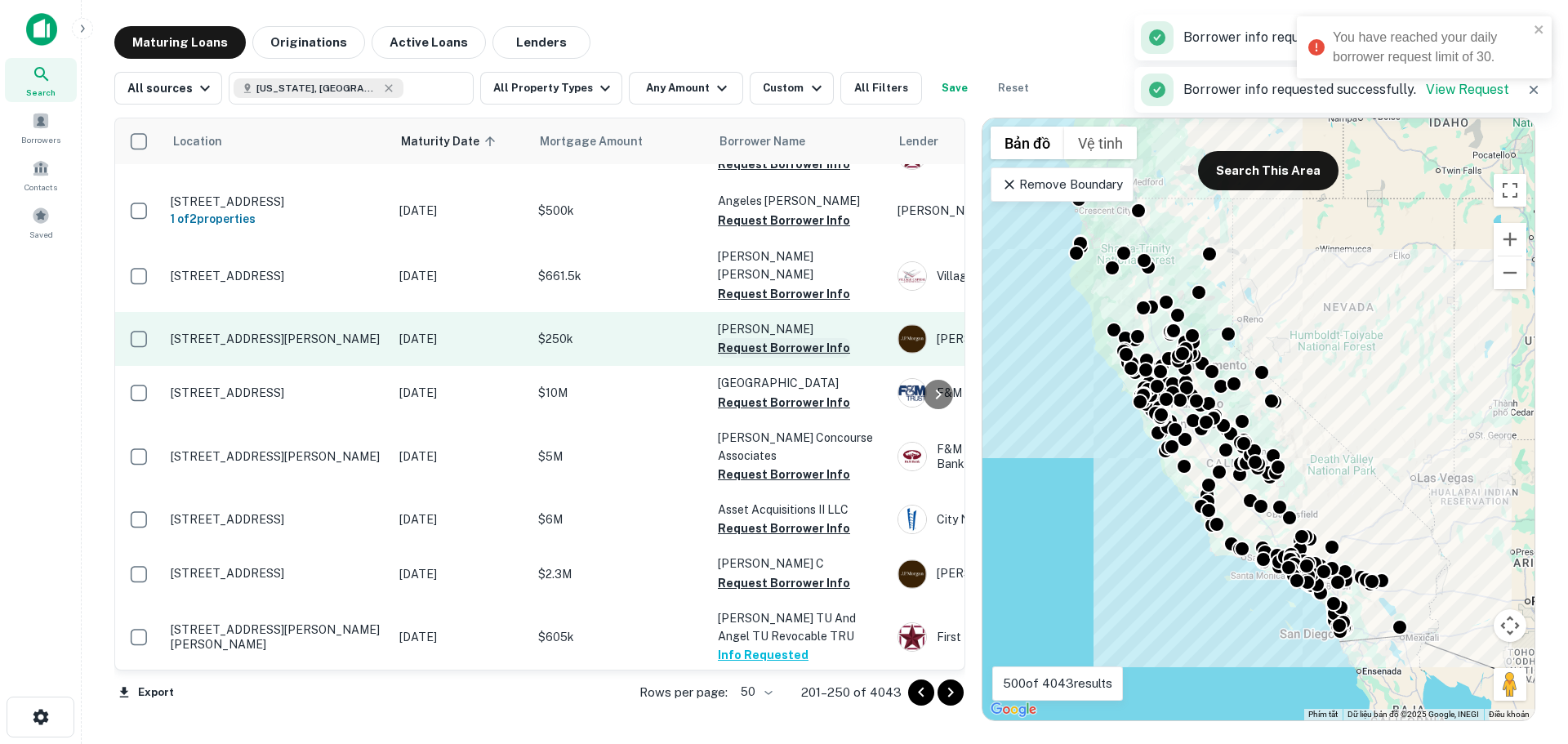
click at [771, 338] on button "Request Borrower Info" at bounding box center [784, 347] width 132 height 20
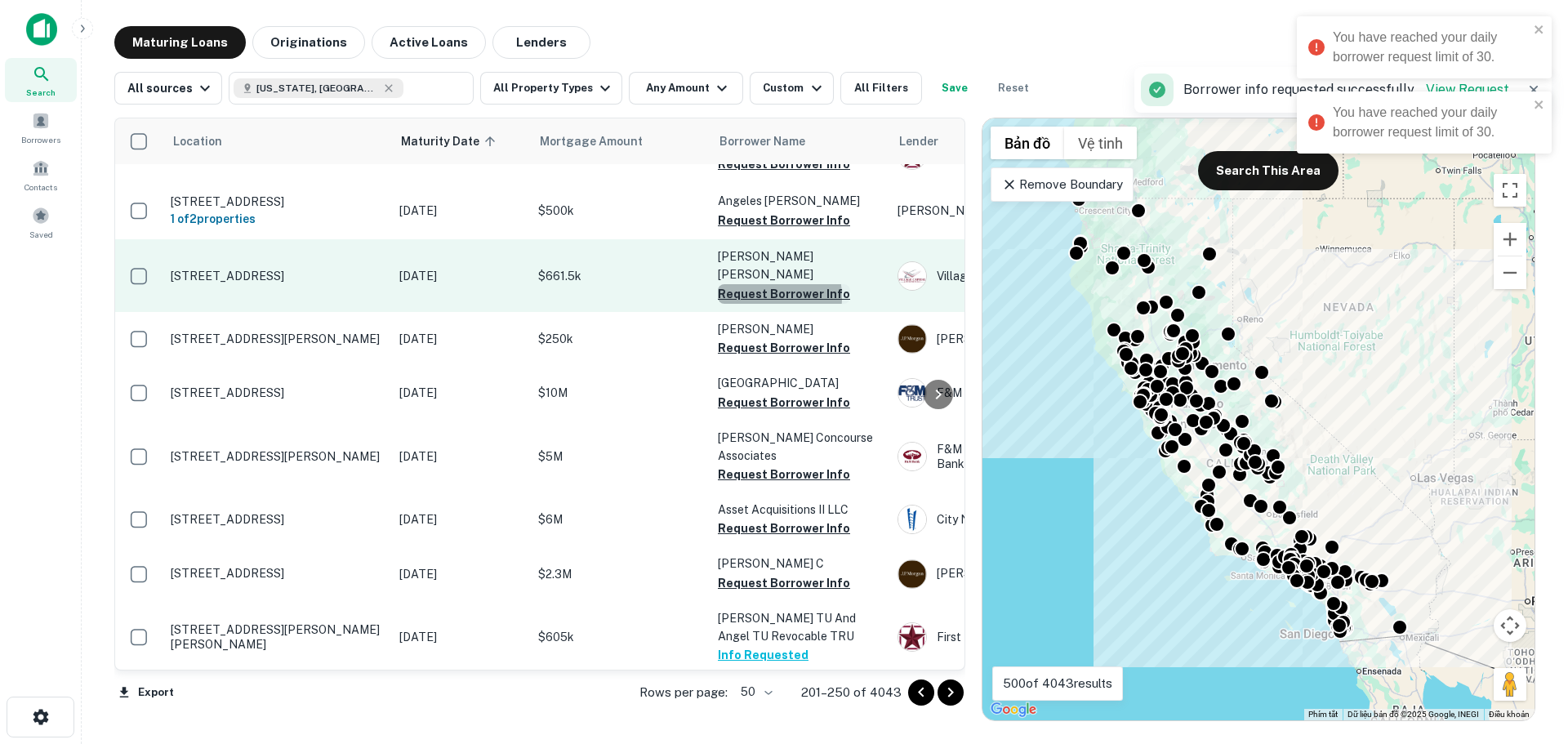
click at [761, 284] on button "Request Borrower Info" at bounding box center [784, 294] width 132 height 20
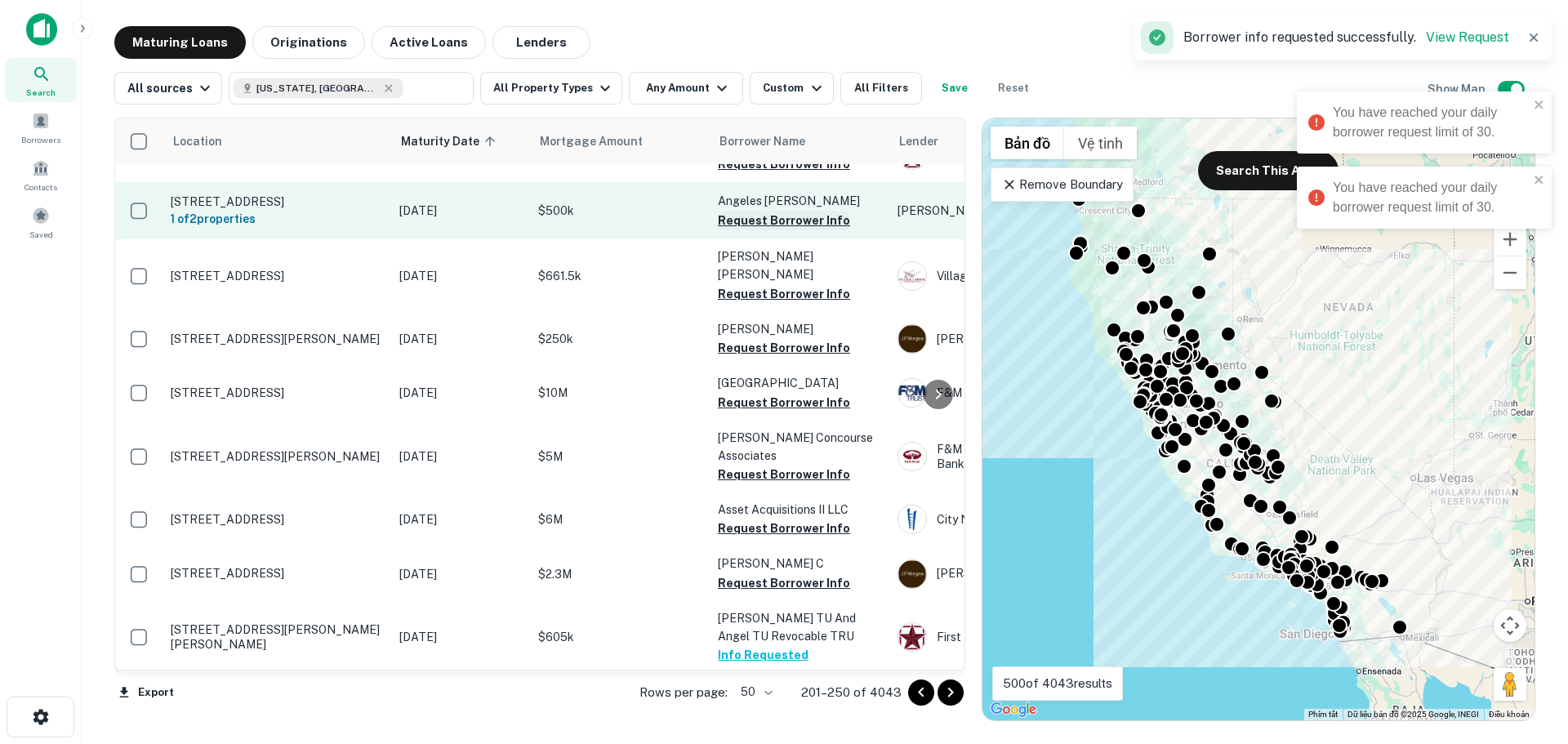
click at [763, 211] on button "Request Borrower Info" at bounding box center [784, 221] width 132 height 20
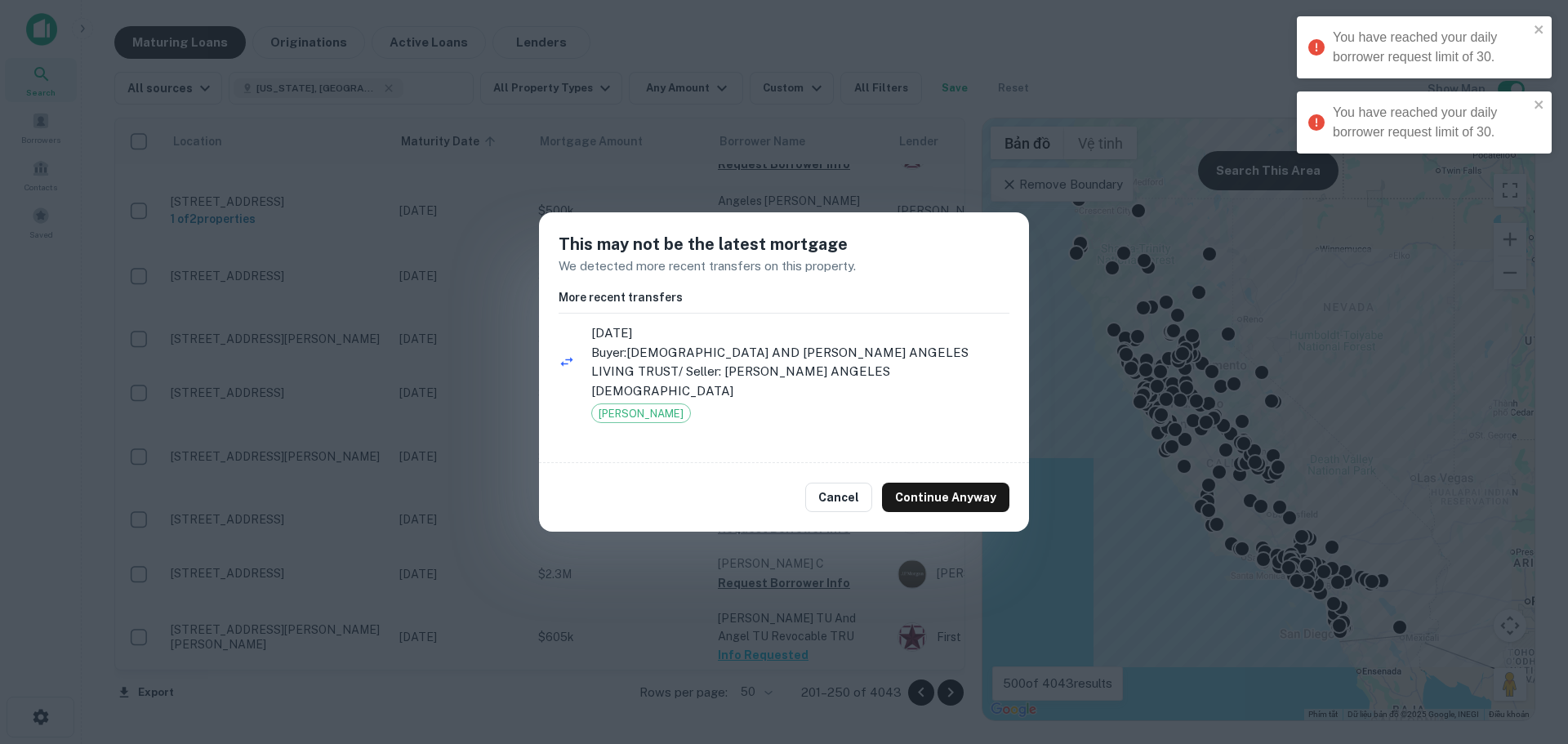
drag, startPoint x: 938, startPoint y: 482, endPoint x: 955, endPoint y: 526, distance: 47.2
click at [938, 482] on button "Continue Anyway" at bounding box center [946, 497] width 127 height 29
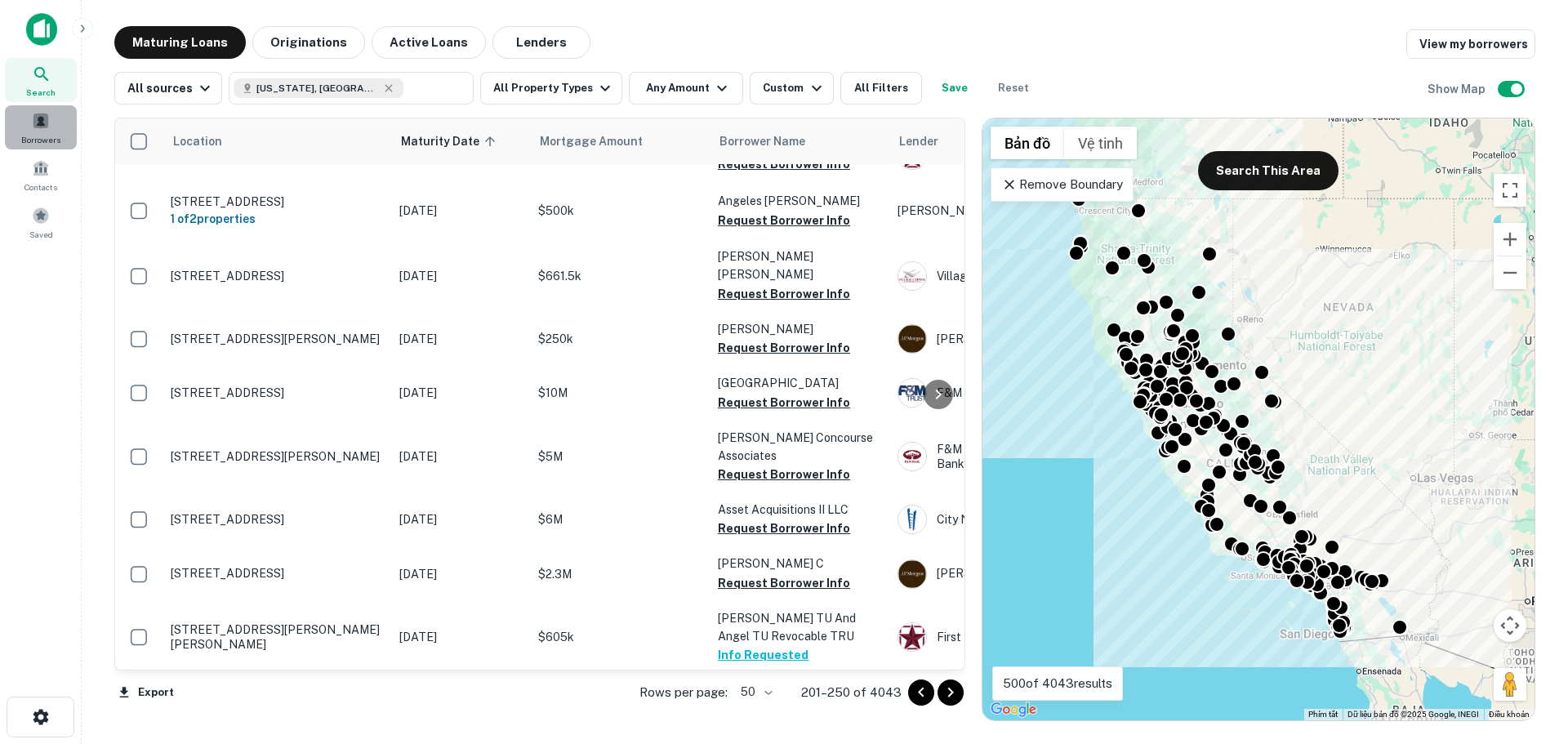
click at [45, 124] on span at bounding box center [40, 121] width 18 height 18
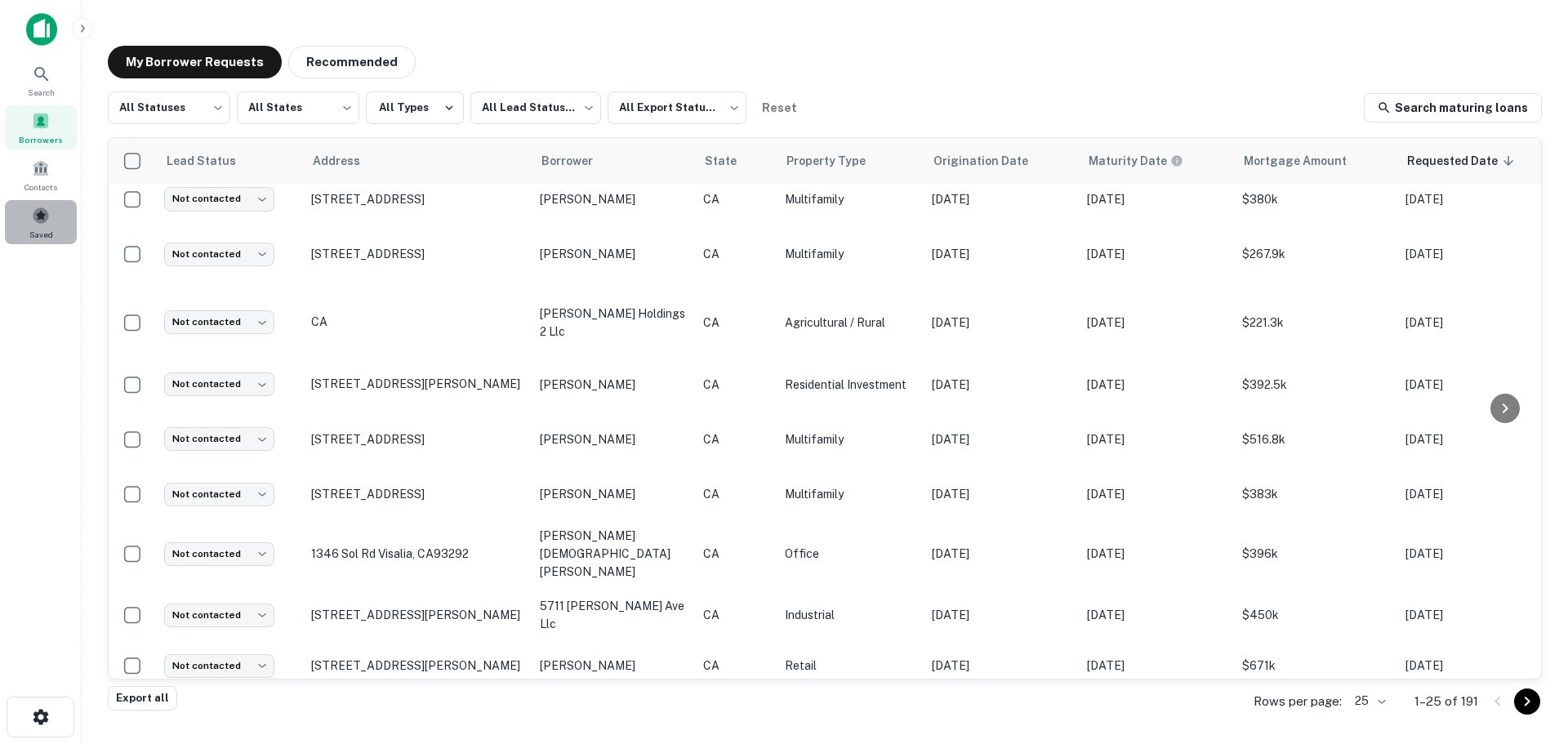
click at [41, 217] on span at bounding box center [40, 215] width 18 height 18
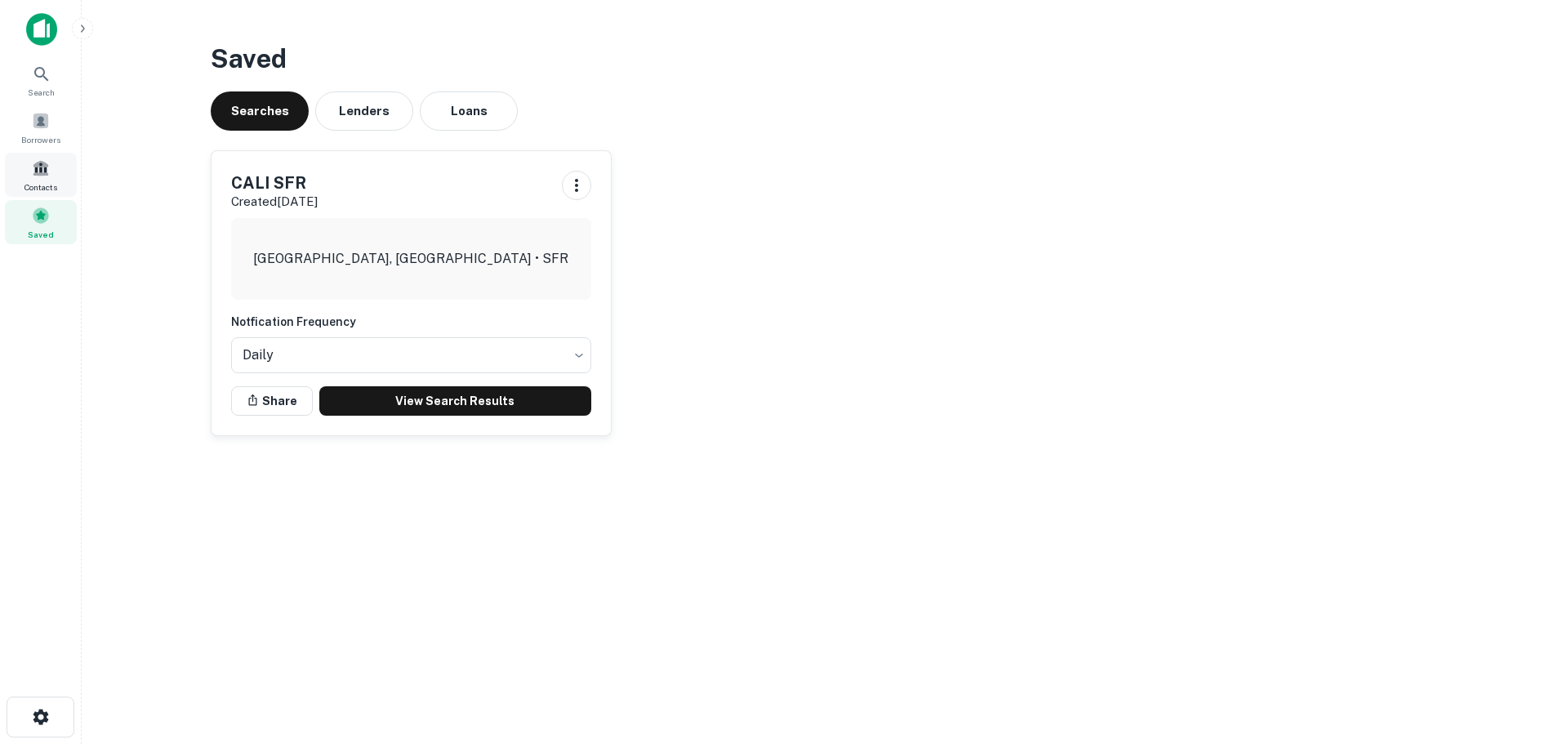
click at [49, 187] on span "Contacts" at bounding box center [41, 187] width 32 height 13
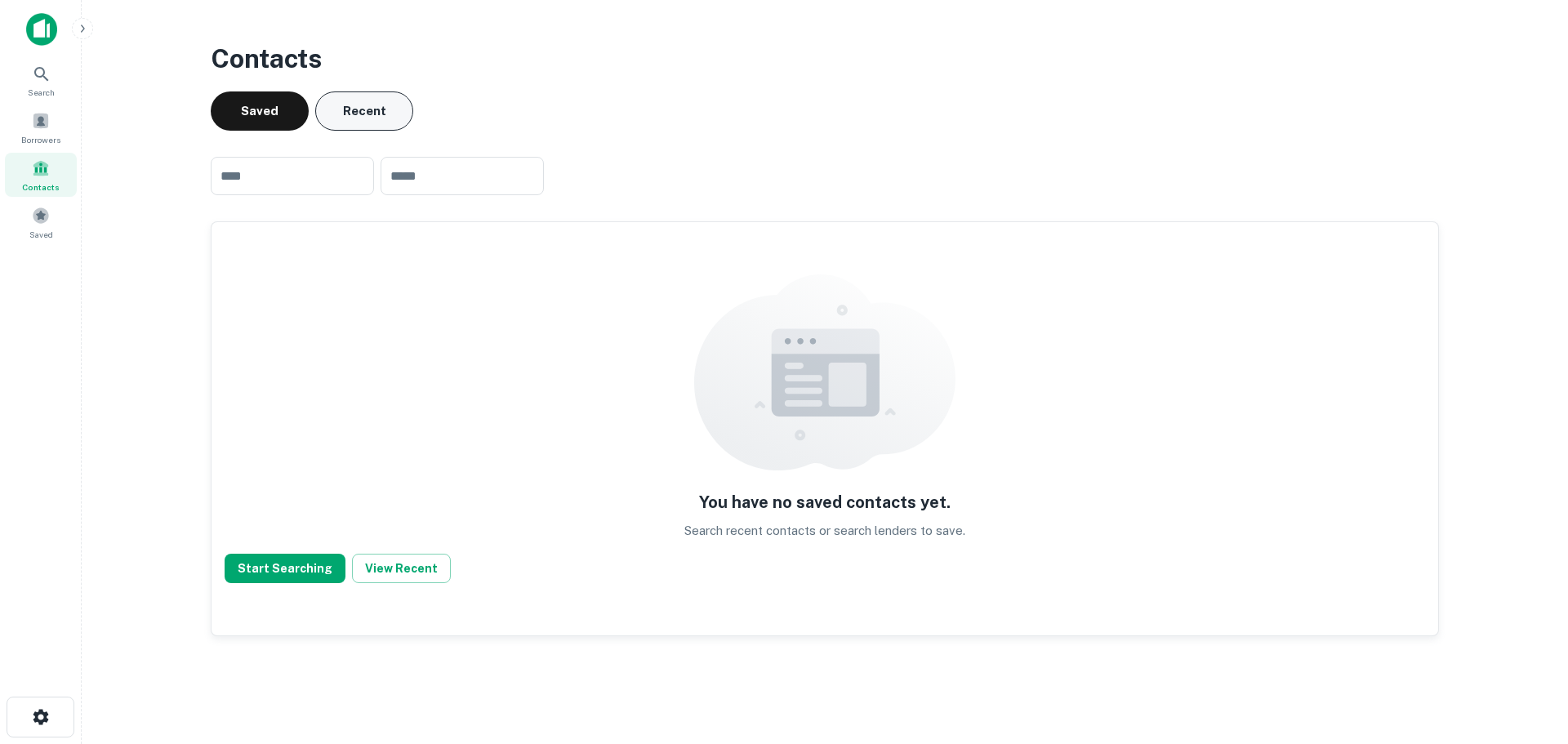
click at [365, 117] on button "Recent" at bounding box center [363, 110] width 98 height 39
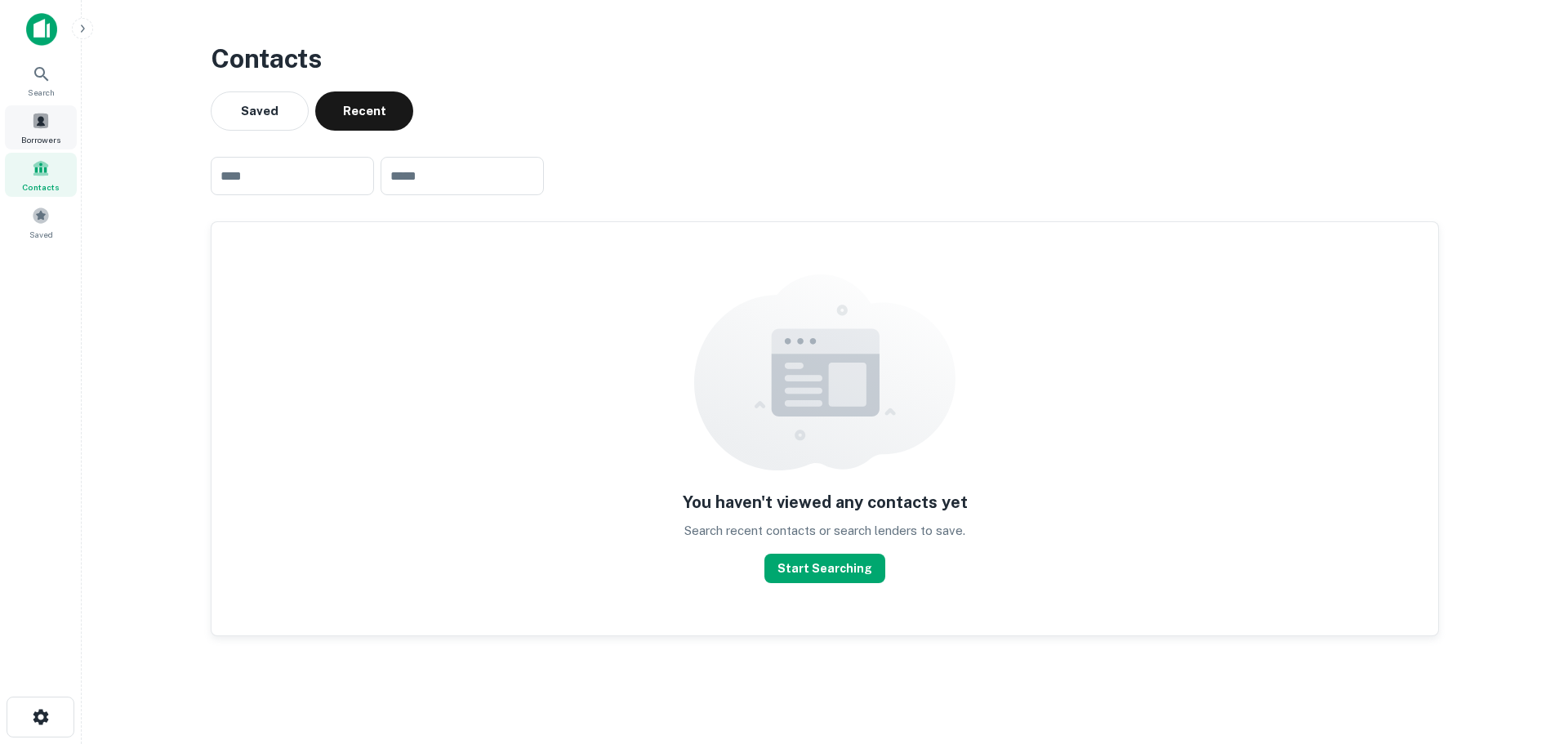
click at [31, 134] on span "Borrowers" at bounding box center [40, 140] width 39 height 13
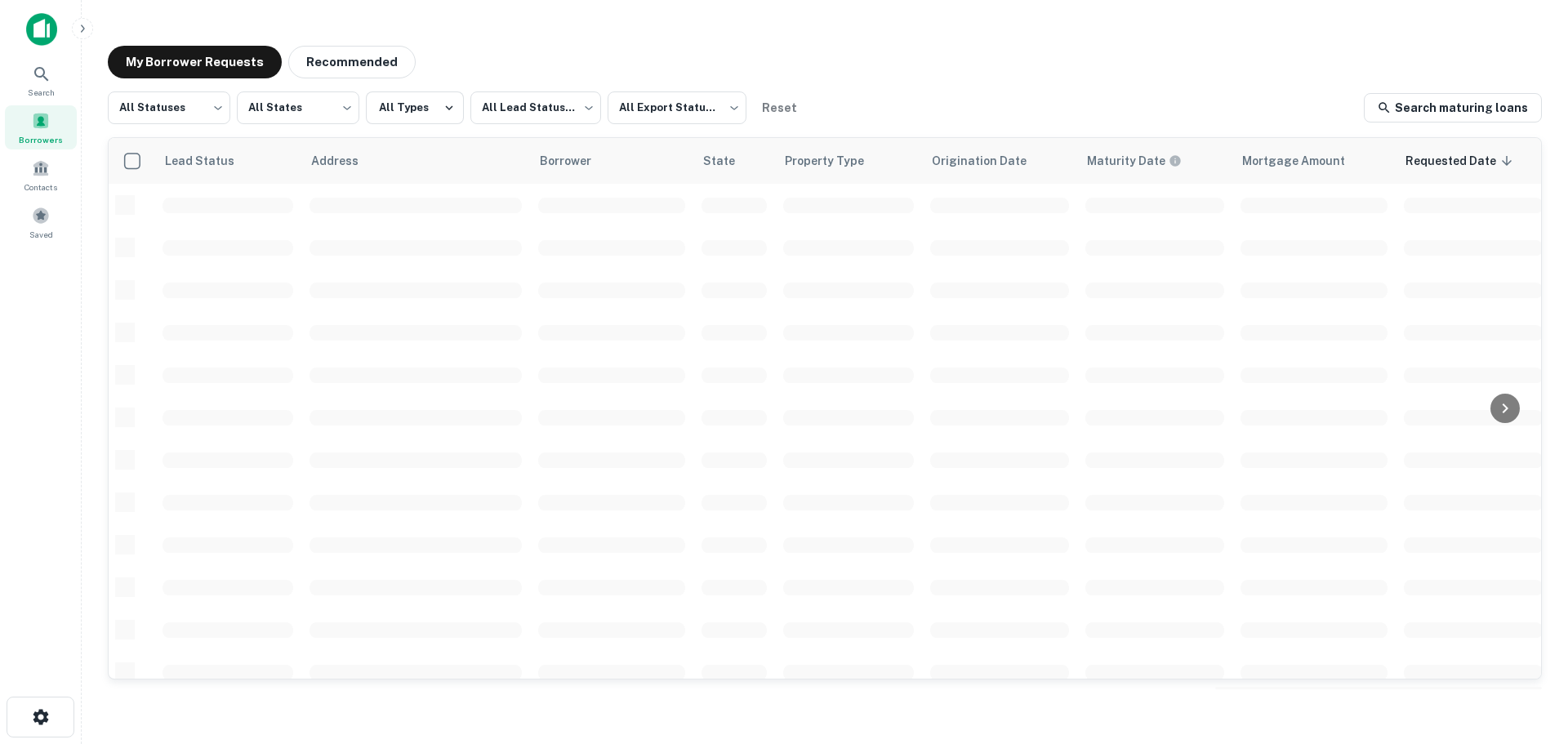
scroll to position [407, 0]
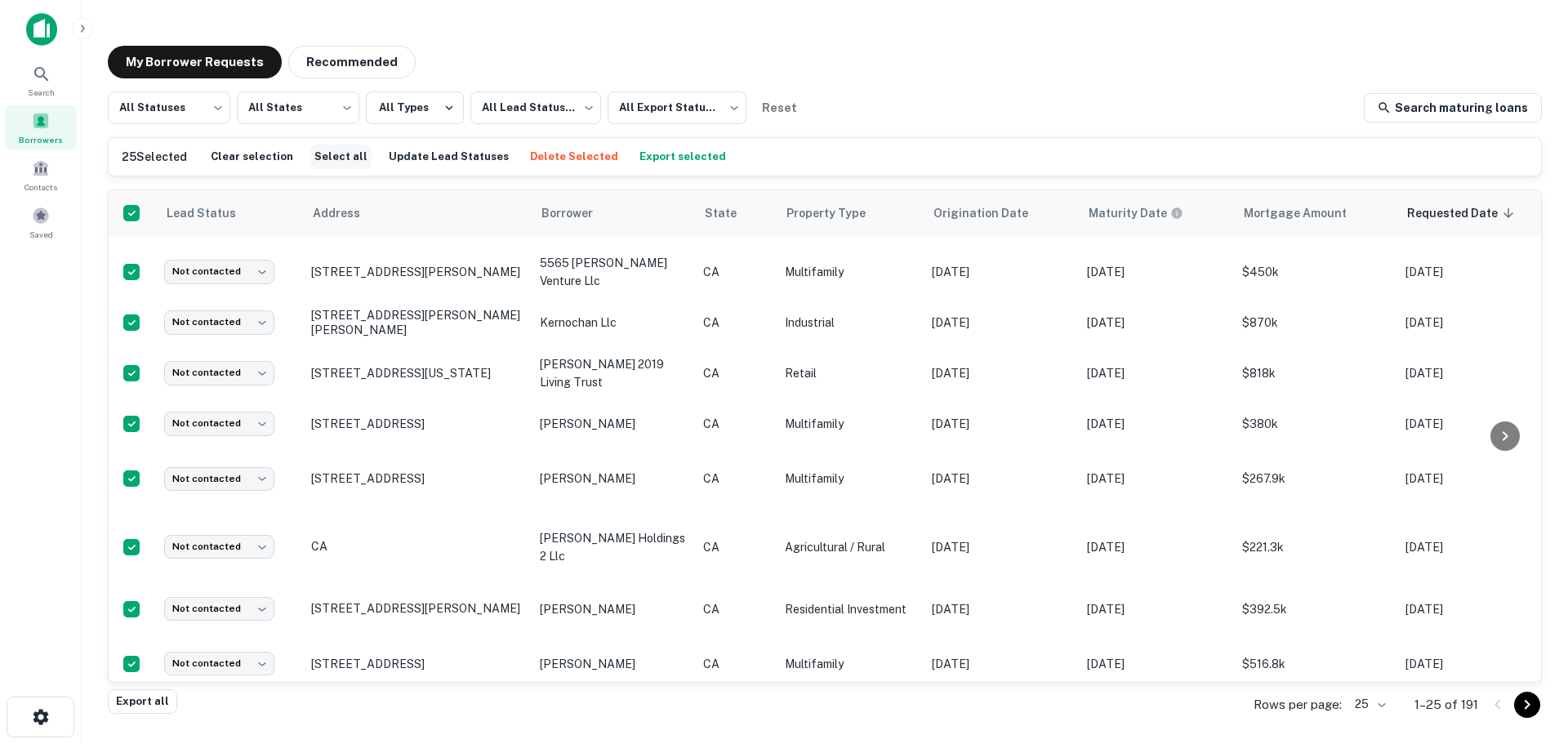
click at [336, 160] on button "Select all" at bounding box center [341, 157] width 61 height 25
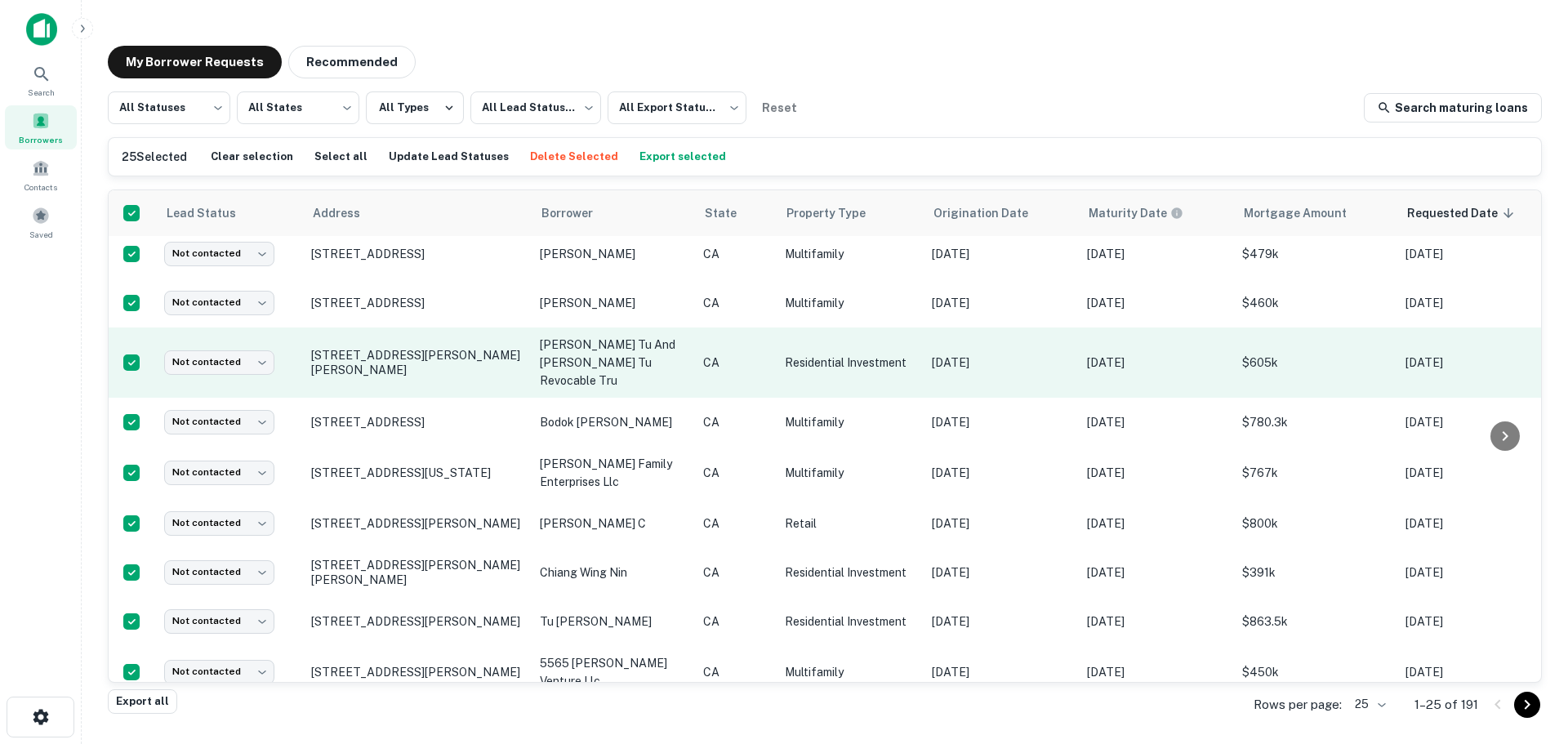
scroll to position [0, 0]
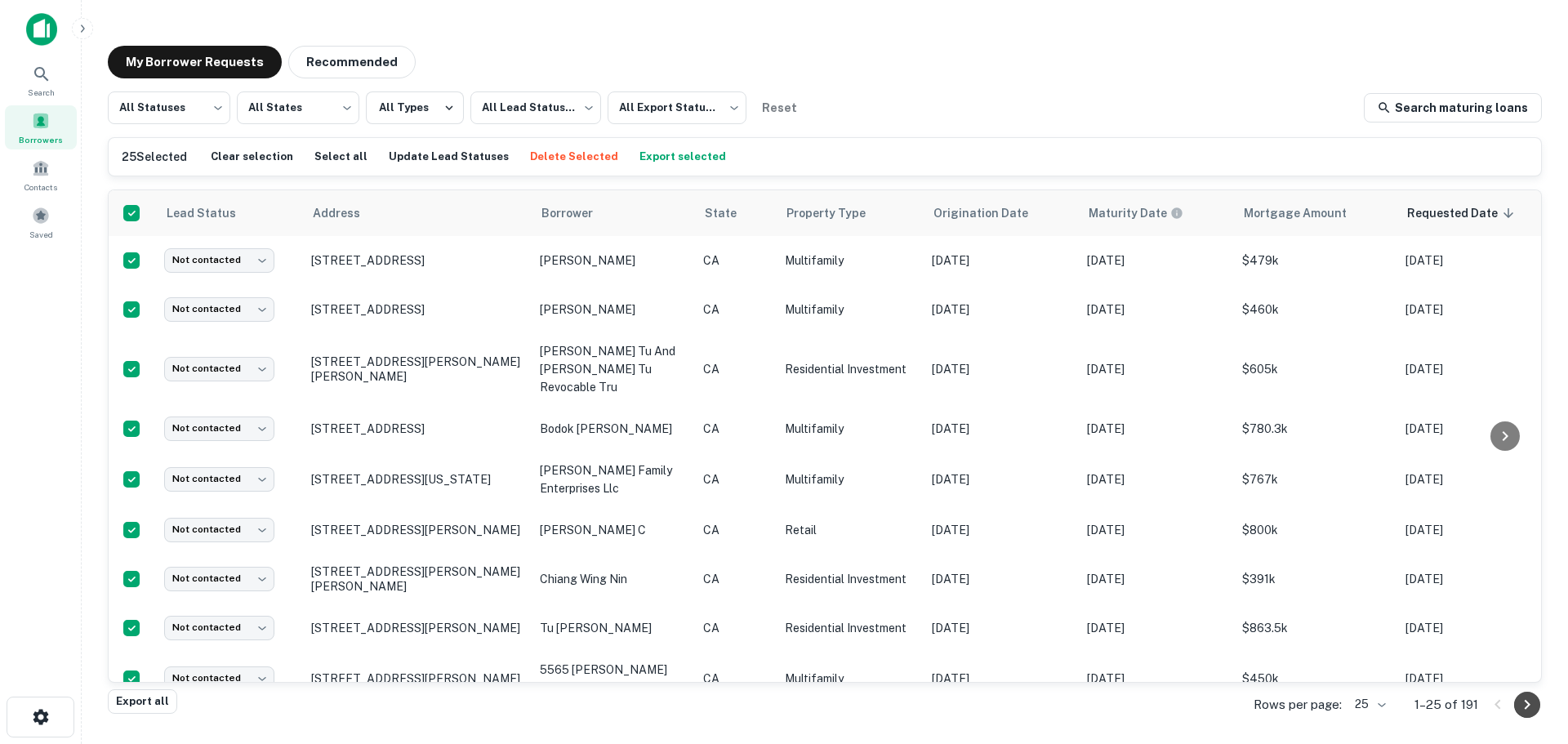
click at [1523, 707] on icon "Go to next page" at bounding box center [1527, 705] width 20 height 20
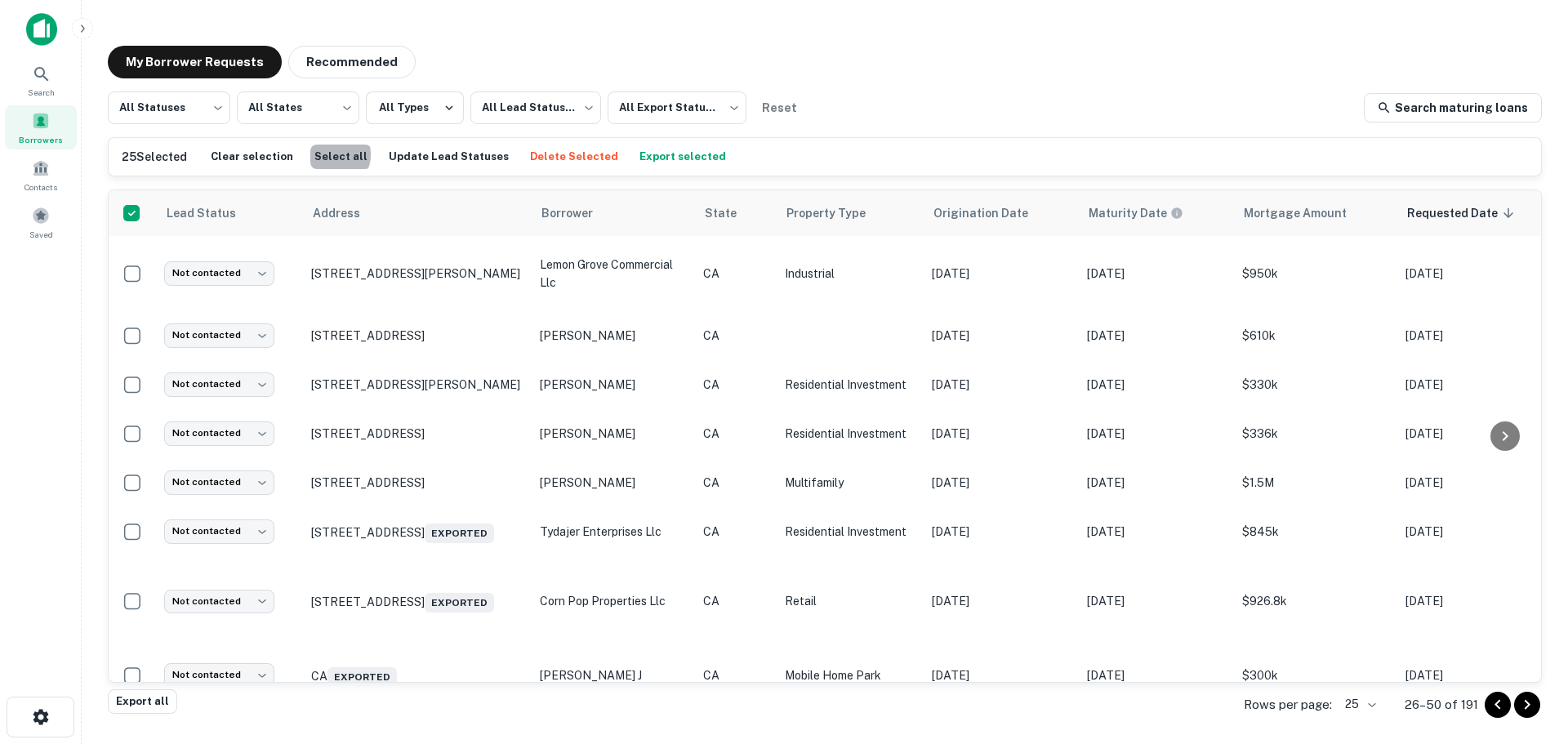
click at [325, 154] on button "Select all" at bounding box center [341, 157] width 61 height 25
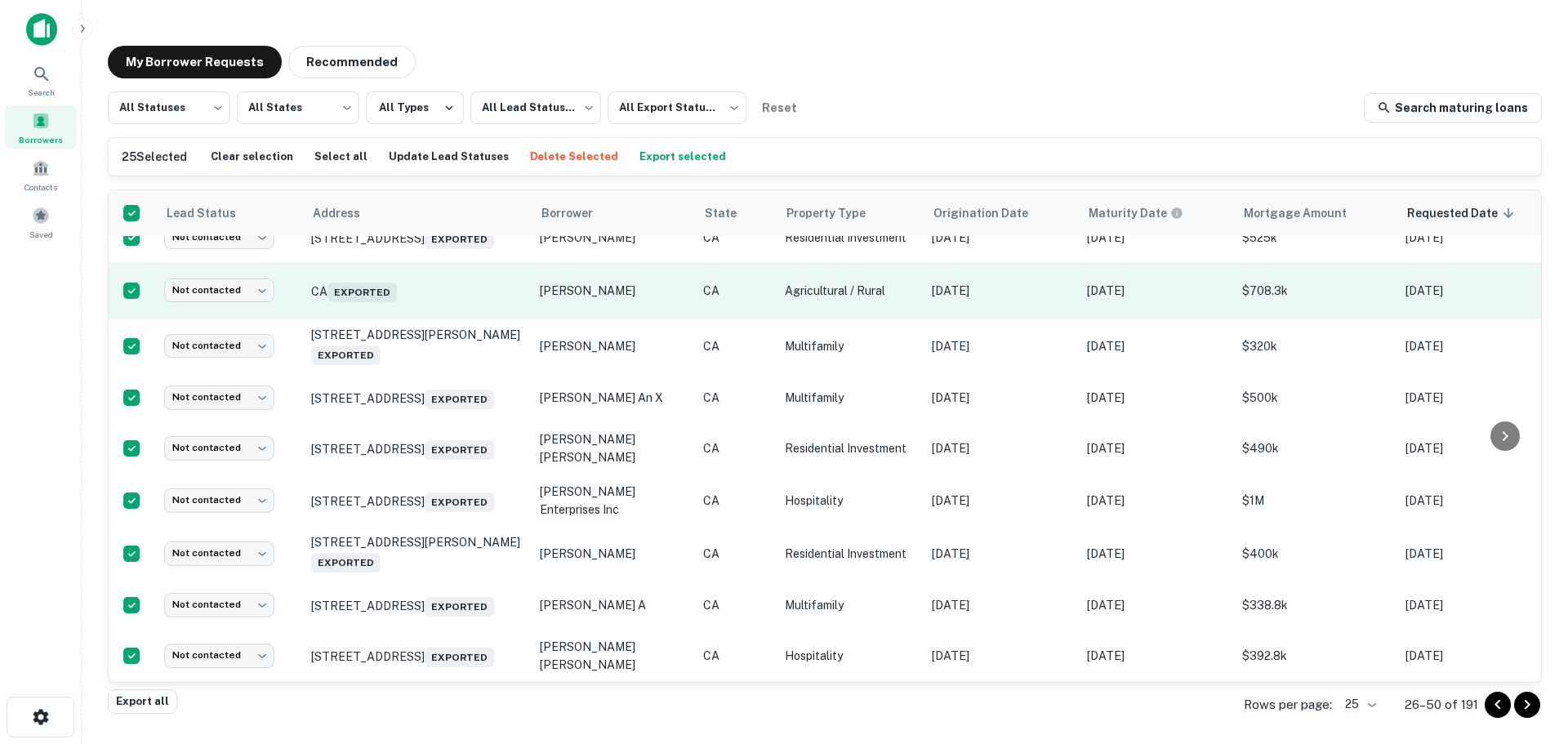
scroll to position [919, 0]
